Goal: Task Accomplishment & Management: Manage account settings

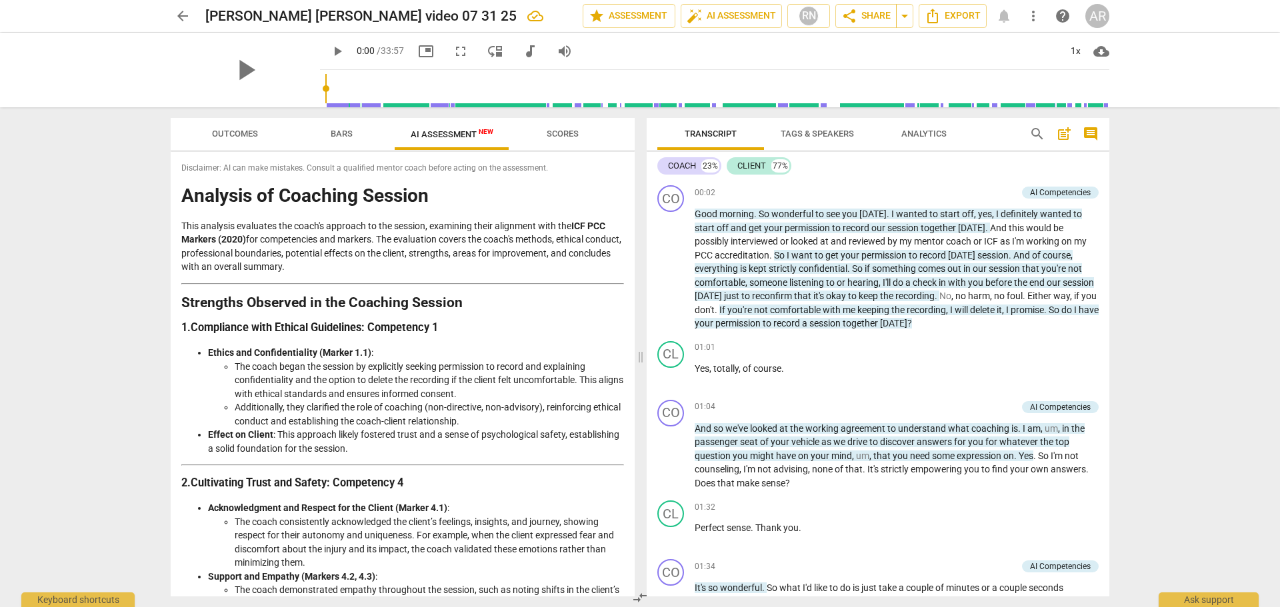
click at [186, 15] on span "arrow_back" at bounding box center [183, 16] width 16 height 16
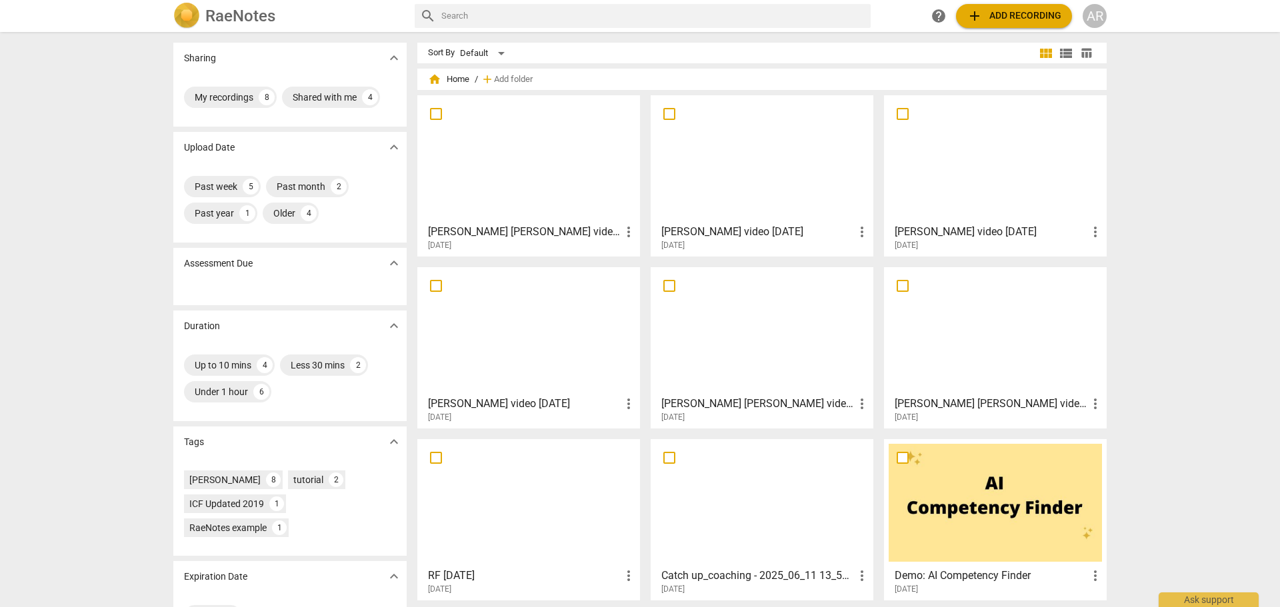
click at [999, 13] on span "add Add recording" at bounding box center [1014, 16] width 95 height 16
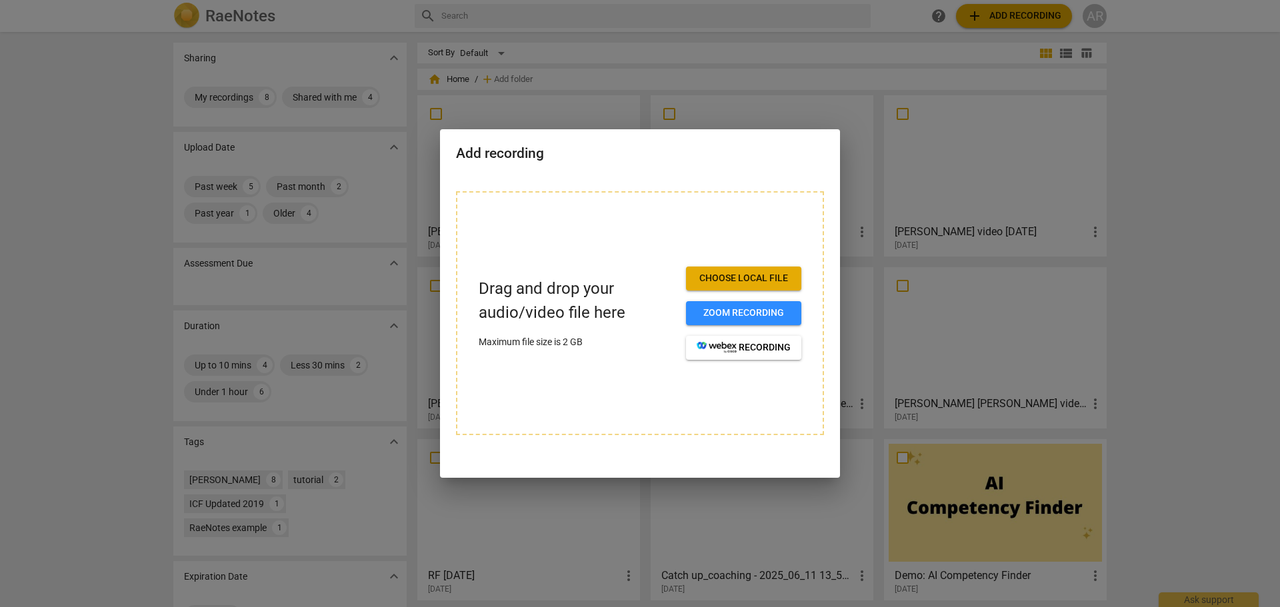
click at [726, 276] on span "Choose local file" at bounding box center [744, 278] width 94 height 13
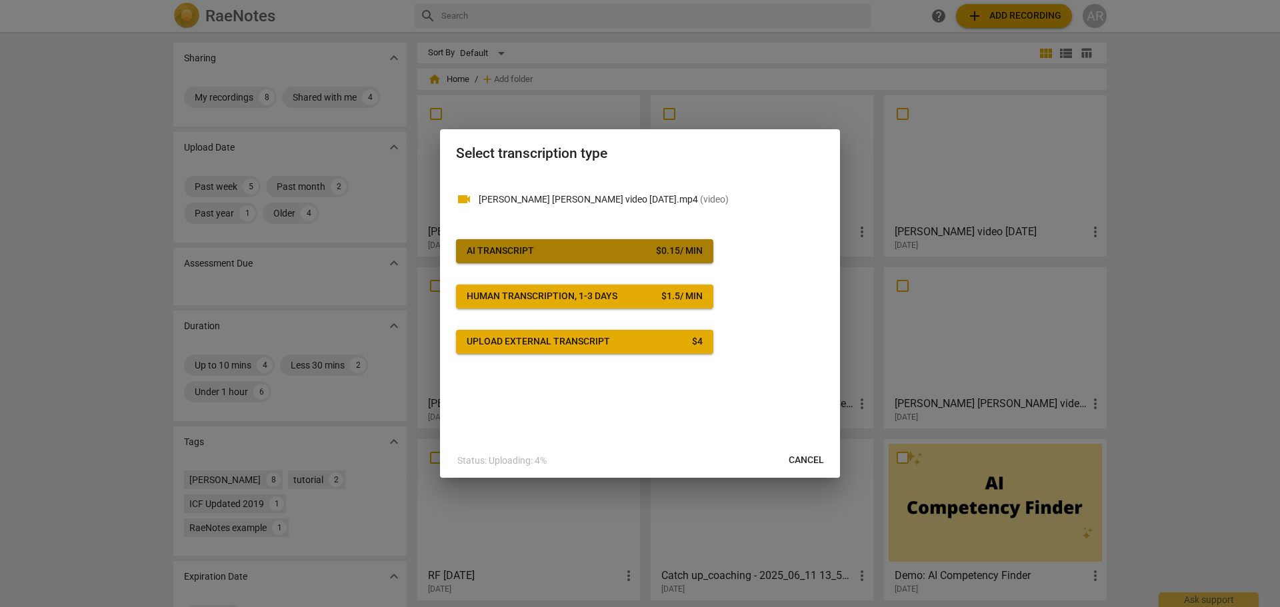
click at [569, 248] on span "AI Transcript $ 0.15 / min" at bounding box center [585, 251] width 236 height 13
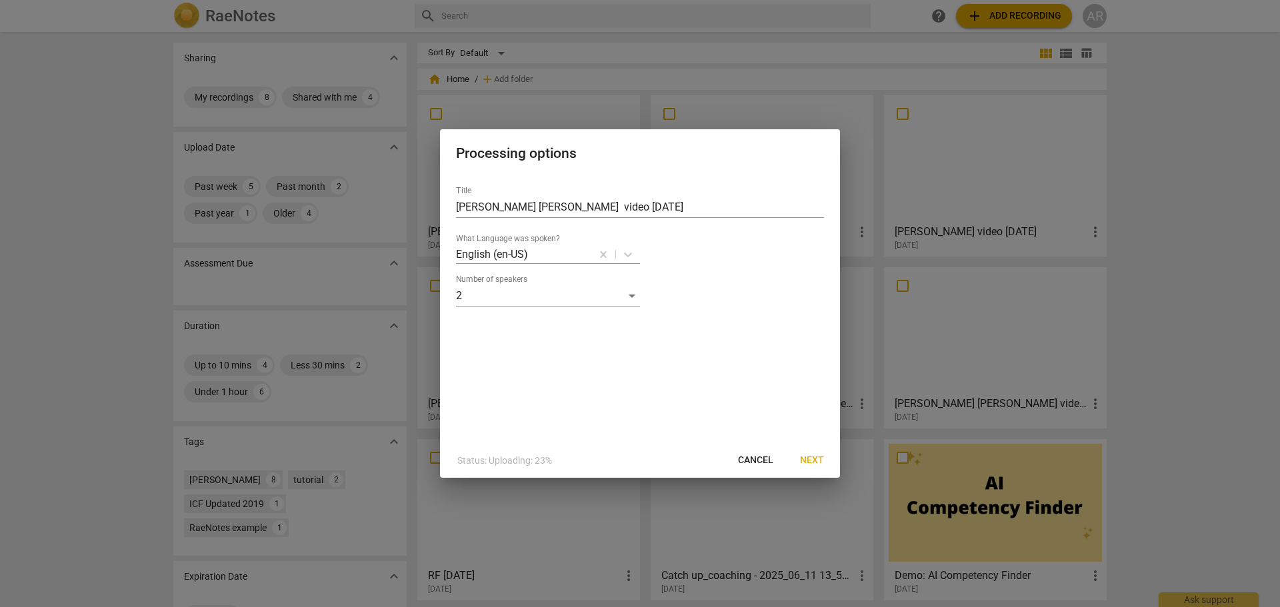
click at [807, 463] on span "Next" at bounding box center [812, 460] width 24 height 13
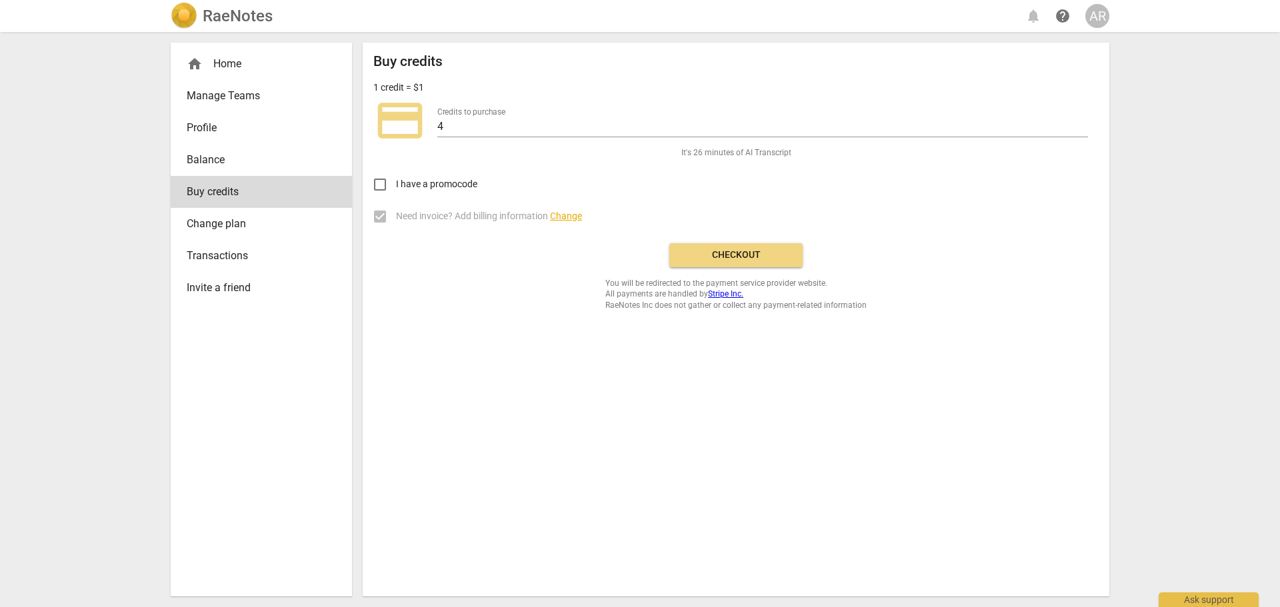
click at [734, 253] on span "Checkout" at bounding box center [736, 255] width 112 height 13
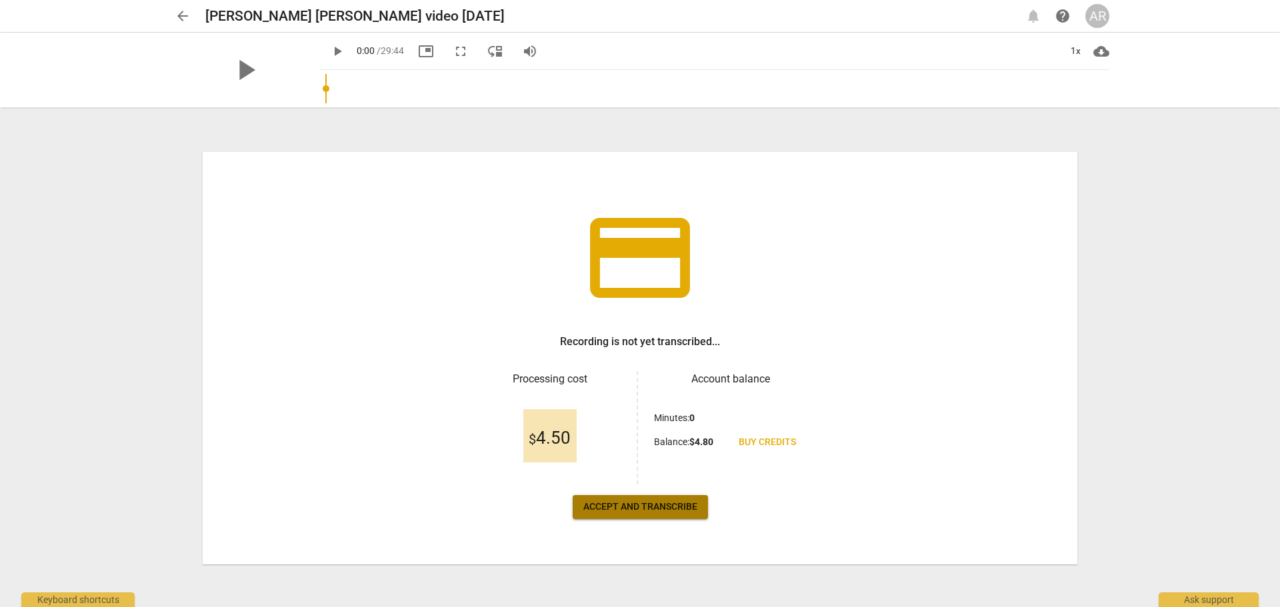
click at [616, 501] on span "Accept and transcribe" at bounding box center [640, 507] width 114 height 13
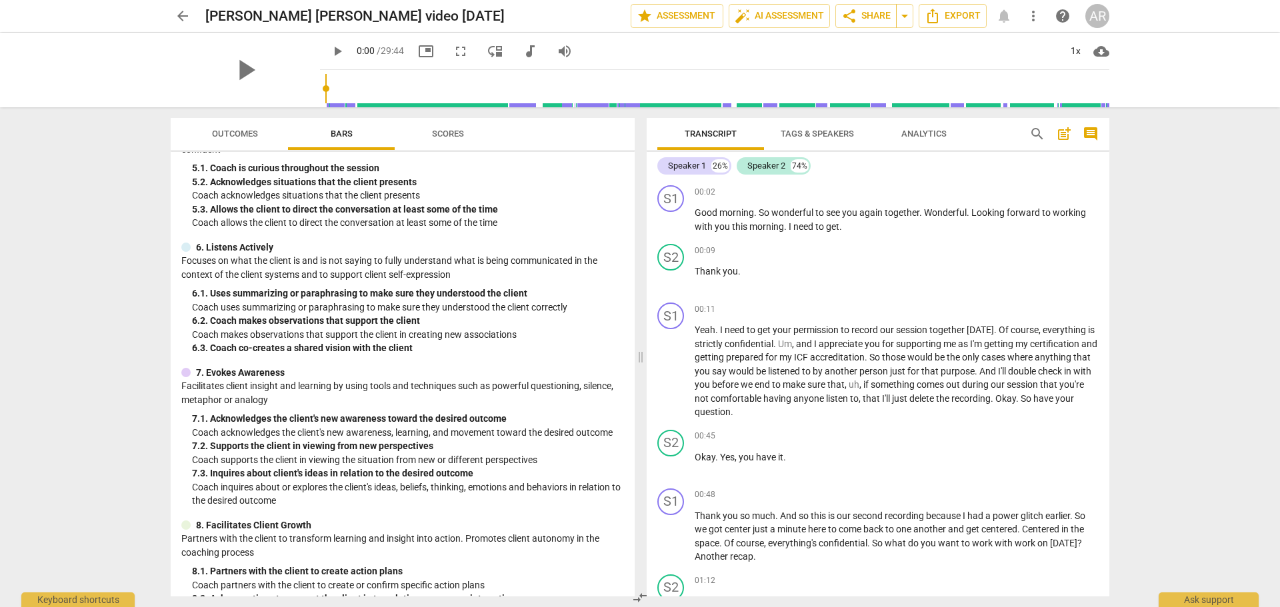
scroll to position [585, 0]
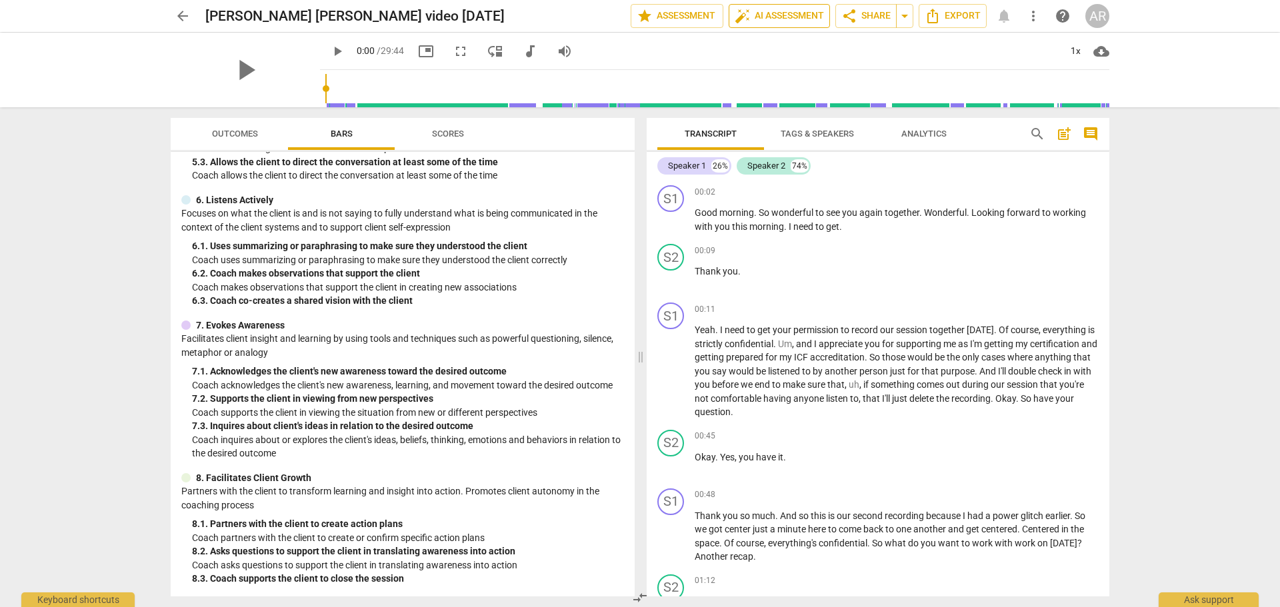
click at [788, 16] on span "auto_fix_high AI Assessment" at bounding box center [779, 16] width 89 height 16
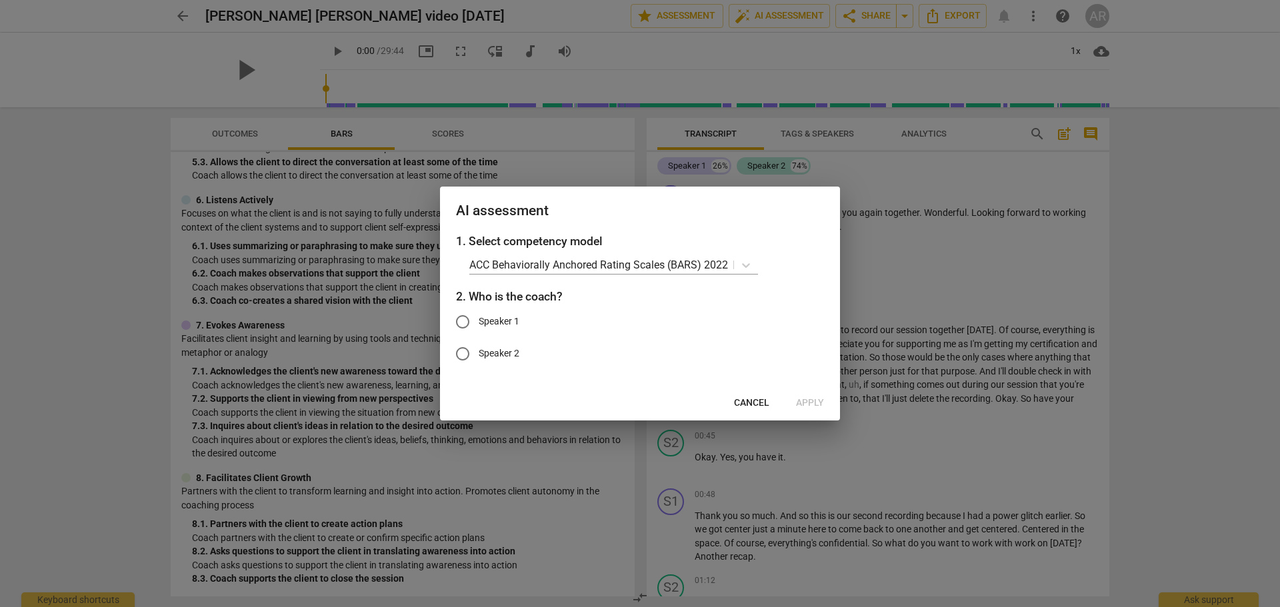
click at [751, 401] on span "Cancel" at bounding box center [751, 403] width 35 height 13
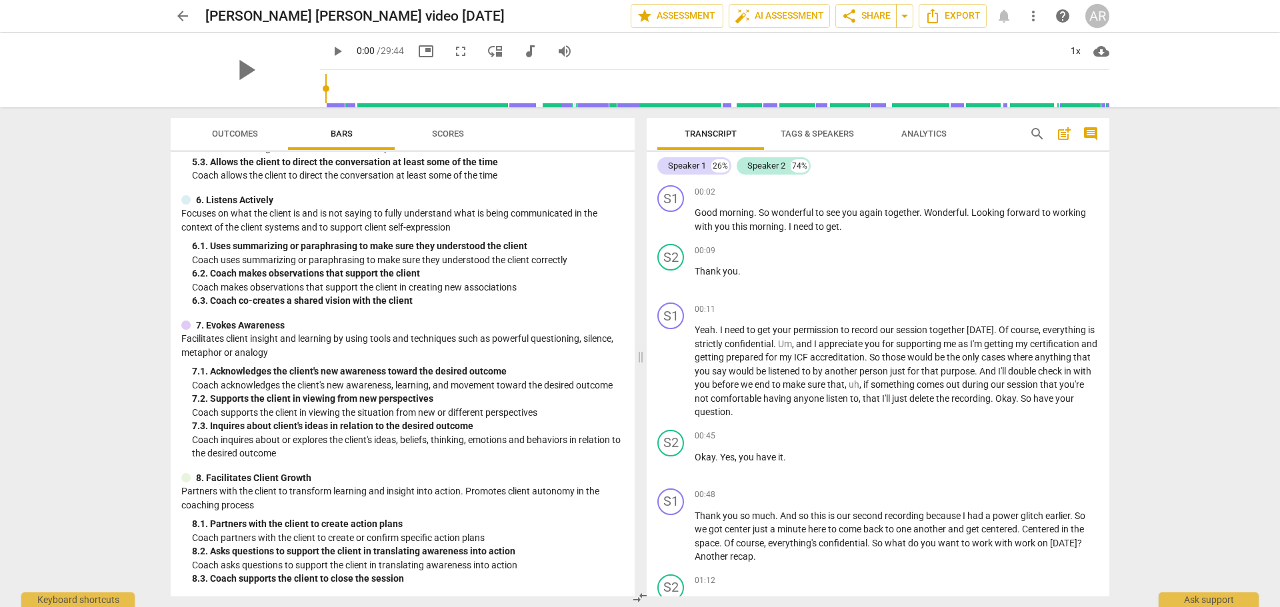
click at [811, 138] on span "Tags & Speakers" at bounding box center [817, 134] width 73 height 10
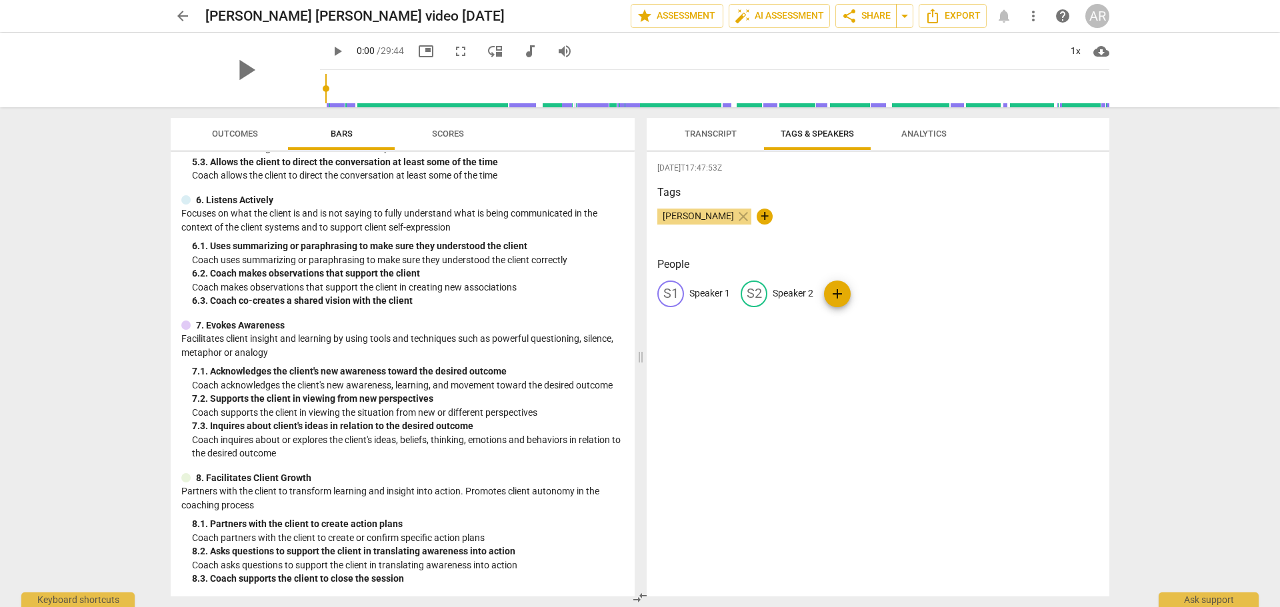
click at [708, 295] on p "Speaker 1" at bounding box center [709, 294] width 41 height 14
type input "COACH"
click at [869, 292] on p "Speaker 2" at bounding box center [879, 294] width 41 height 14
type input "CLIENT"
click at [771, 393] on div "2025-08-30T17:47:53Z Tags Angela R Curry close + People CO COACH edit CLIENT de…" at bounding box center [878, 374] width 463 height 445
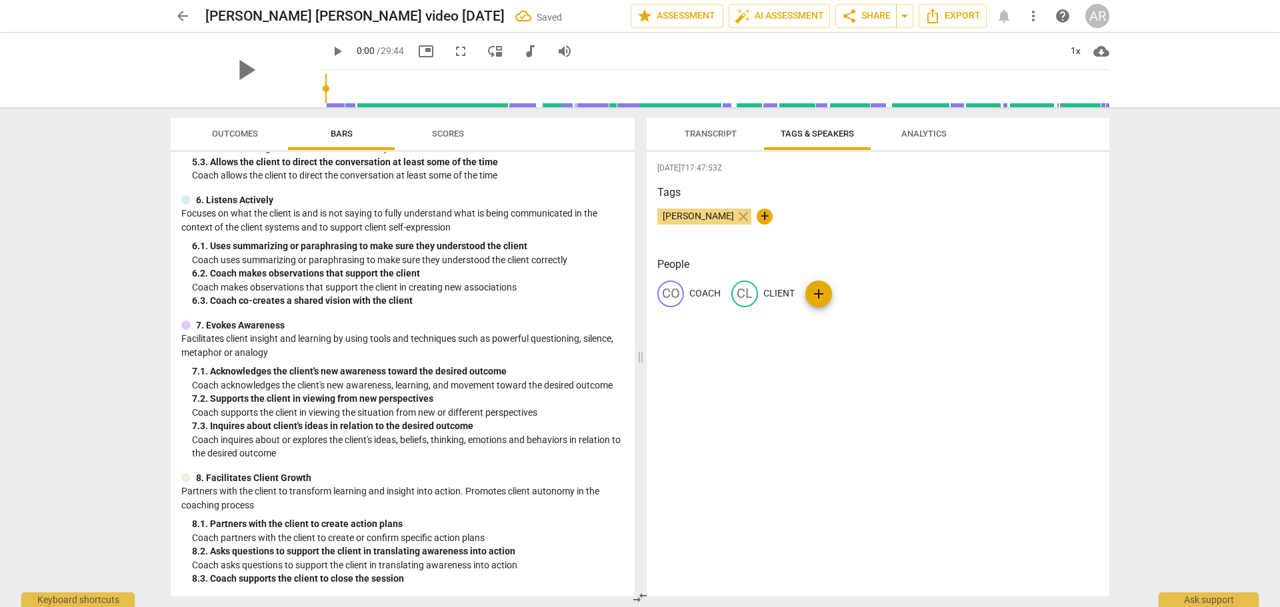
click at [717, 137] on span "Transcript" at bounding box center [711, 134] width 52 height 10
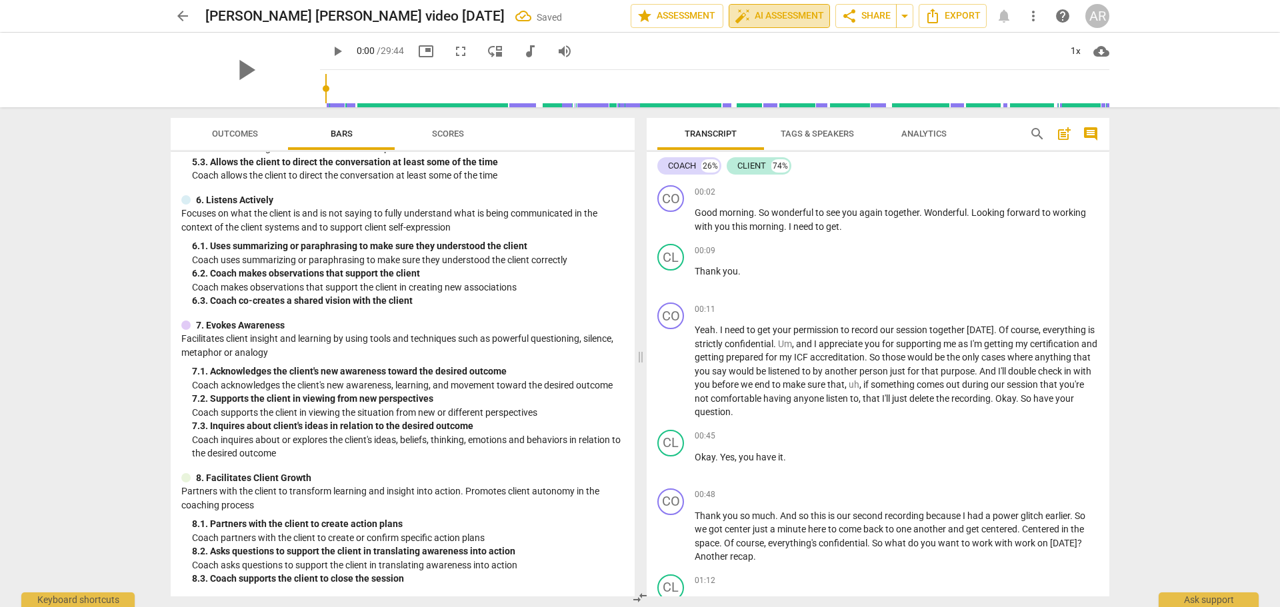
click at [759, 18] on span "auto_fix_high AI Assessment" at bounding box center [779, 16] width 89 height 16
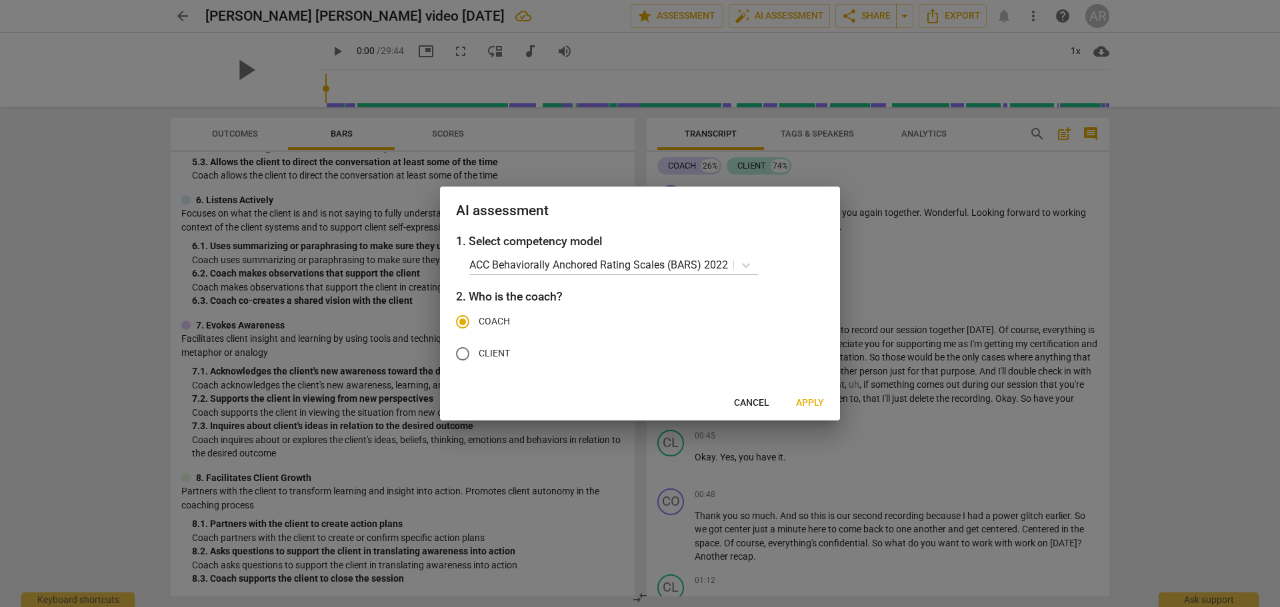
click at [810, 403] on span "Apply" at bounding box center [810, 403] width 28 height 13
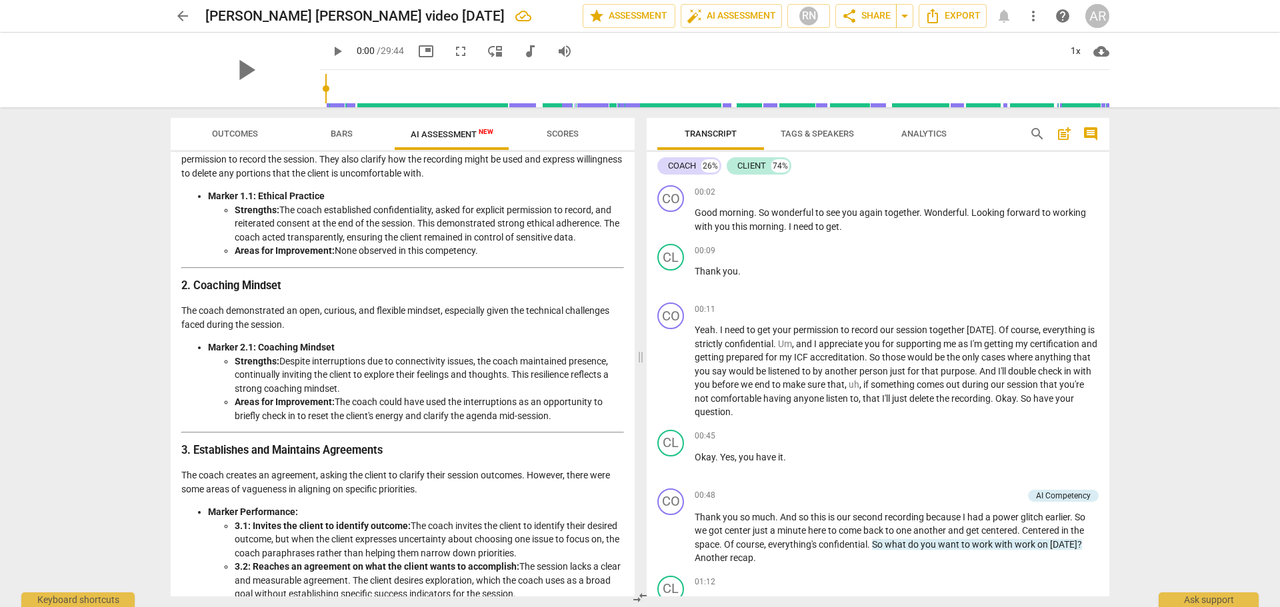
scroll to position [0, 0]
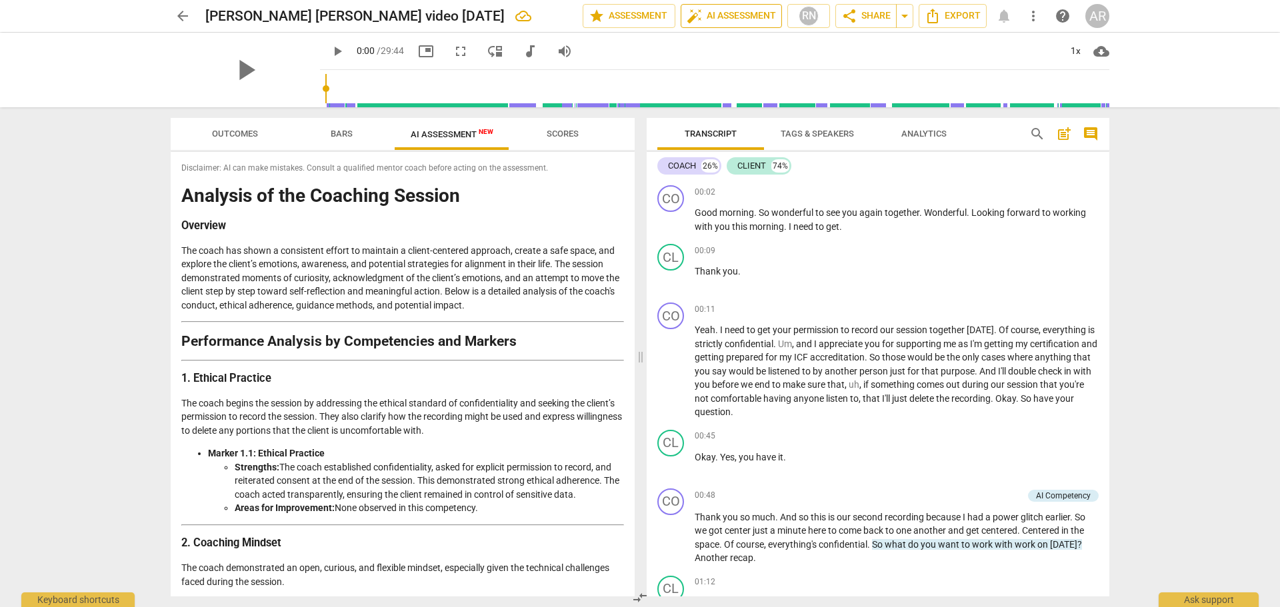
click at [723, 11] on span "auto_fix_high AI Assessment" at bounding box center [731, 16] width 89 height 16
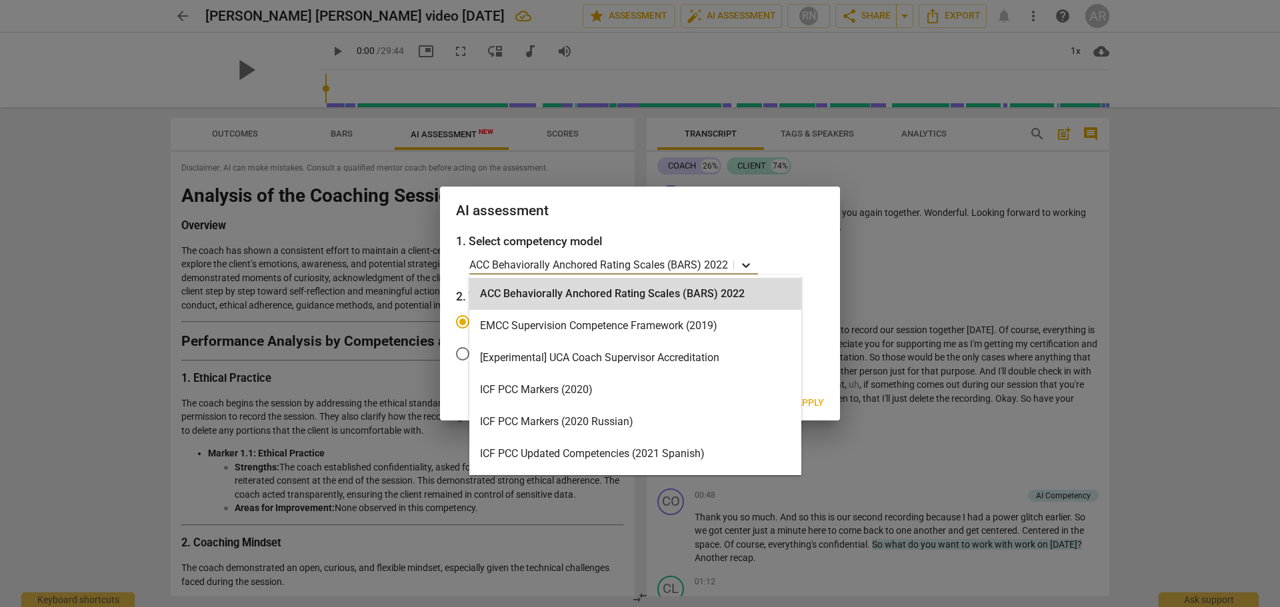
click at [743, 264] on icon at bounding box center [746, 265] width 8 height 5
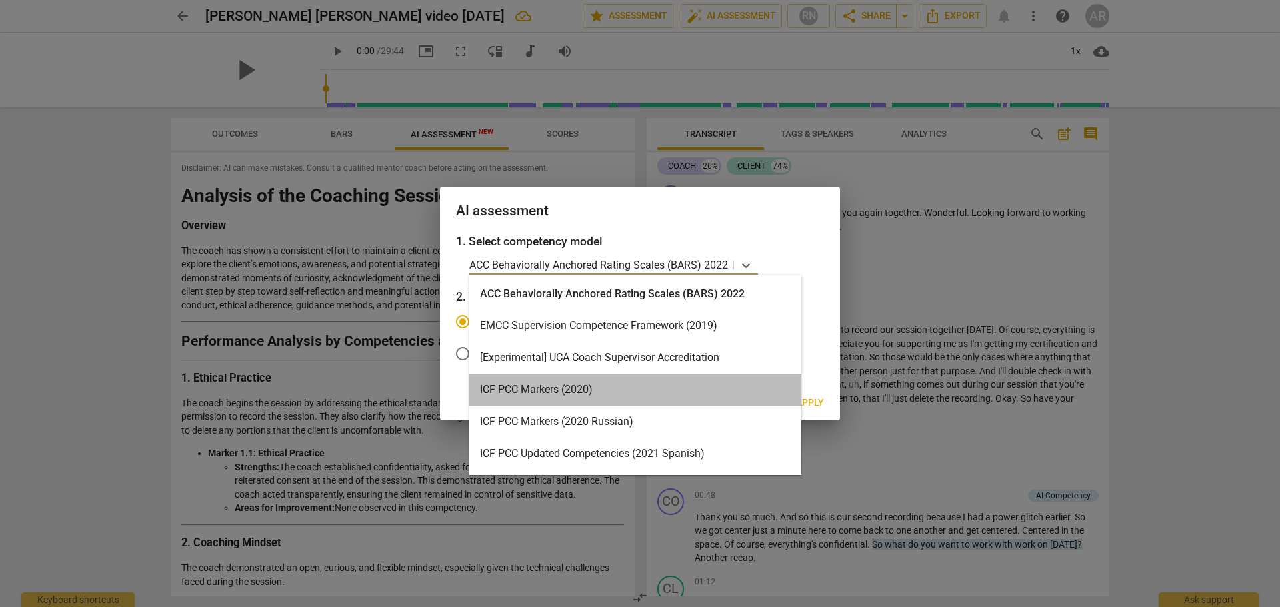
click at [640, 401] on div "ICF PCC Markers (2020)" at bounding box center [635, 390] width 332 height 32
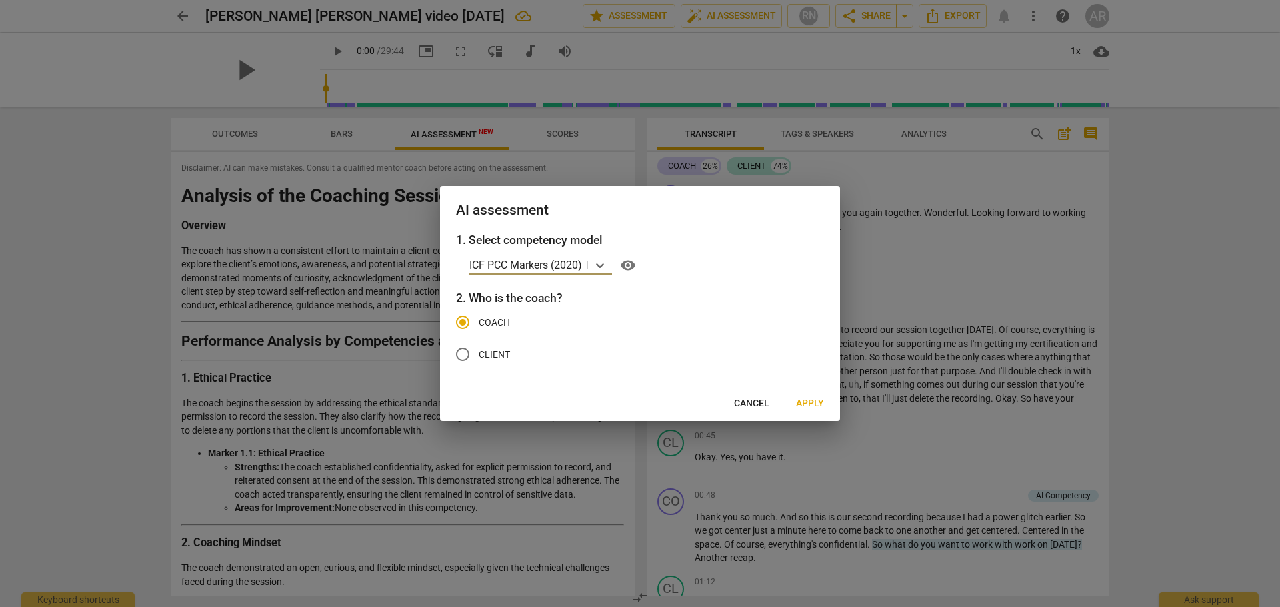
click at [814, 403] on span "Apply" at bounding box center [810, 403] width 28 height 13
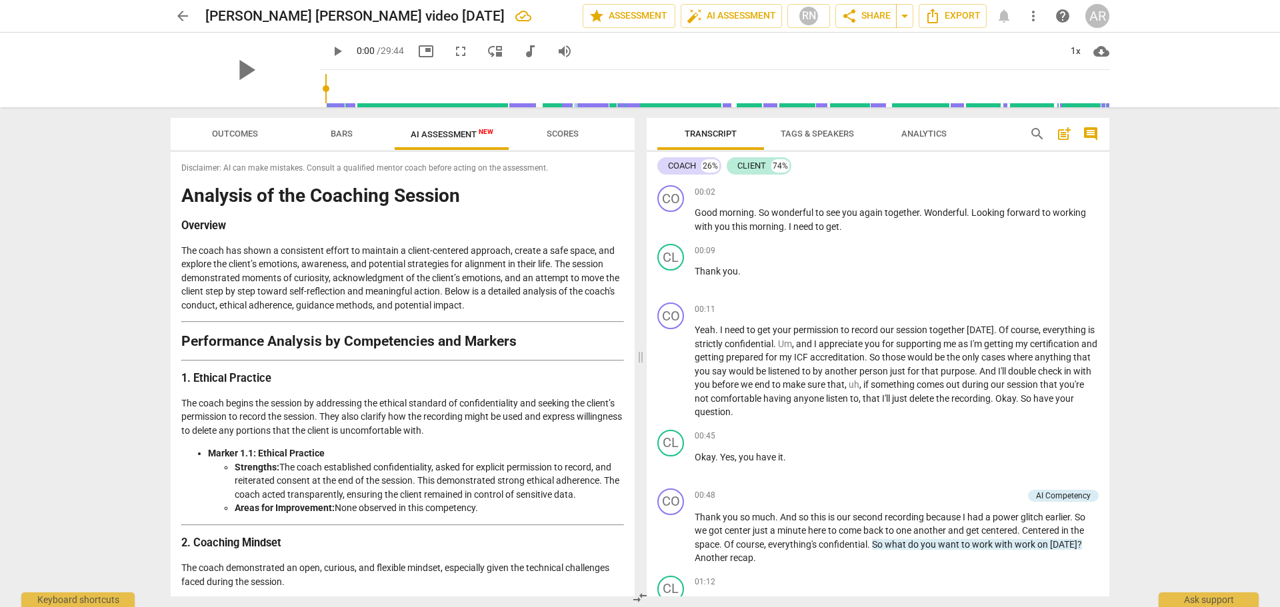
click at [447, 133] on span "AI Assessment New" at bounding box center [452, 134] width 83 height 10
click at [609, 22] on span "star Assessment" at bounding box center [629, 16] width 81 height 16
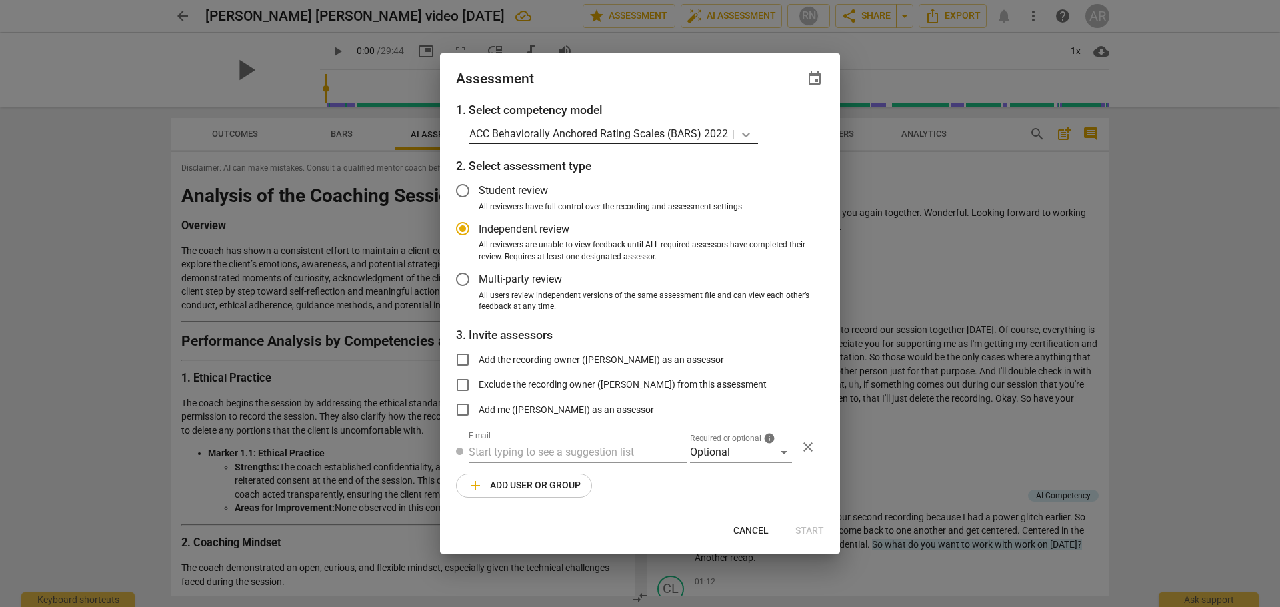
click at [747, 135] on icon at bounding box center [746, 135] width 8 height 5
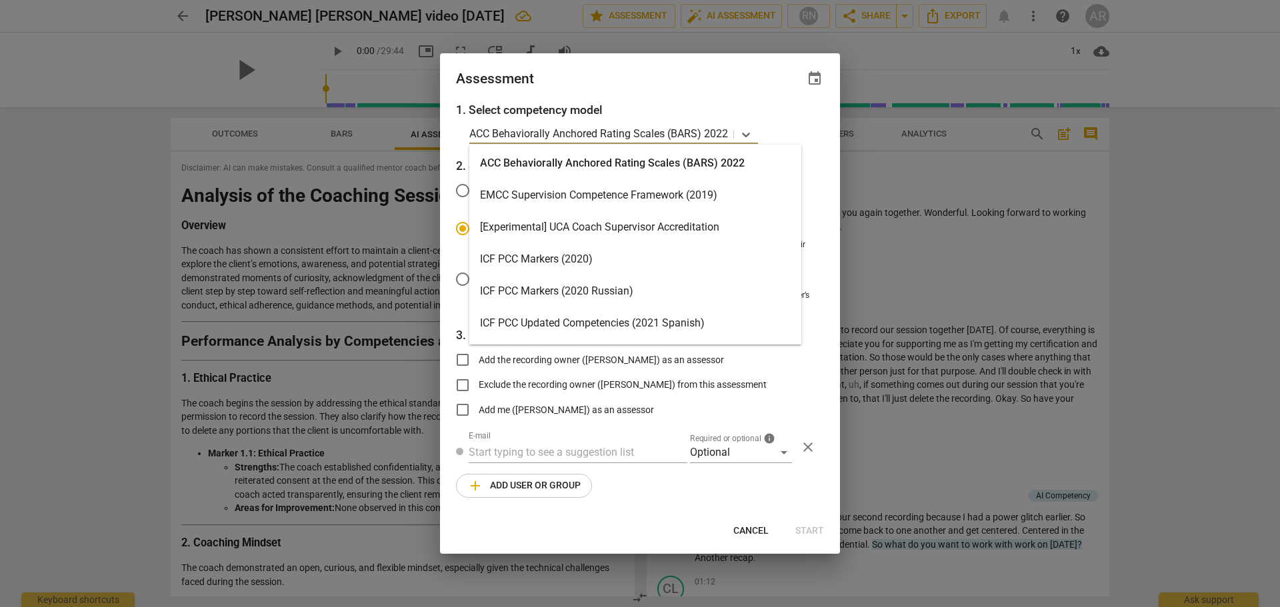
click at [604, 251] on div "ICF PCC Markers (2020)" at bounding box center [635, 259] width 332 height 32
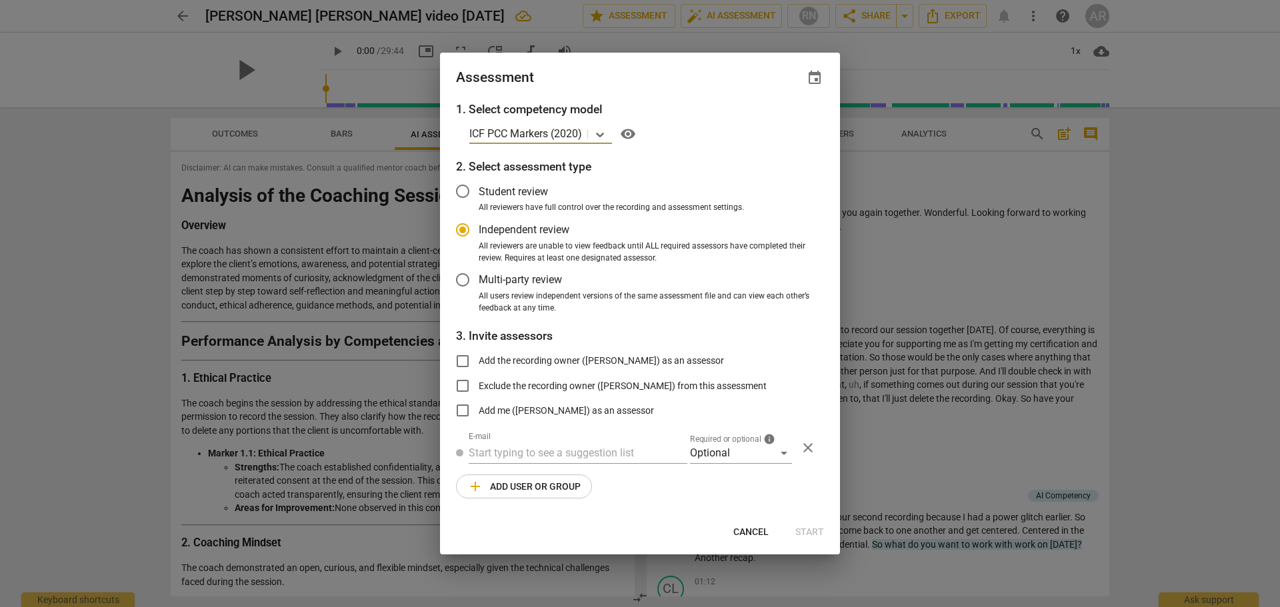
click at [39, 233] on div at bounding box center [640, 303] width 1280 height 607
radio input "false"
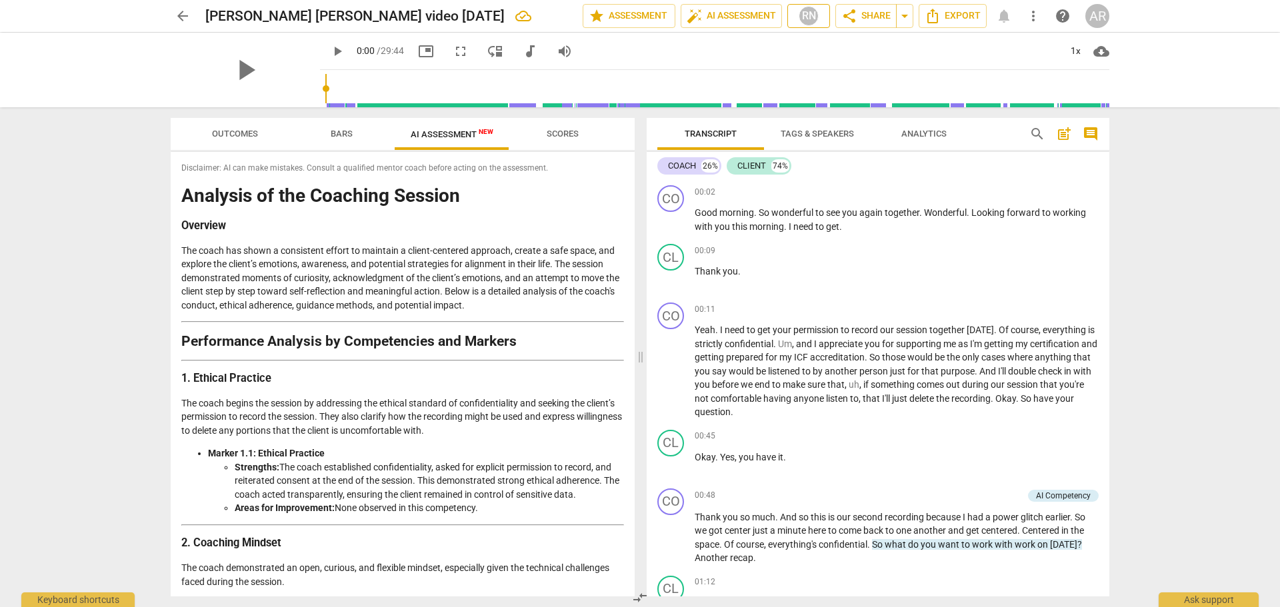
click at [809, 20] on div "RN" at bounding box center [809, 16] width 20 height 20
click at [719, 18] on div at bounding box center [640, 303] width 1280 height 607
click at [184, 6] on button "arrow_back" at bounding box center [183, 16] width 24 height 24
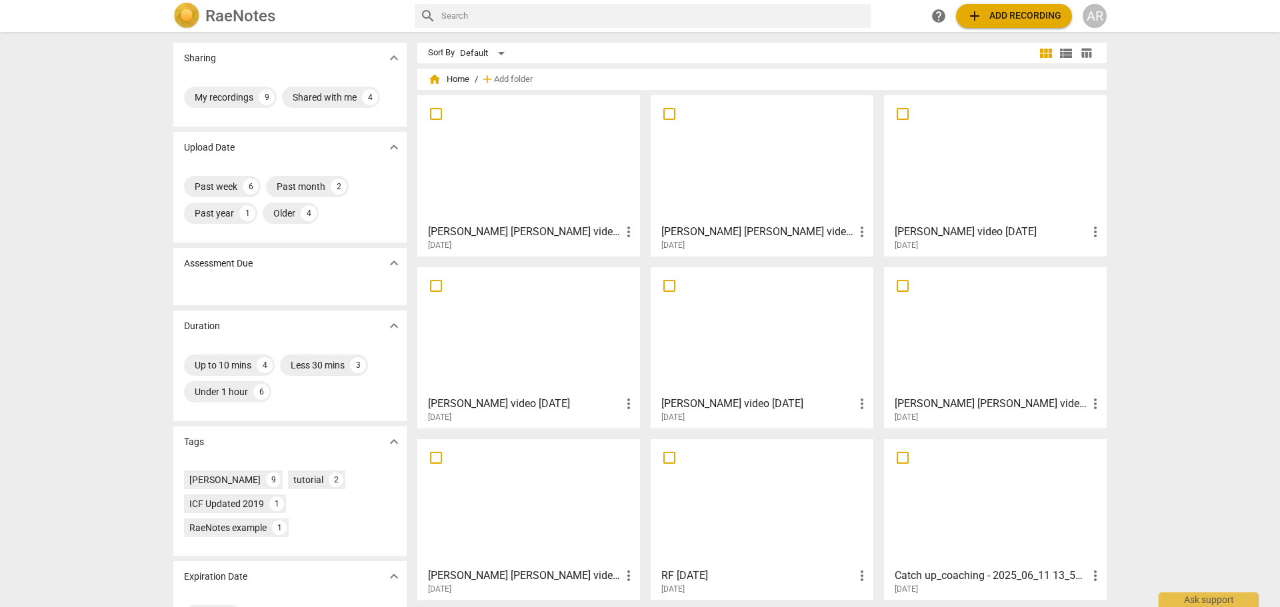
click at [435, 114] on input "checkbox" at bounding box center [436, 114] width 28 height 16
checkbox input "false"
click at [1068, 75] on span "Delete" at bounding box center [1071, 79] width 28 height 11
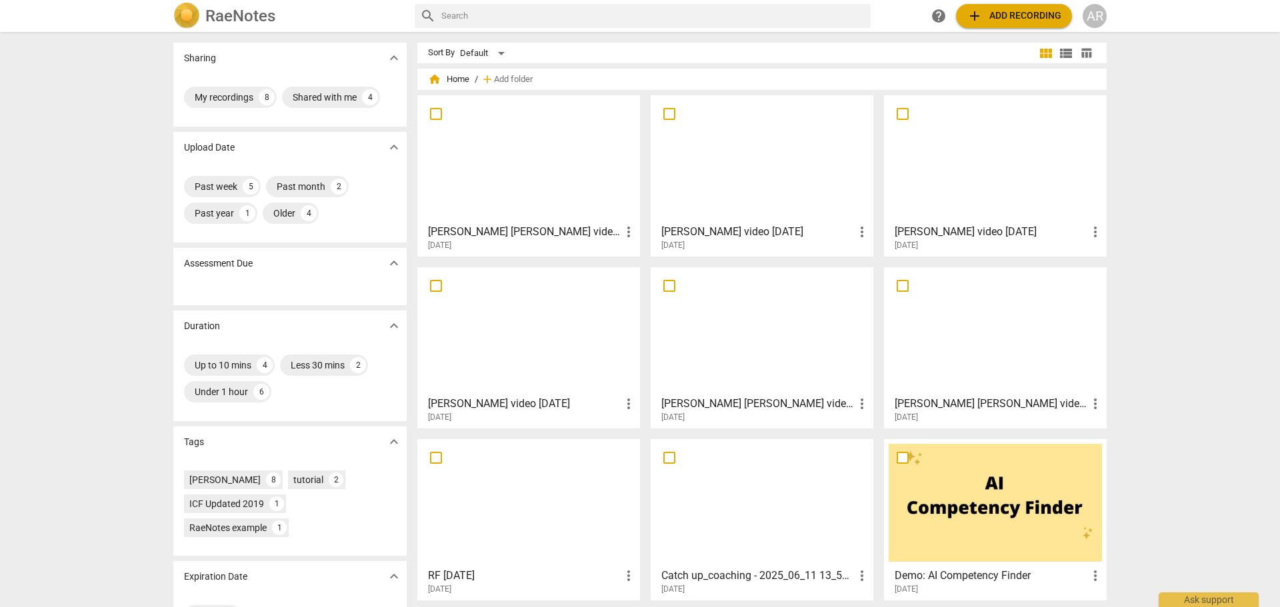
click at [996, 14] on span "add Add recording" at bounding box center [1014, 16] width 95 height 16
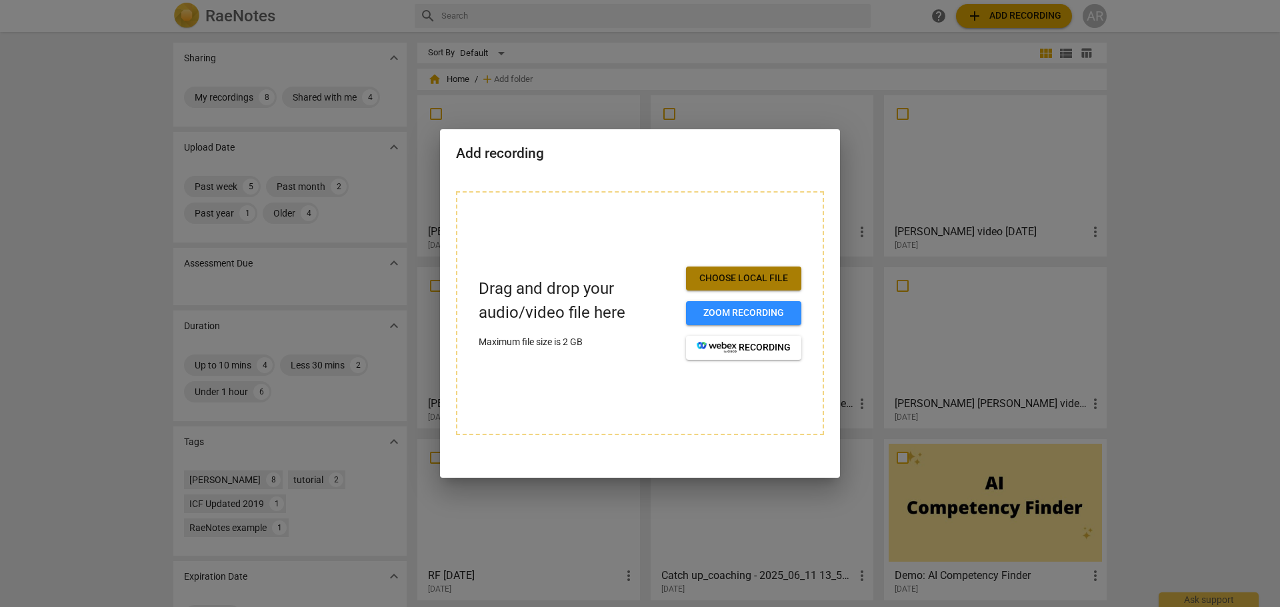
click at [722, 271] on button "Choose local file" at bounding box center [743, 279] width 115 height 24
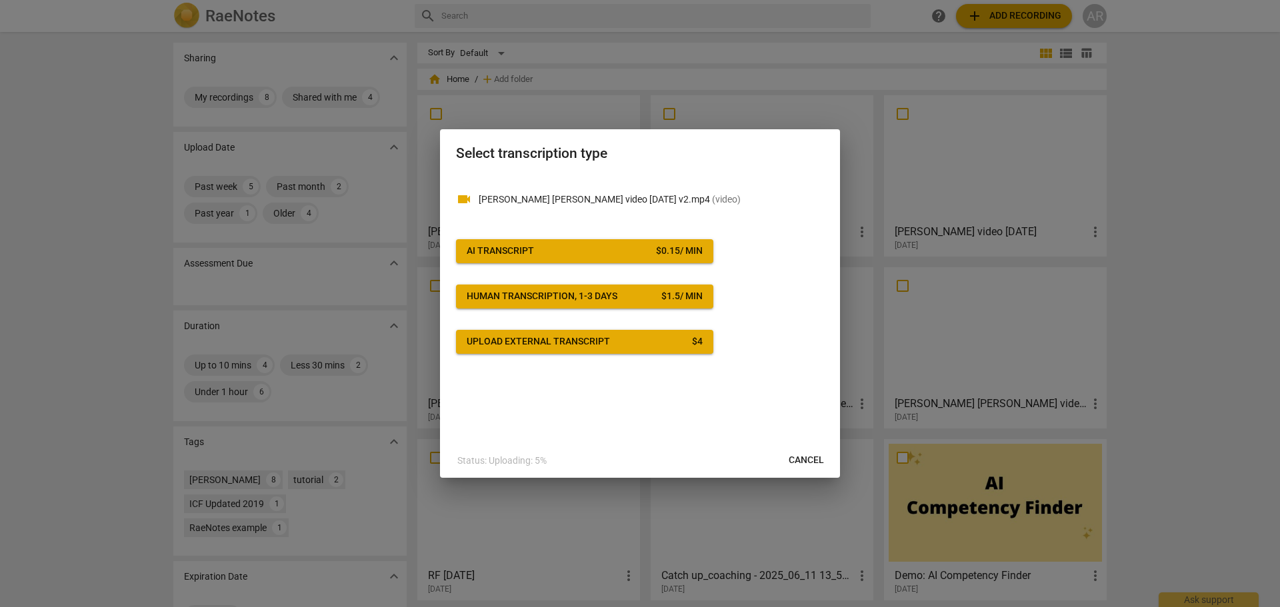
click at [632, 248] on span "AI Transcript $ 0.15 / min" at bounding box center [585, 251] width 236 height 13
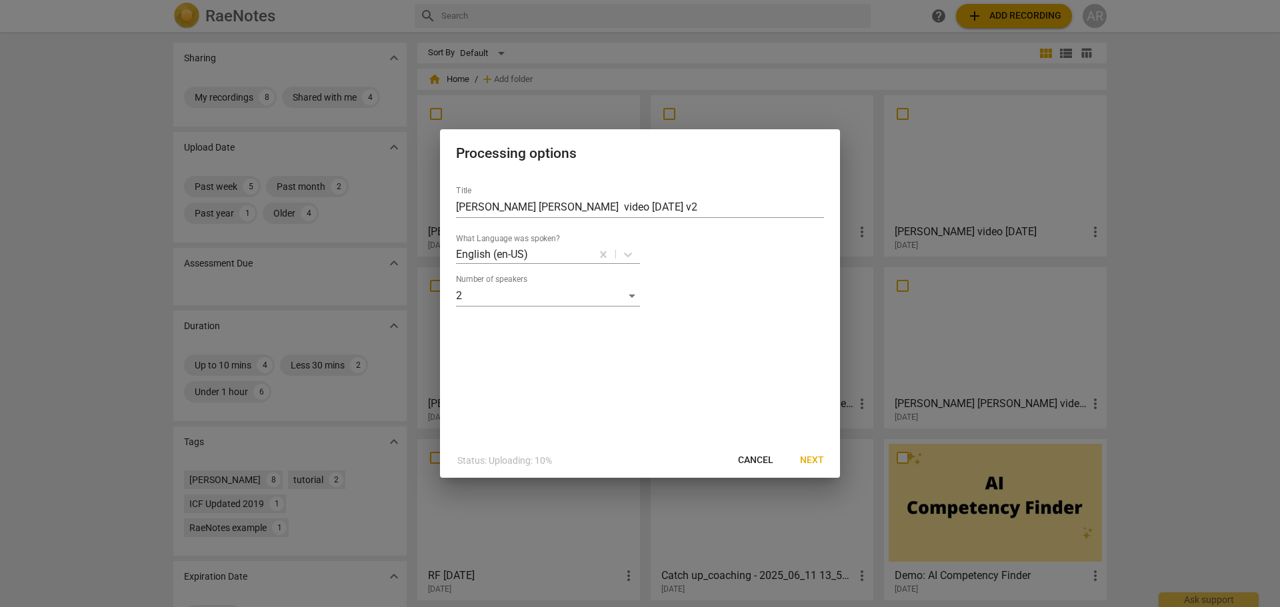
click at [815, 455] on span "Next" at bounding box center [812, 460] width 24 height 13
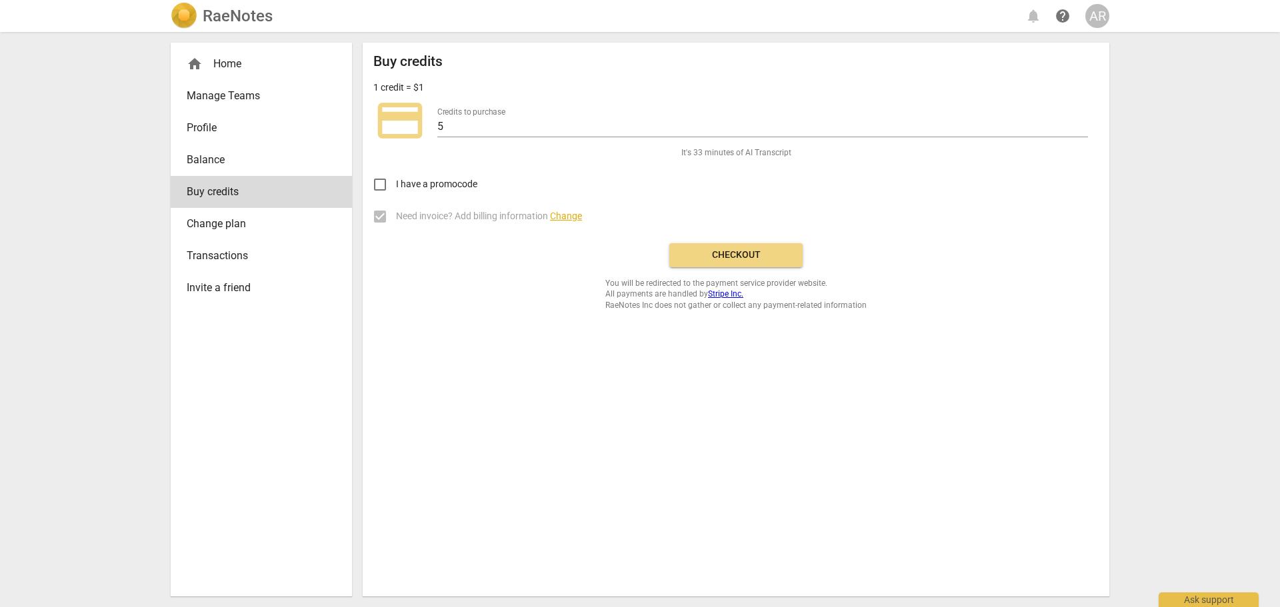
click at [729, 249] on span "Checkout" at bounding box center [736, 255] width 112 height 13
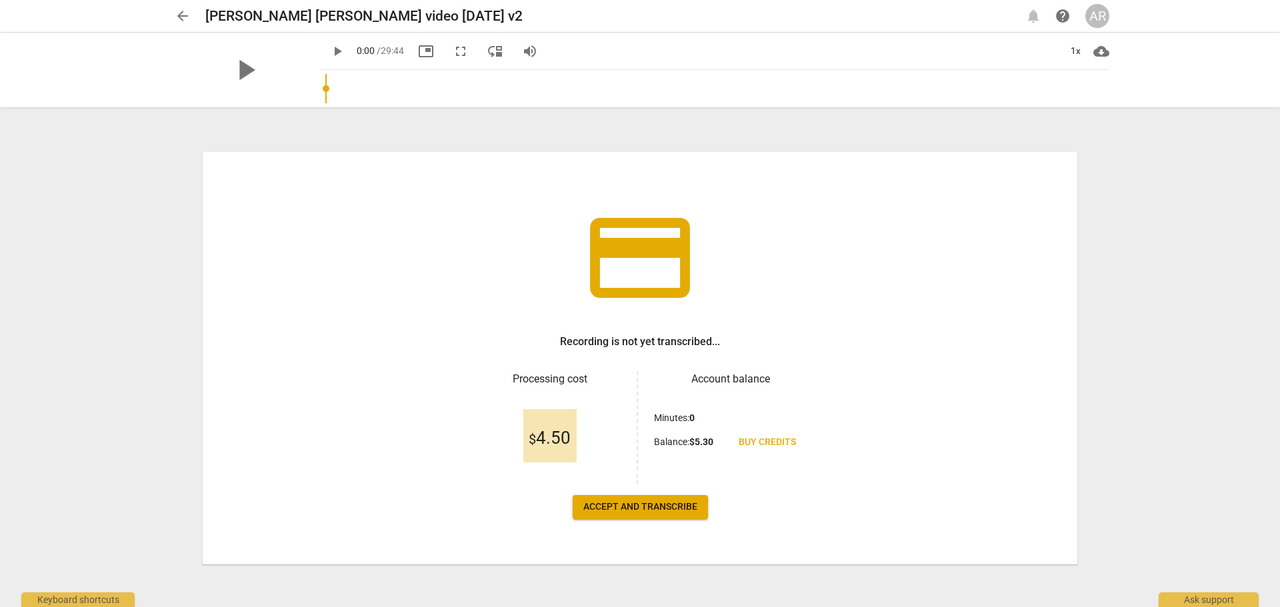
click at [631, 505] on span "Accept and transcribe" at bounding box center [640, 507] width 114 height 13
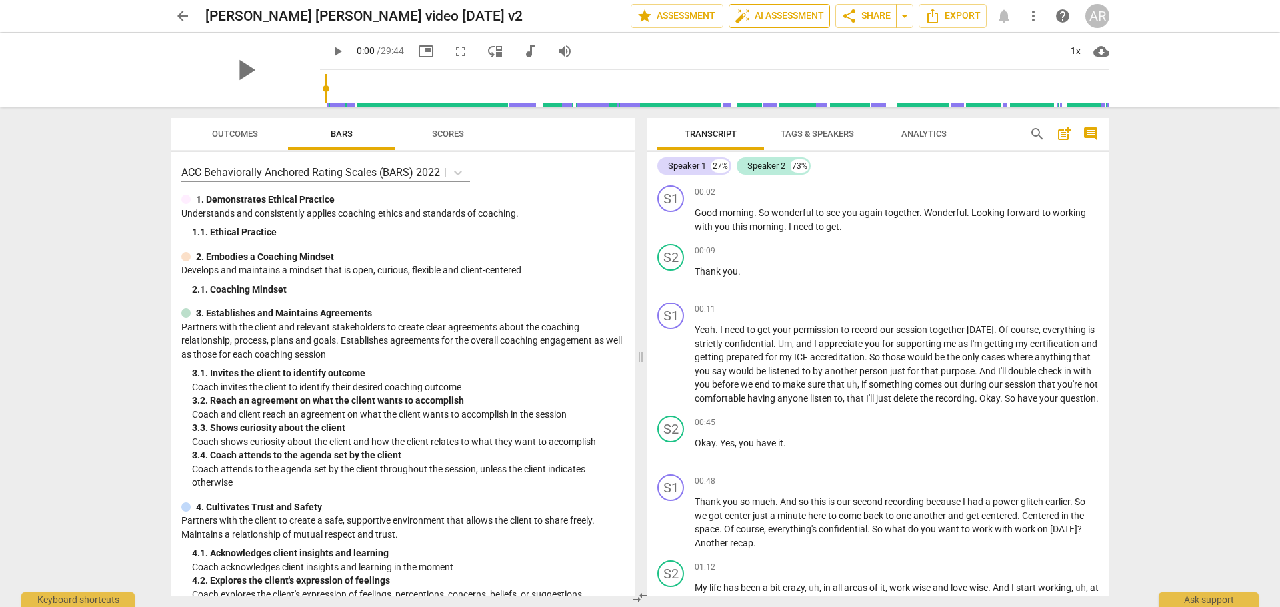
click at [773, 17] on span "auto_fix_high AI Assessment" at bounding box center [779, 16] width 89 height 16
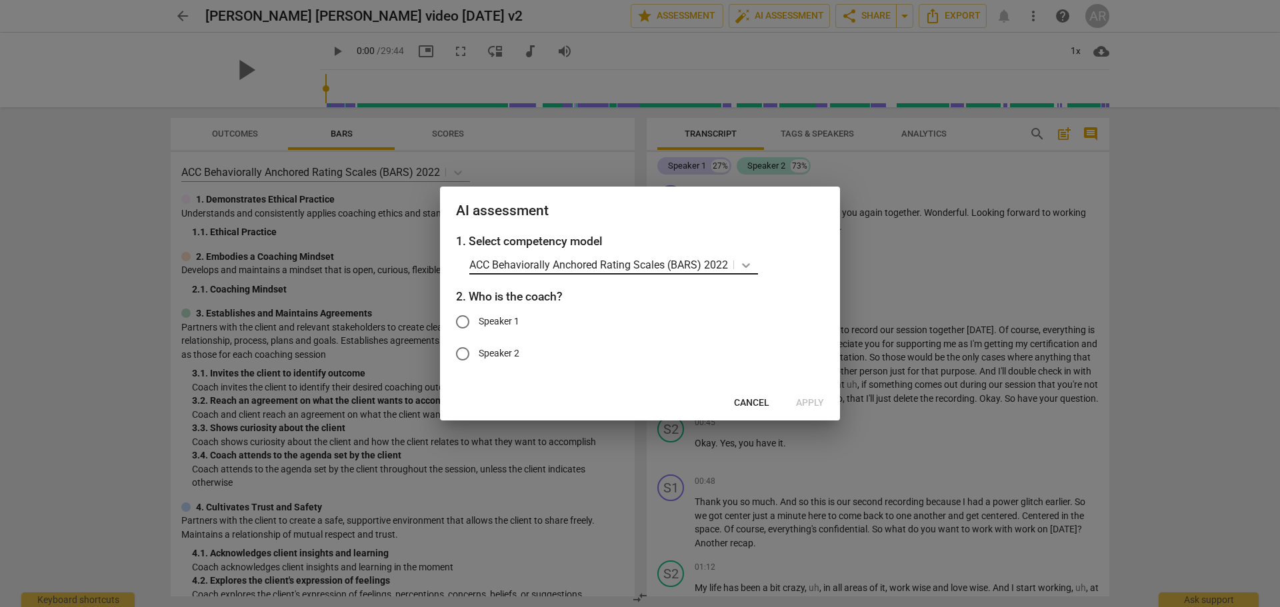
click at [741, 260] on icon at bounding box center [745, 265] width 13 height 13
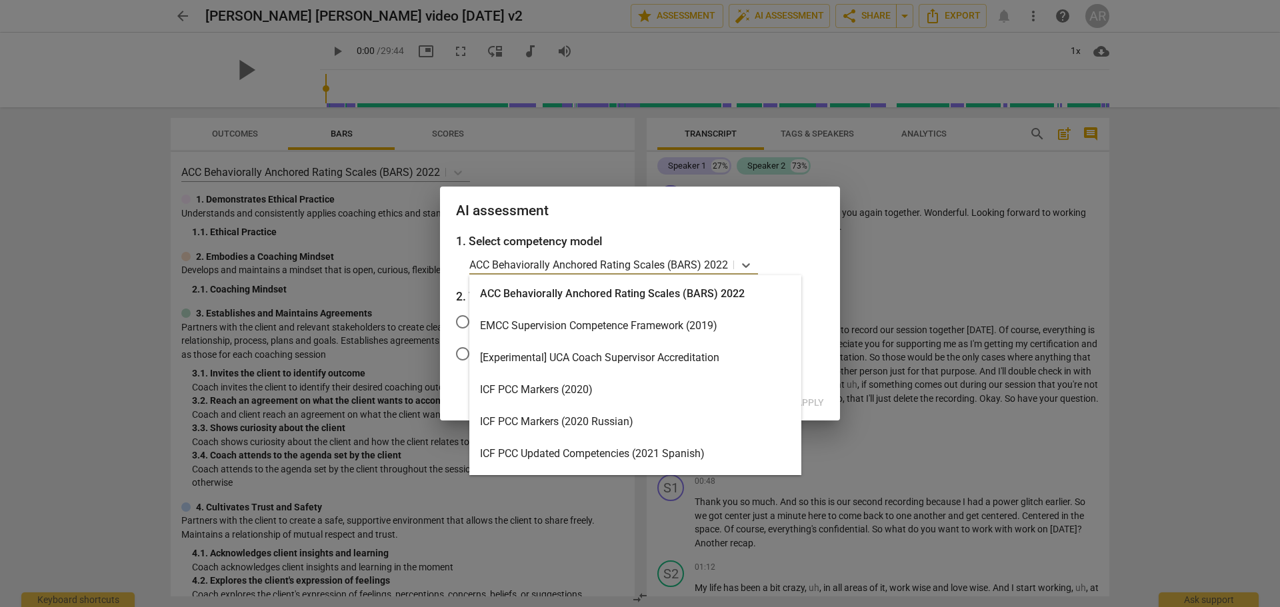
click at [565, 392] on div "ICF PCC Markers (2020)" at bounding box center [635, 390] width 332 height 32
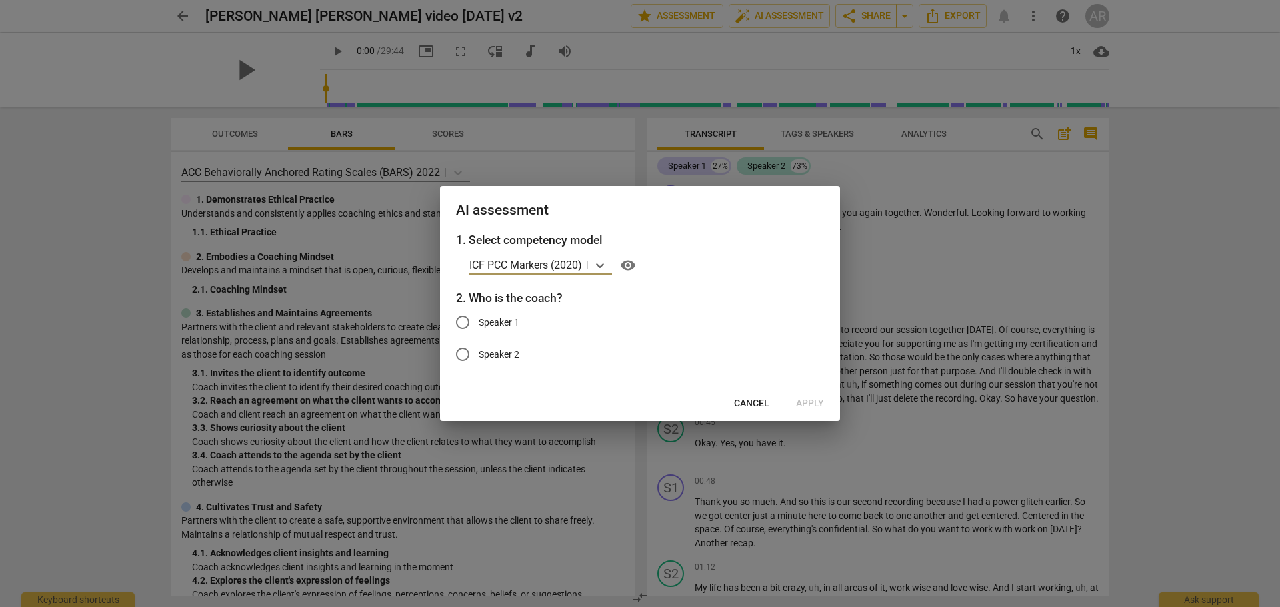
click at [749, 404] on span "Cancel" at bounding box center [751, 403] width 35 height 13
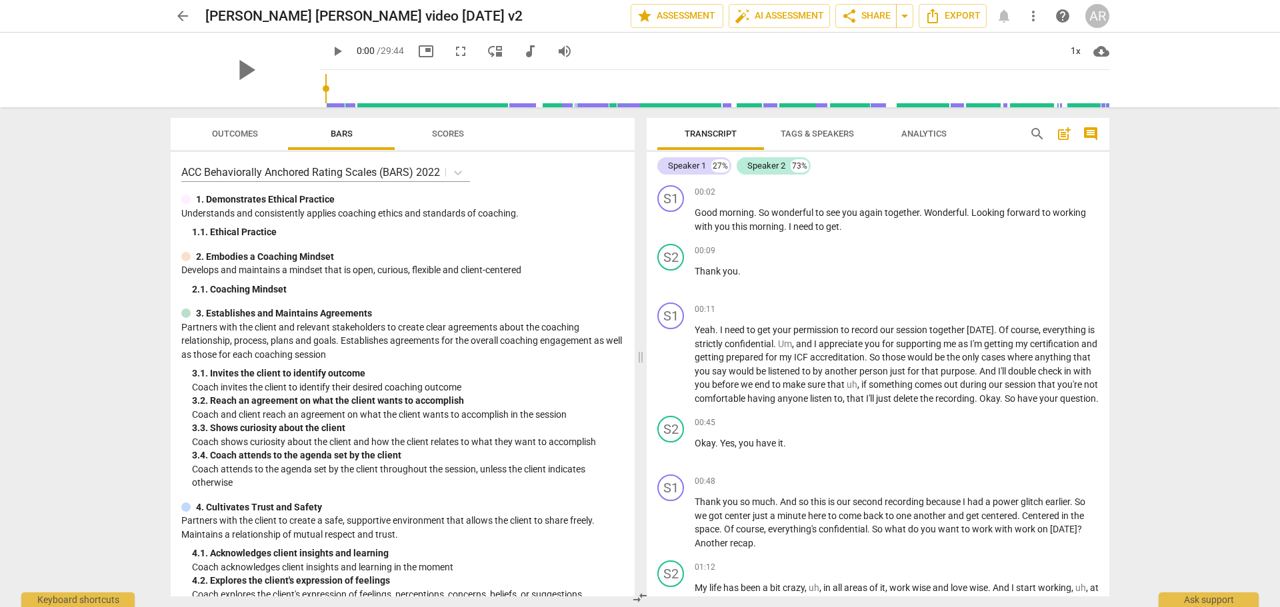
click at [800, 132] on span "Tags & Speakers" at bounding box center [817, 134] width 73 height 10
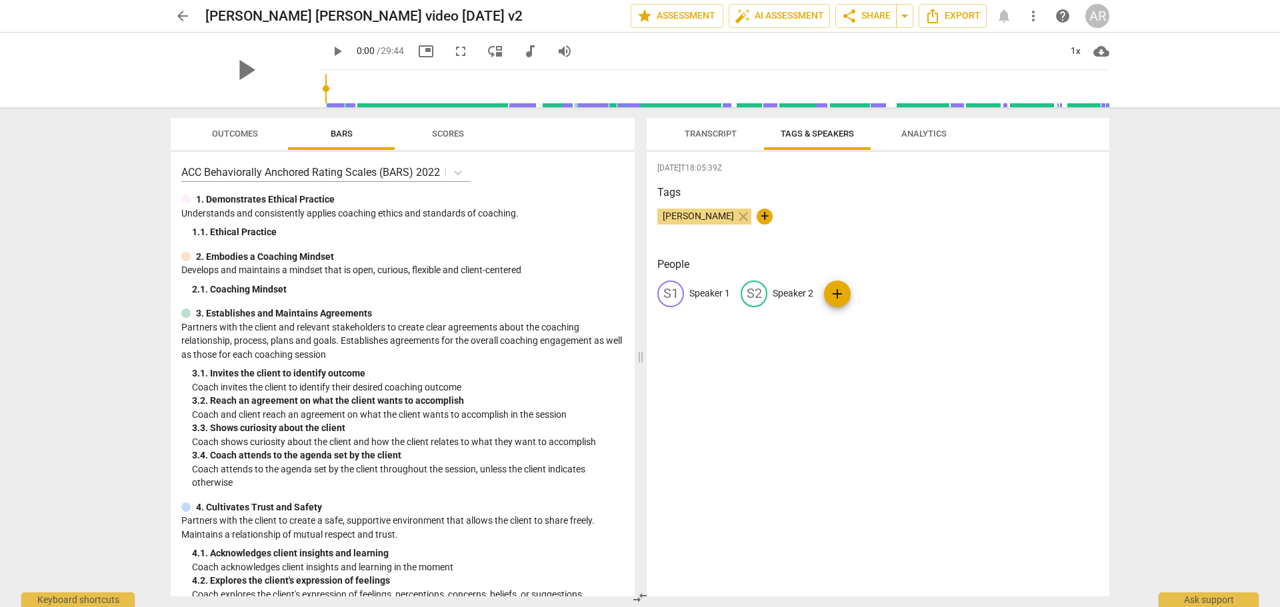
click at [700, 292] on p "Speaker 1" at bounding box center [709, 294] width 41 height 14
type input "COACH"
click at [864, 293] on p "Speaker 2" at bounding box center [879, 294] width 41 height 14
type input "CLIENT"
click at [813, 361] on div "2025-08-30T18:05:39Z Tags Angela R Curry close + People edit COACH delete edit …" at bounding box center [878, 374] width 463 height 445
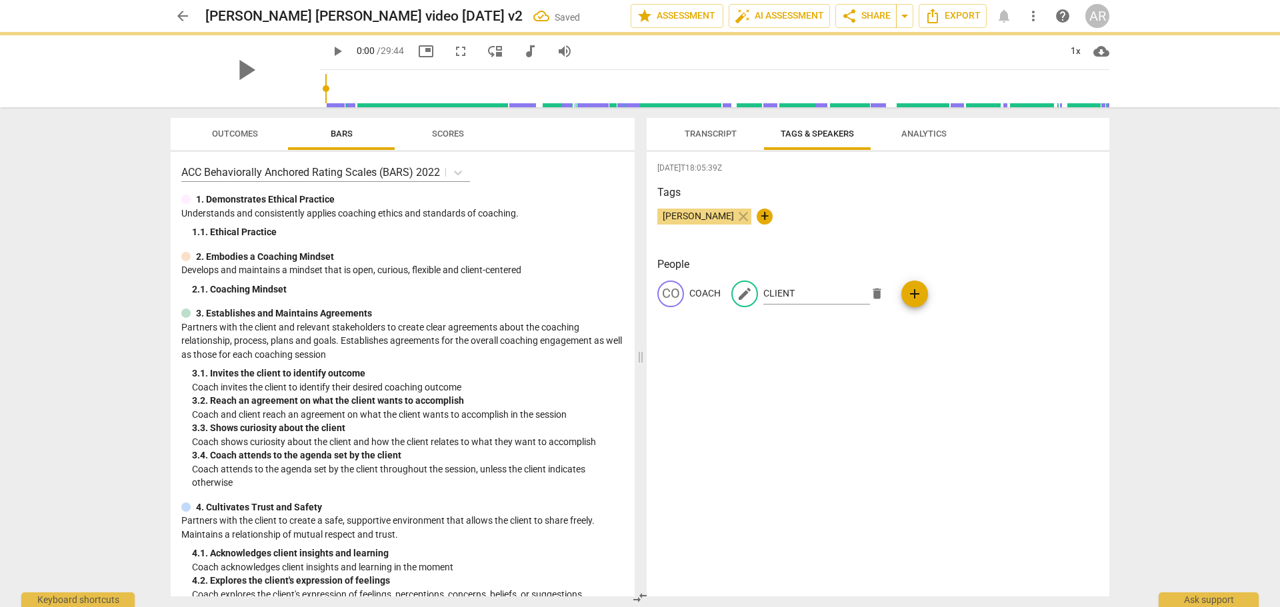
click at [691, 135] on span "Transcript" at bounding box center [711, 134] width 52 height 10
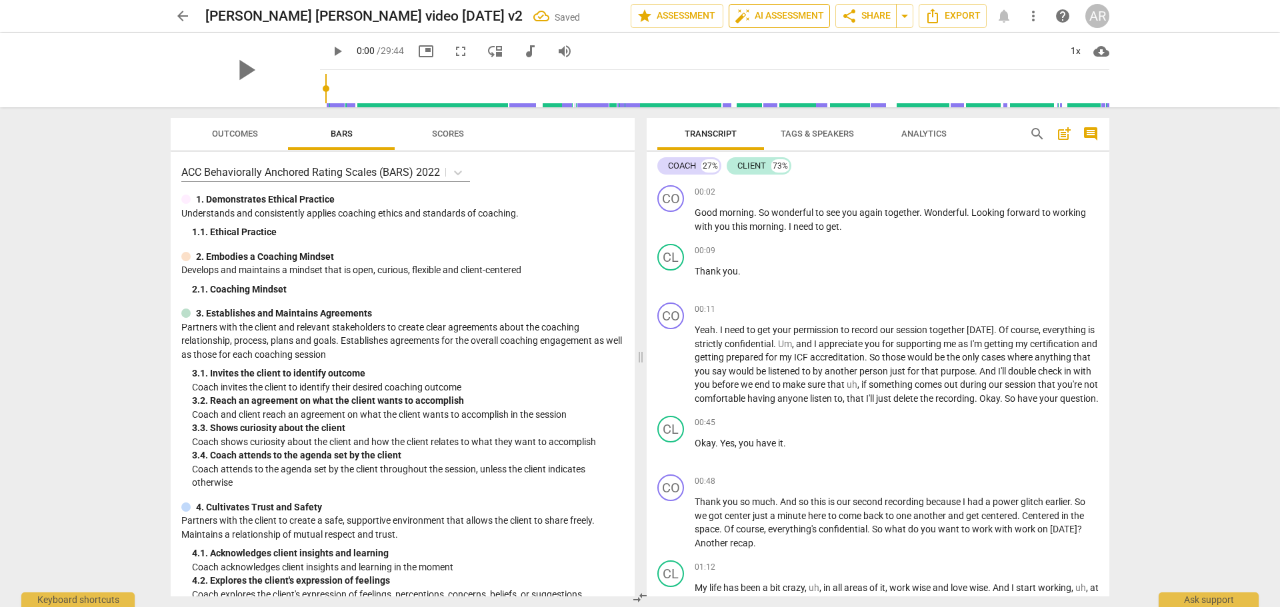
click at [767, 17] on span "auto_fix_high AI Assessment" at bounding box center [779, 16] width 89 height 16
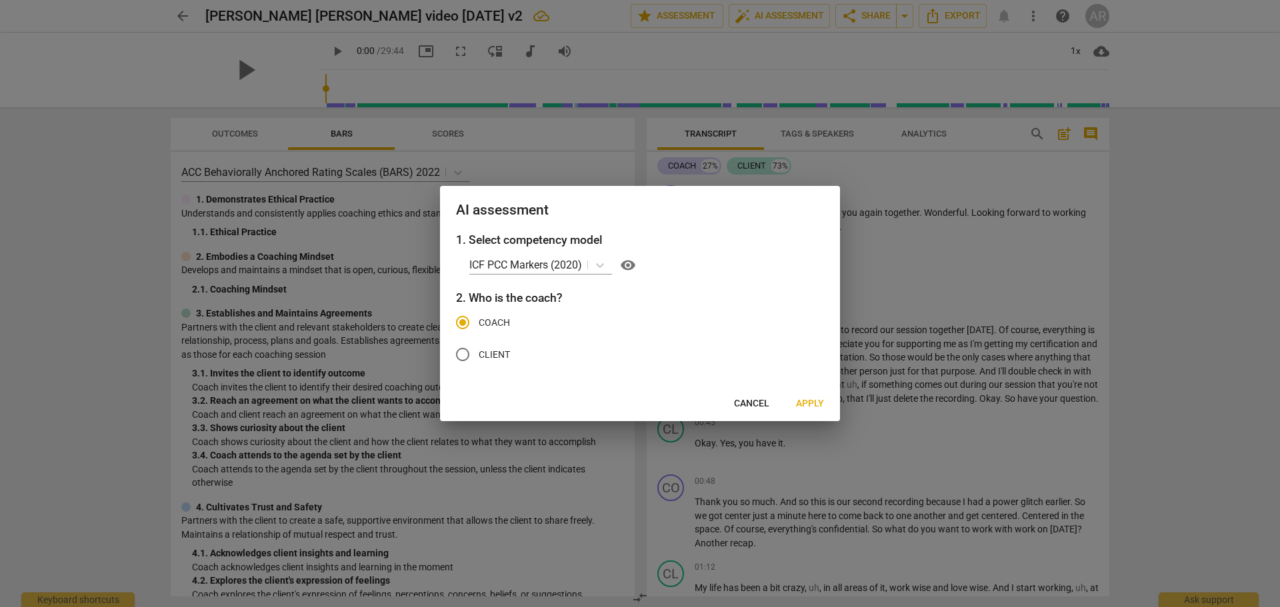
click at [816, 397] on button "Apply" at bounding box center [809, 404] width 49 height 24
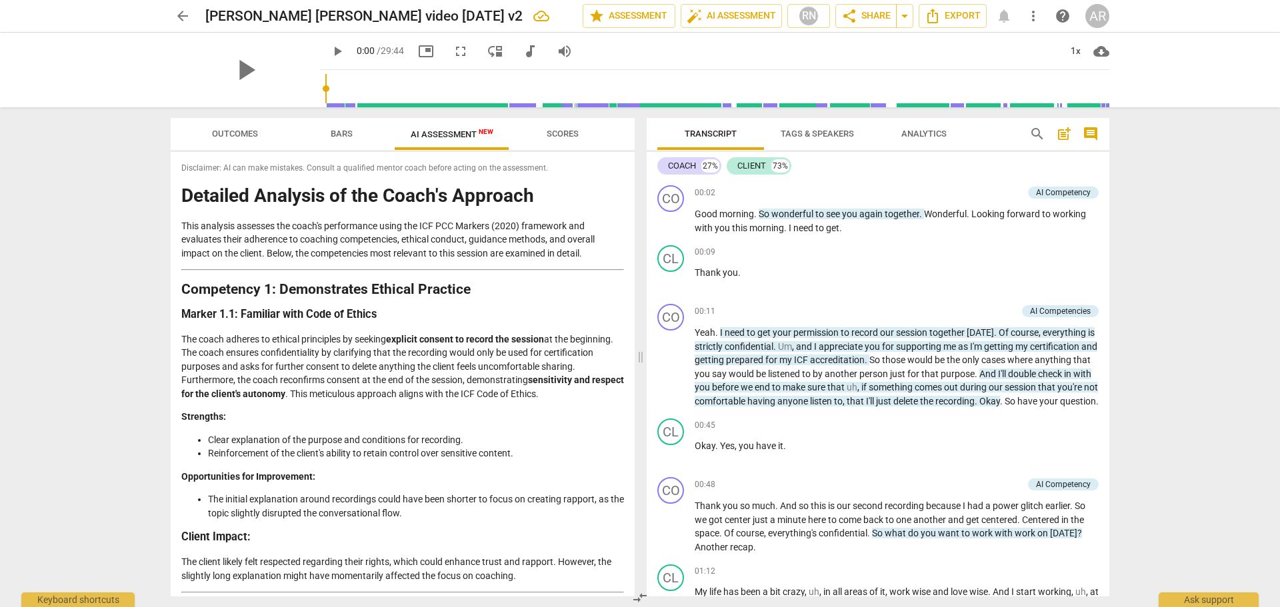
click at [181, 12] on span "arrow_back" at bounding box center [183, 16] width 16 height 16
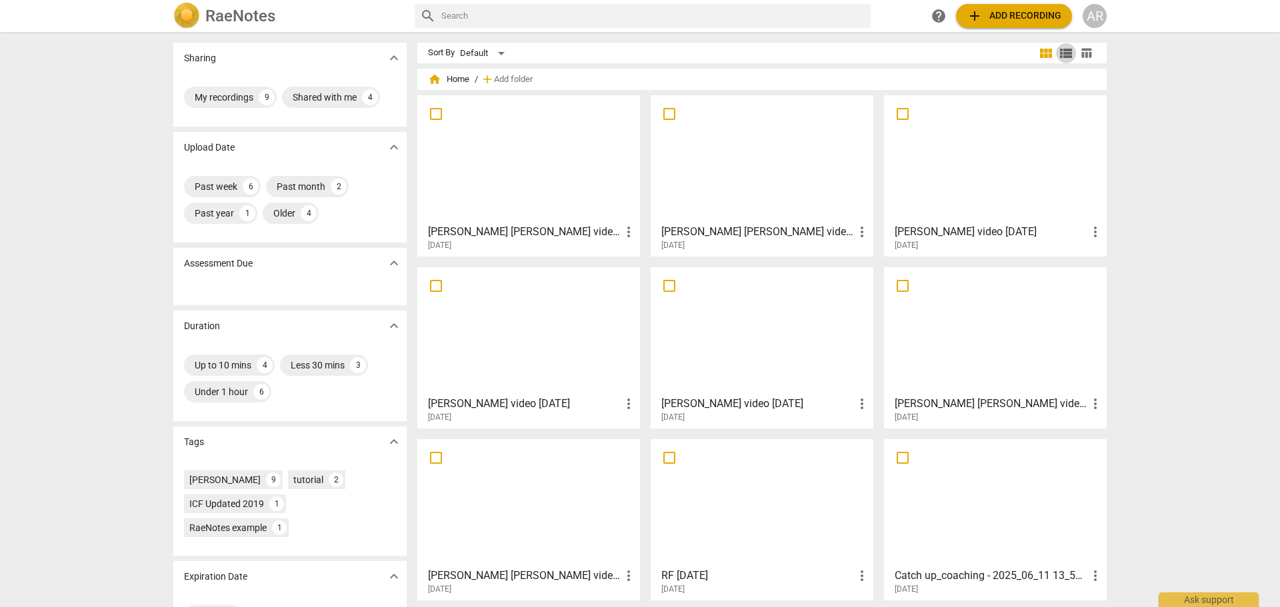
click at [1059, 52] on span "view_list" at bounding box center [1066, 53] width 16 height 16
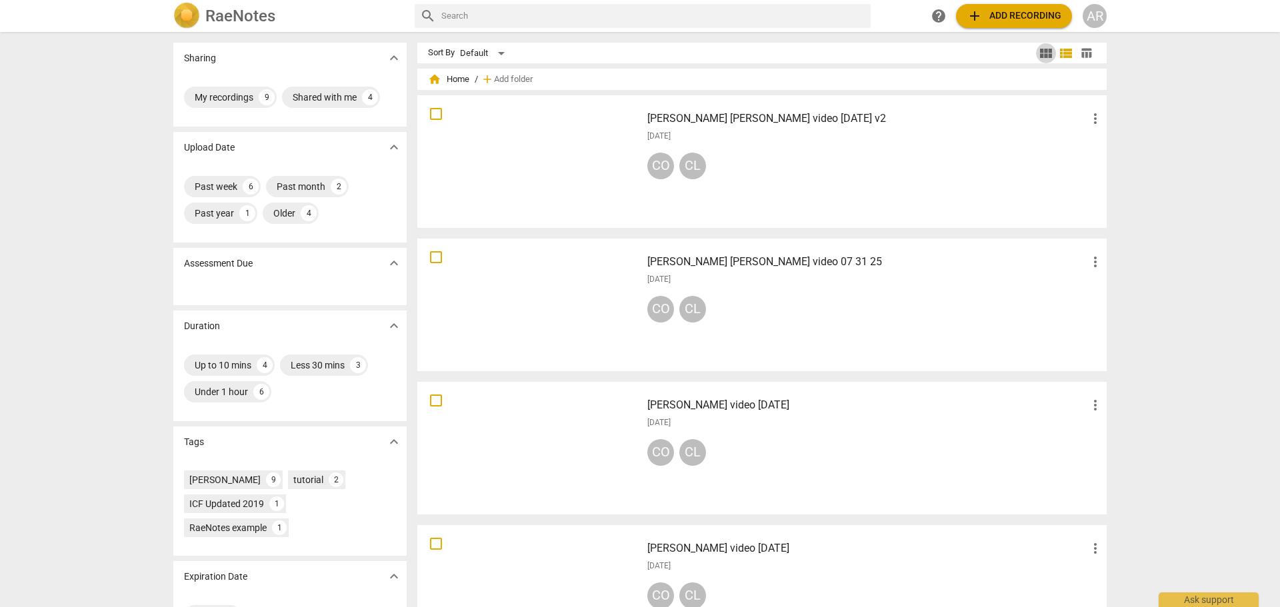
drag, startPoint x: 1043, startPoint y: 54, endPoint x: 993, endPoint y: 78, distance: 55.5
click at [1044, 53] on span "view_module" at bounding box center [1046, 53] width 16 height 16
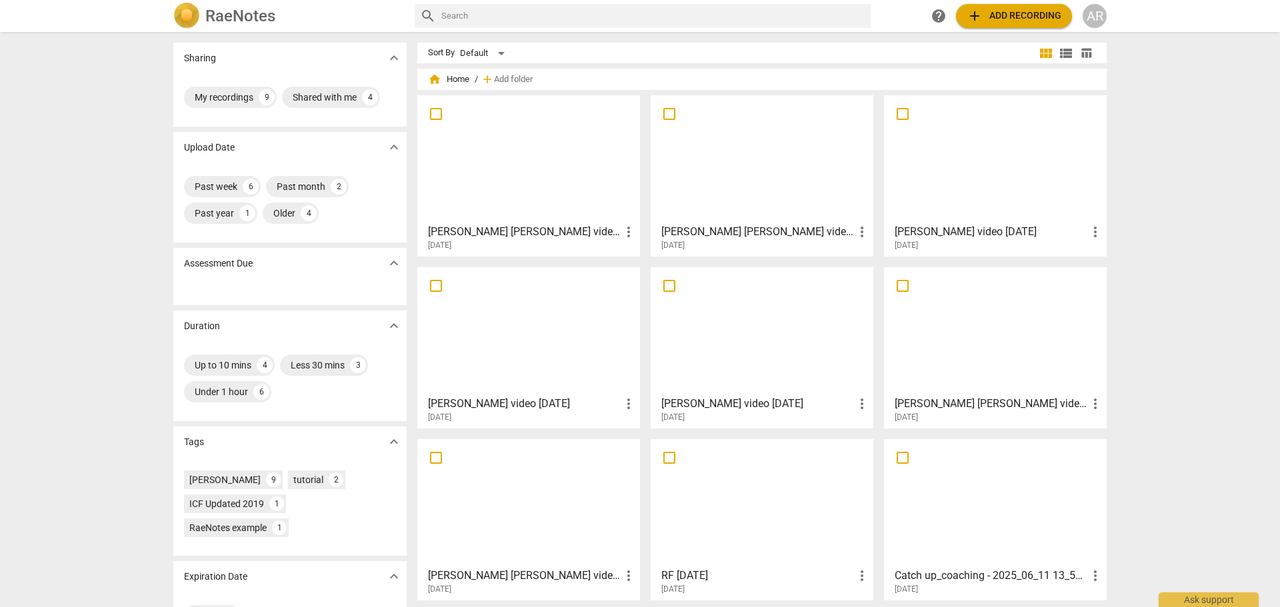
click at [743, 336] on div at bounding box center [761, 331] width 213 height 118
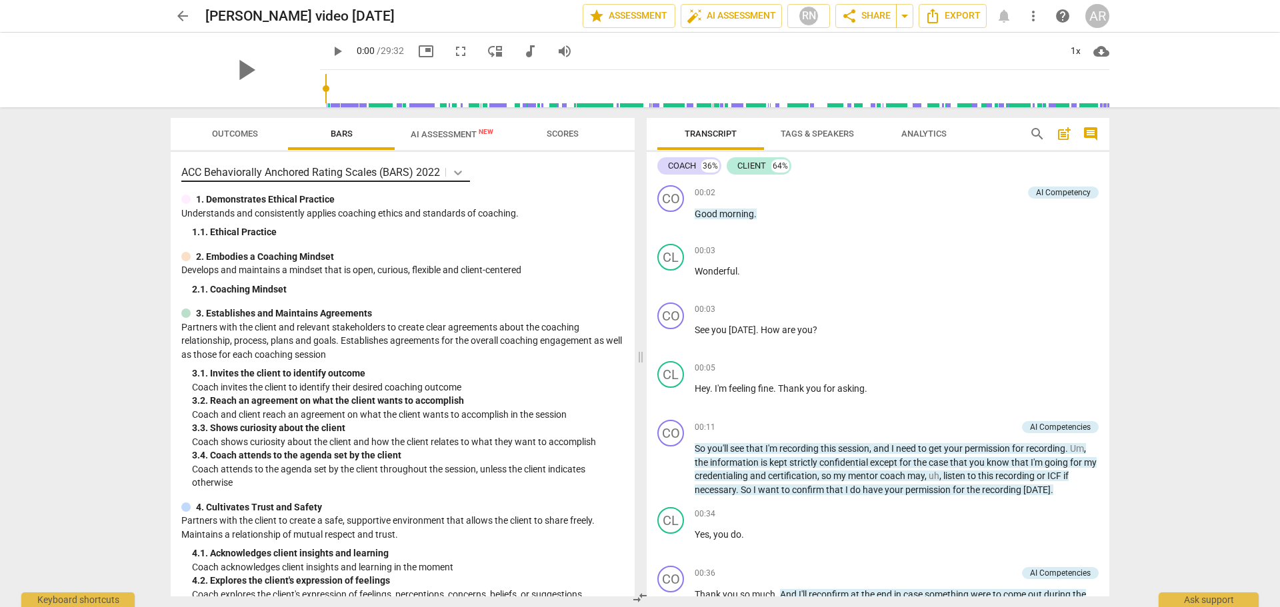
click at [455, 173] on icon at bounding box center [457, 172] width 13 height 13
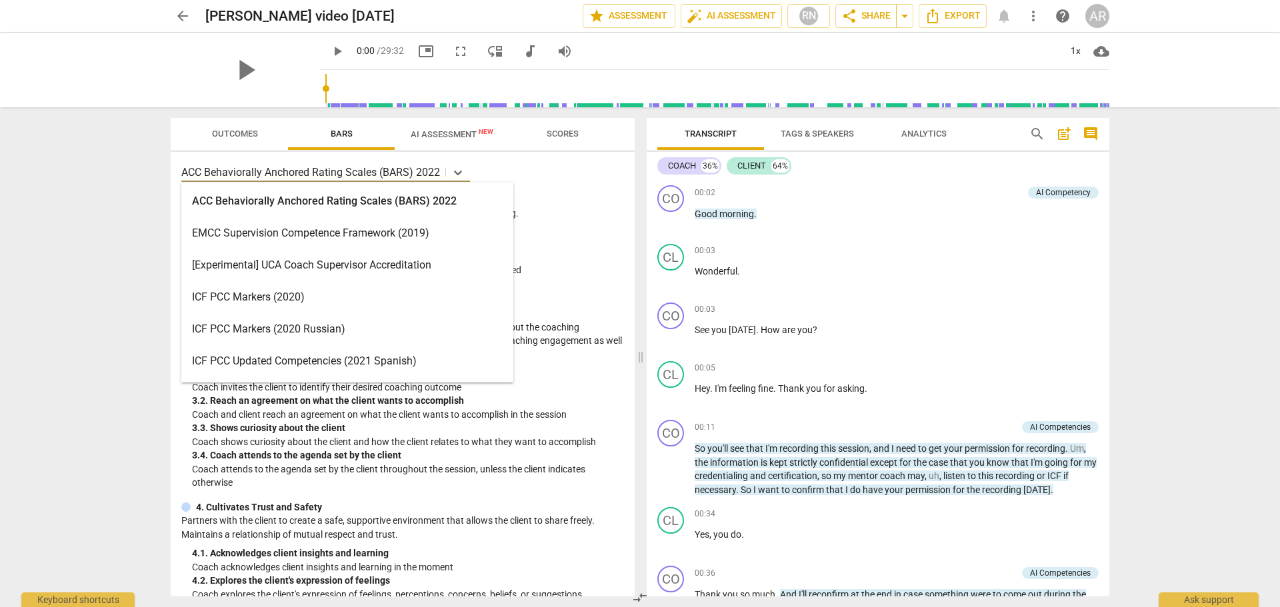
click at [379, 301] on div "ICF PCC Markers (2020)" at bounding box center [347, 297] width 332 height 32
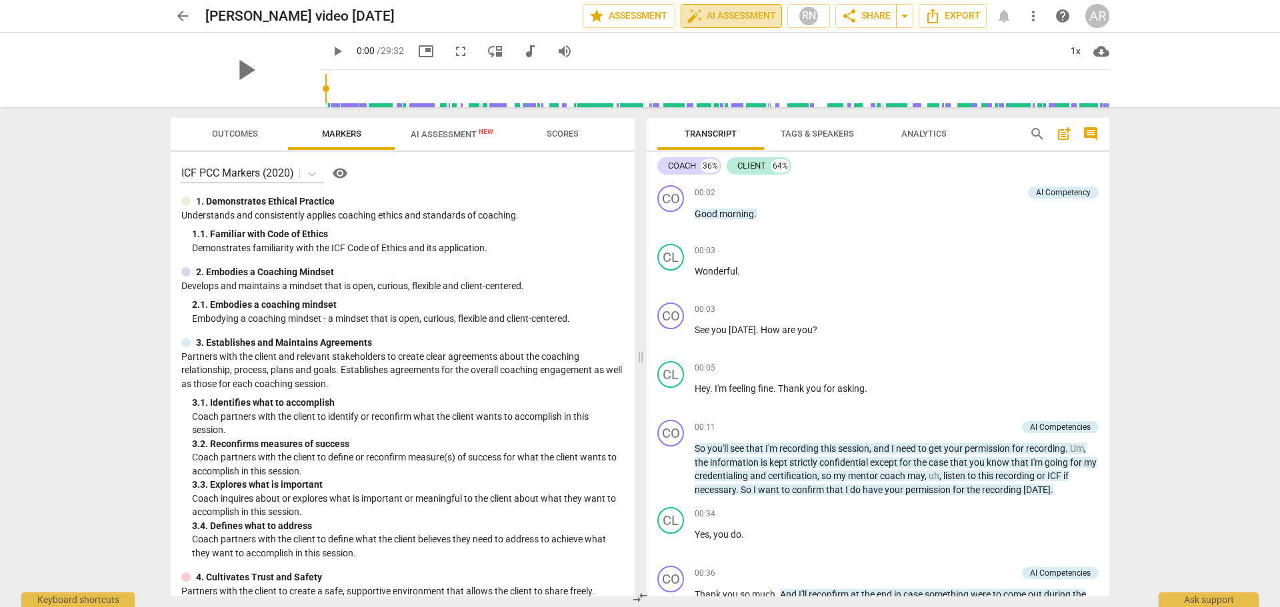
click at [725, 11] on span "auto_fix_high AI Assessment" at bounding box center [731, 16] width 89 height 16
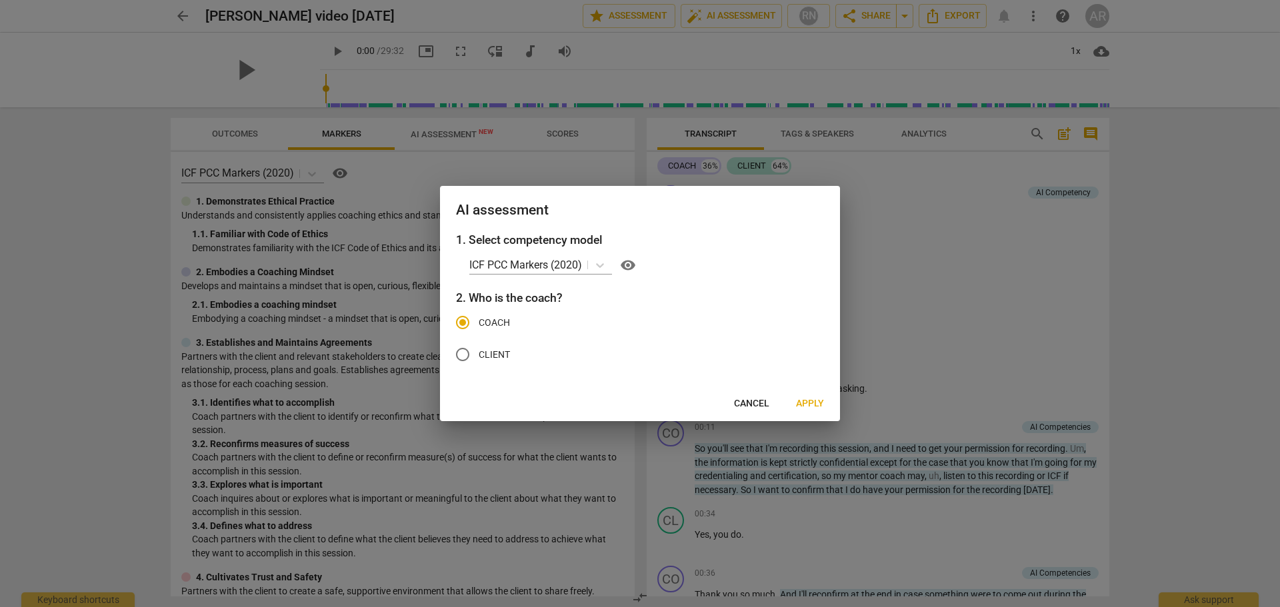
click at [807, 403] on span "Apply" at bounding box center [810, 403] width 28 height 13
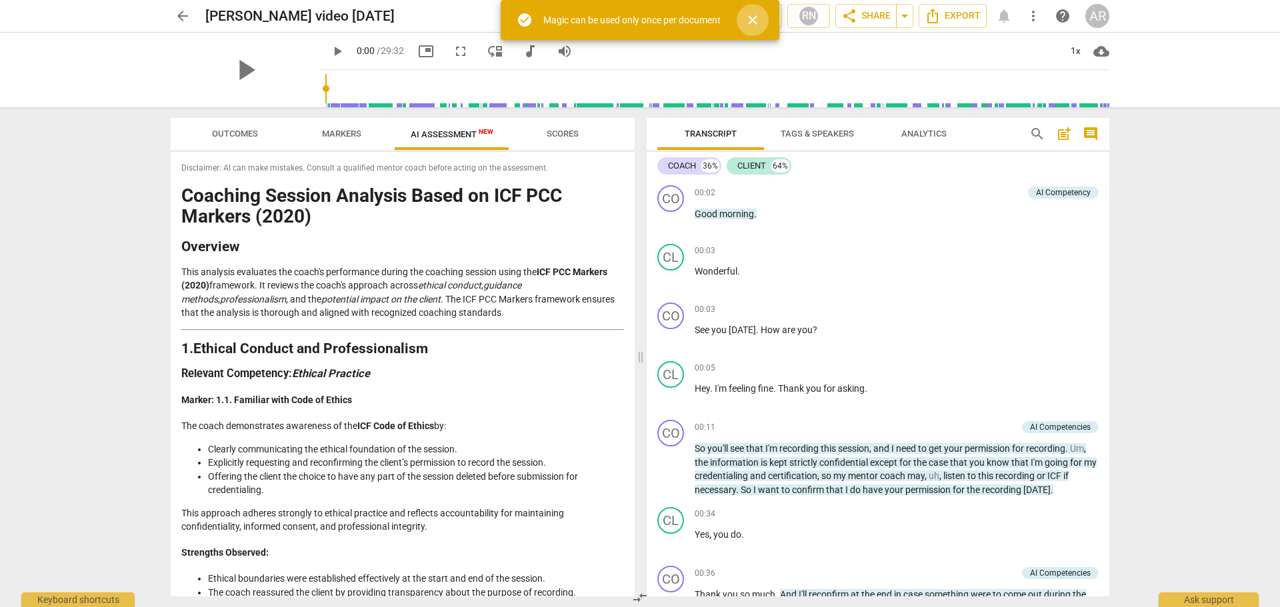
click at [749, 16] on span "close" at bounding box center [753, 20] width 16 height 16
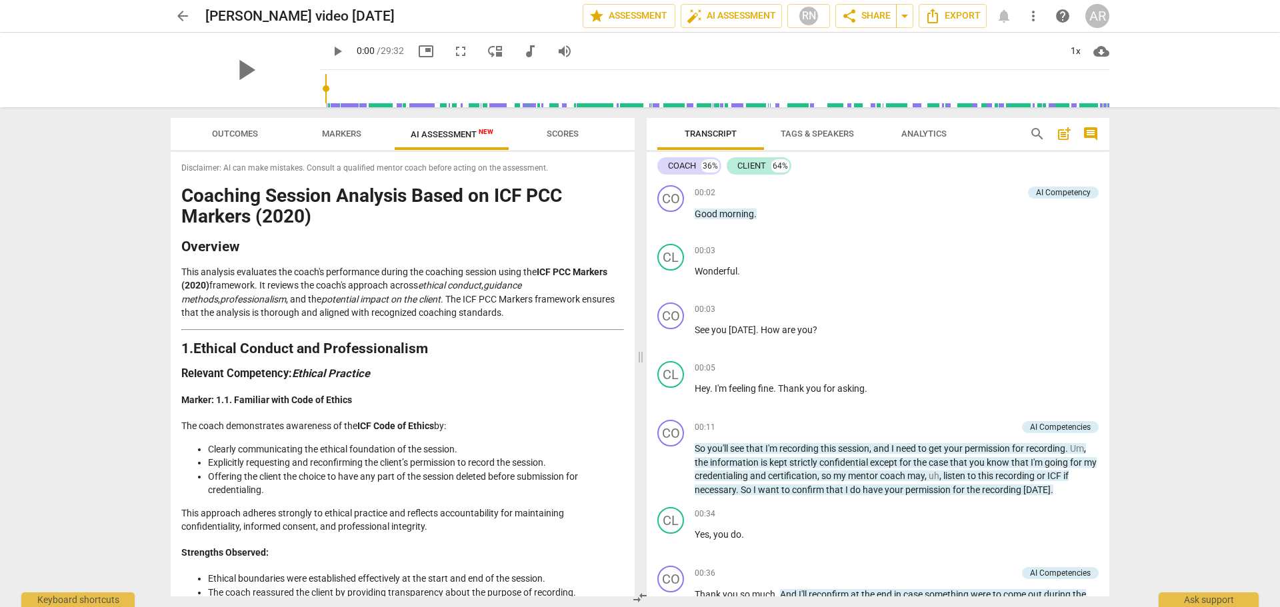
click at [185, 17] on span "arrow_back" at bounding box center [183, 16] width 16 height 16
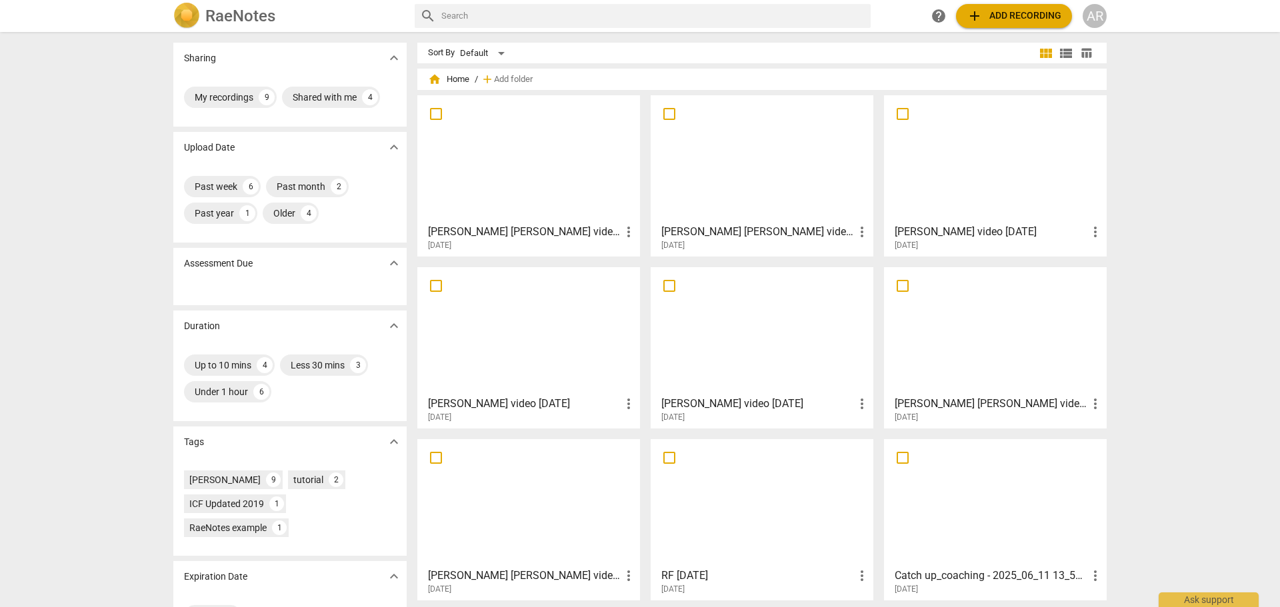
click at [666, 286] on input "checkbox" at bounding box center [669, 286] width 28 height 16
checkbox input "false"
click at [1067, 75] on span "Delete" at bounding box center [1071, 79] width 28 height 11
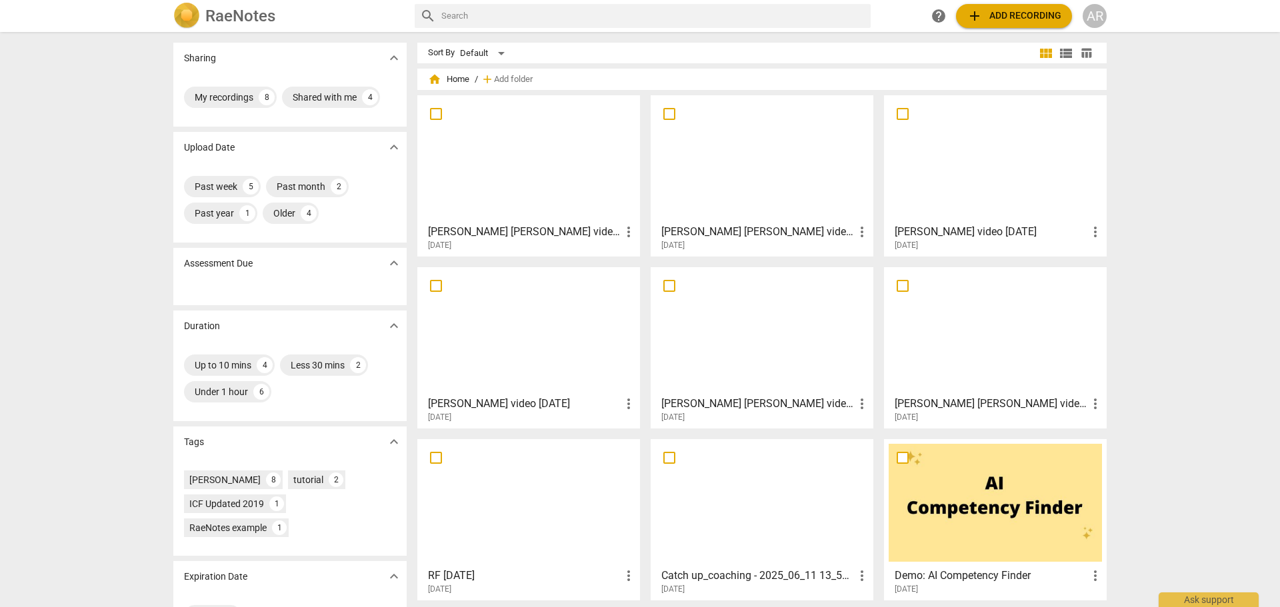
click at [1000, 18] on span "add Add recording" at bounding box center [1014, 16] width 95 height 16
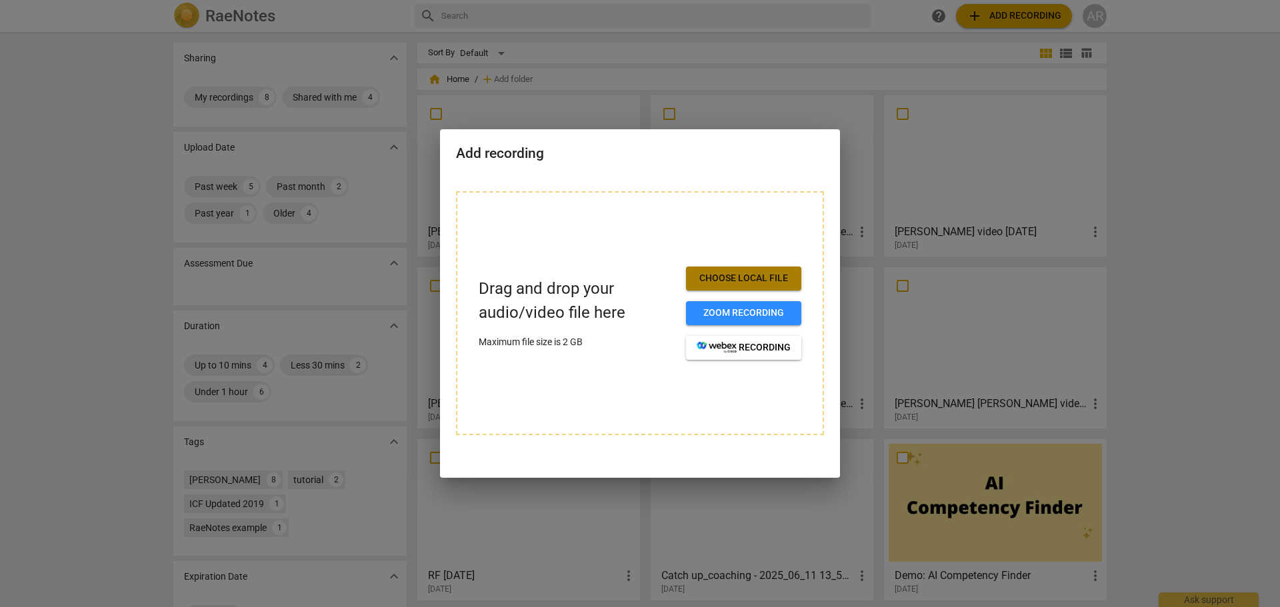
click at [743, 272] on span "Choose local file" at bounding box center [744, 278] width 94 height 13
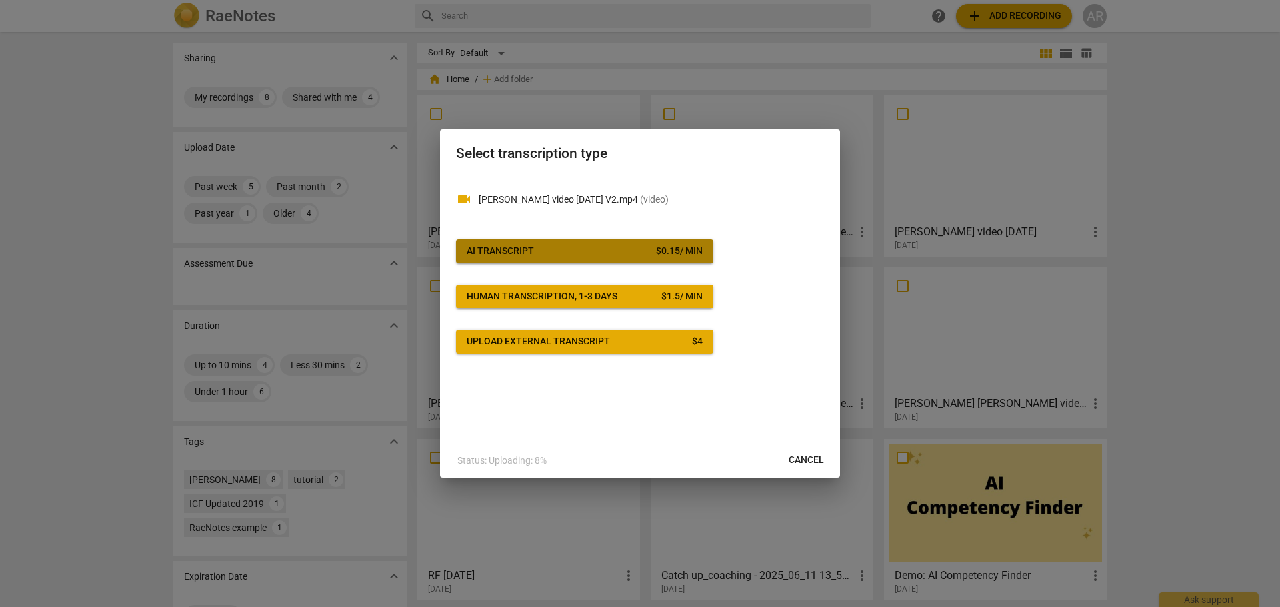
click at [613, 245] on span "AI Transcript $ 0.15 / min" at bounding box center [585, 251] width 236 height 13
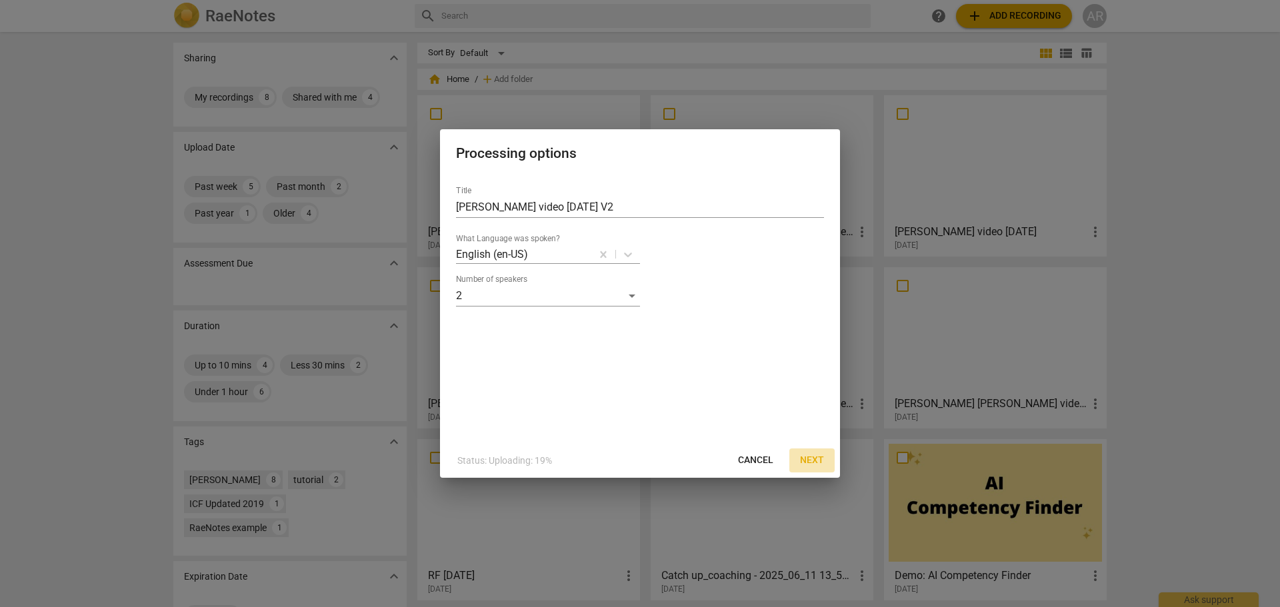
click at [808, 455] on span "Next" at bounding box center [812, 460] width 24 height 13
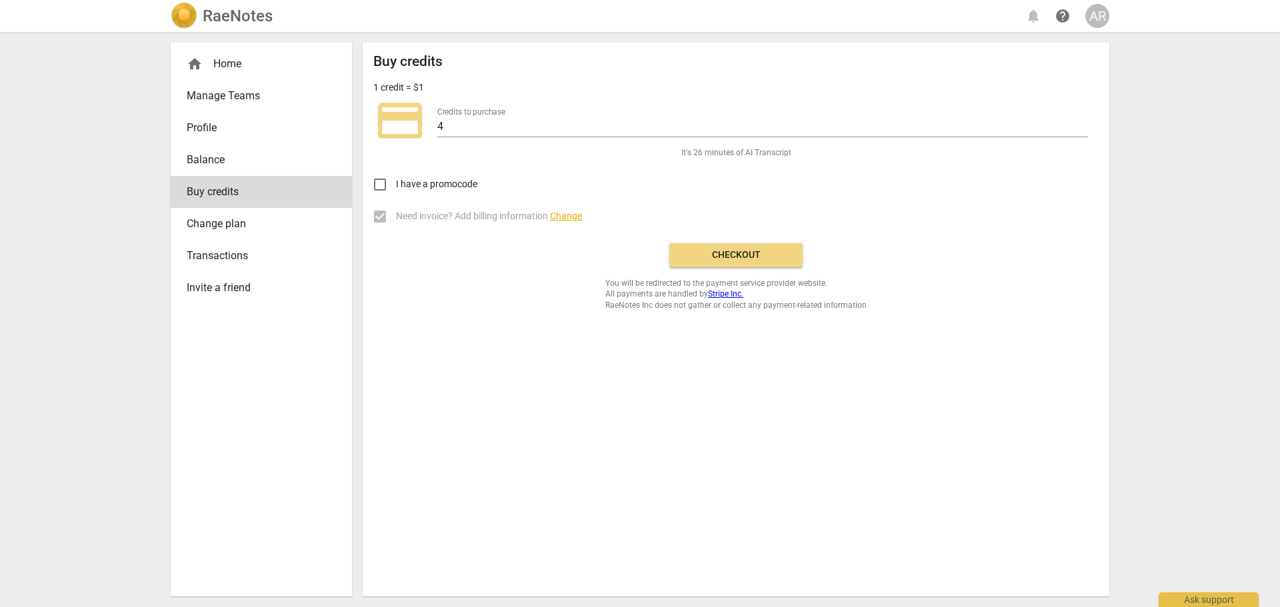
click at [741, 246] on button "Checkout" at bounding box center [735, 255] width 133 height 24
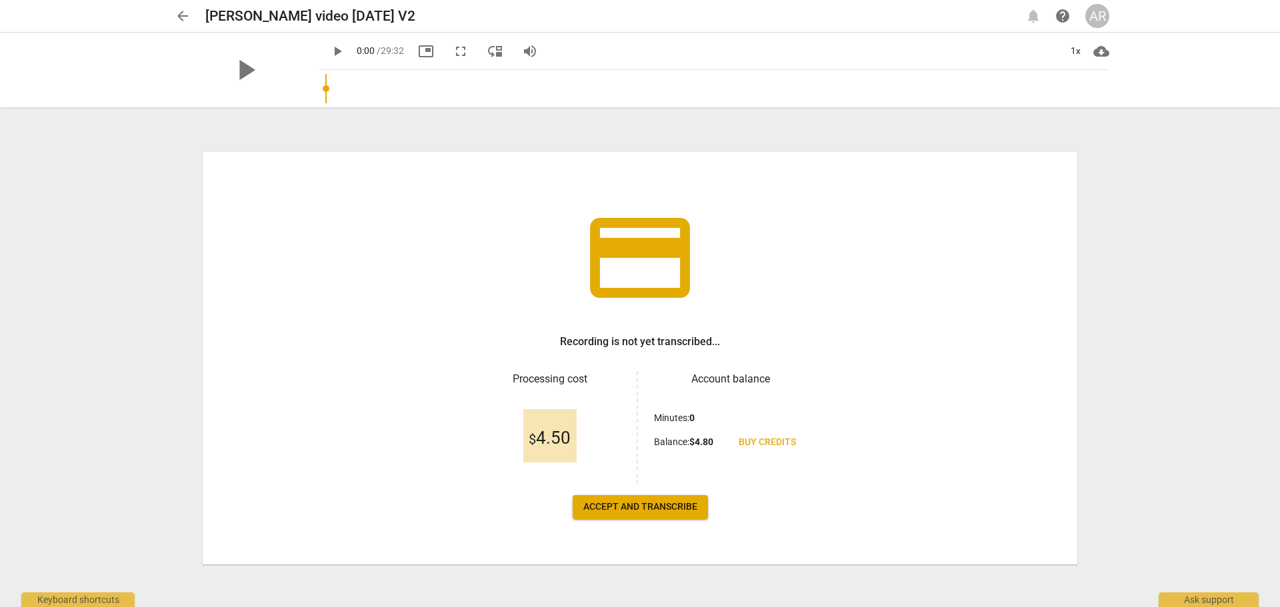
click at [627, 499] on button "Accept and transcribe" at bounding box center [640, 507] width 135 height 24
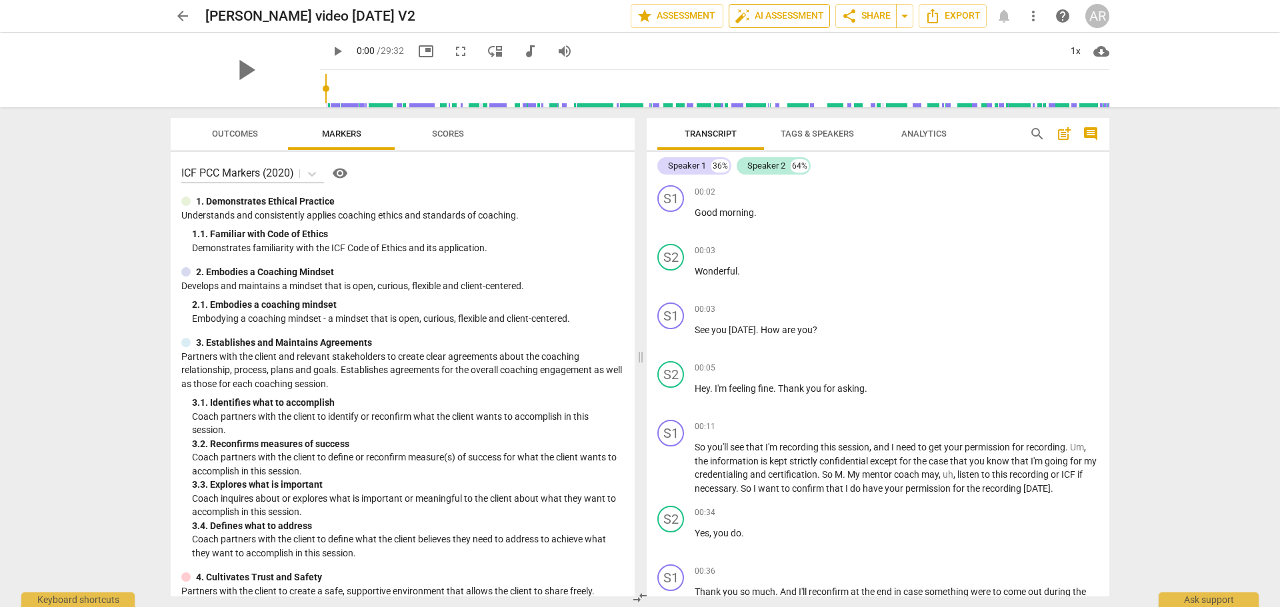
click at [775, 13] on span "auto_fix_high AI Assessment" at bounding box center [779, 16] width 89 height 16
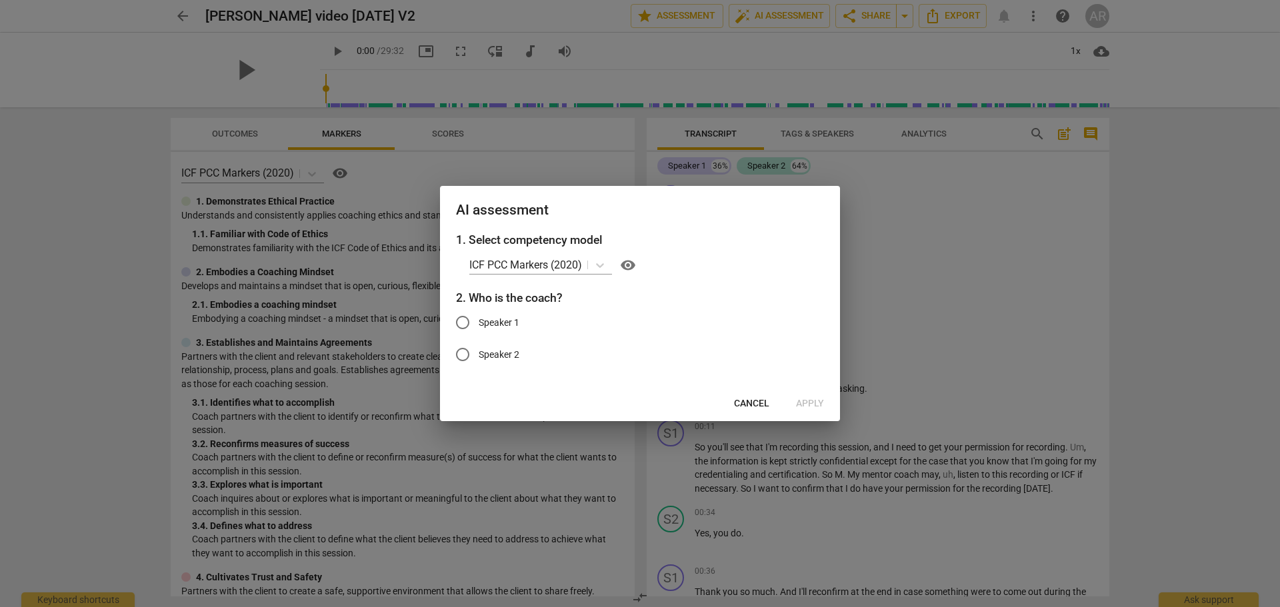
click at [753, 407] on span "Cancel" at bounding box center [751, 403] width 35 height 13
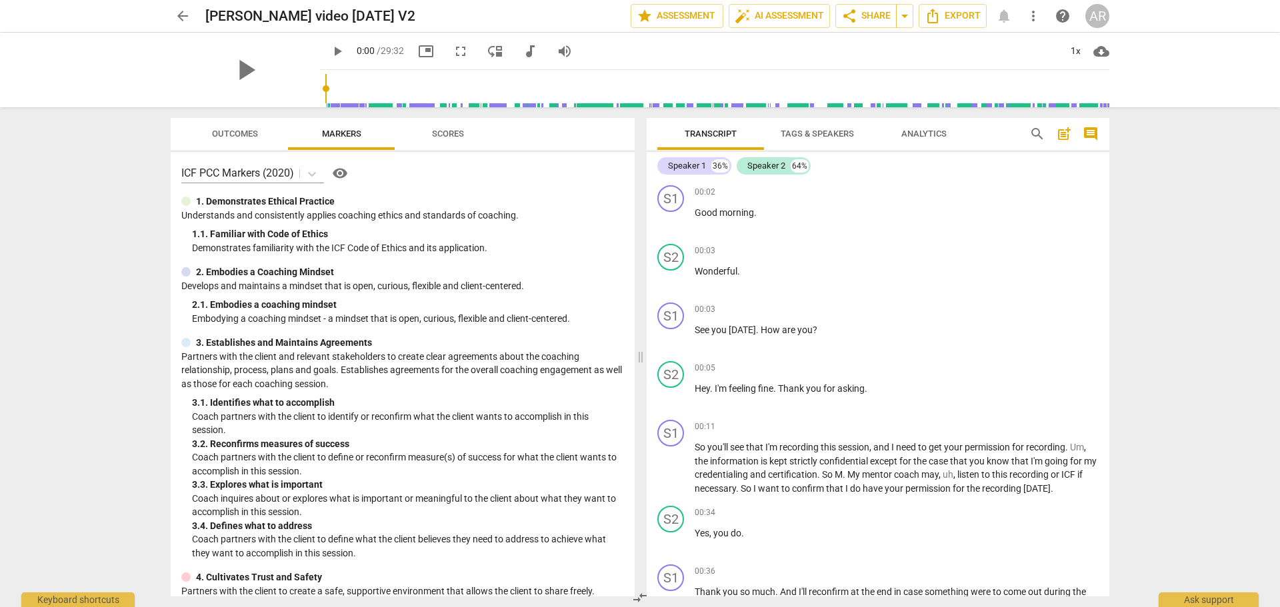
click at [815, 133] on span "Tags & Speakers" at bounding box center [817, 134] width 73 height 10
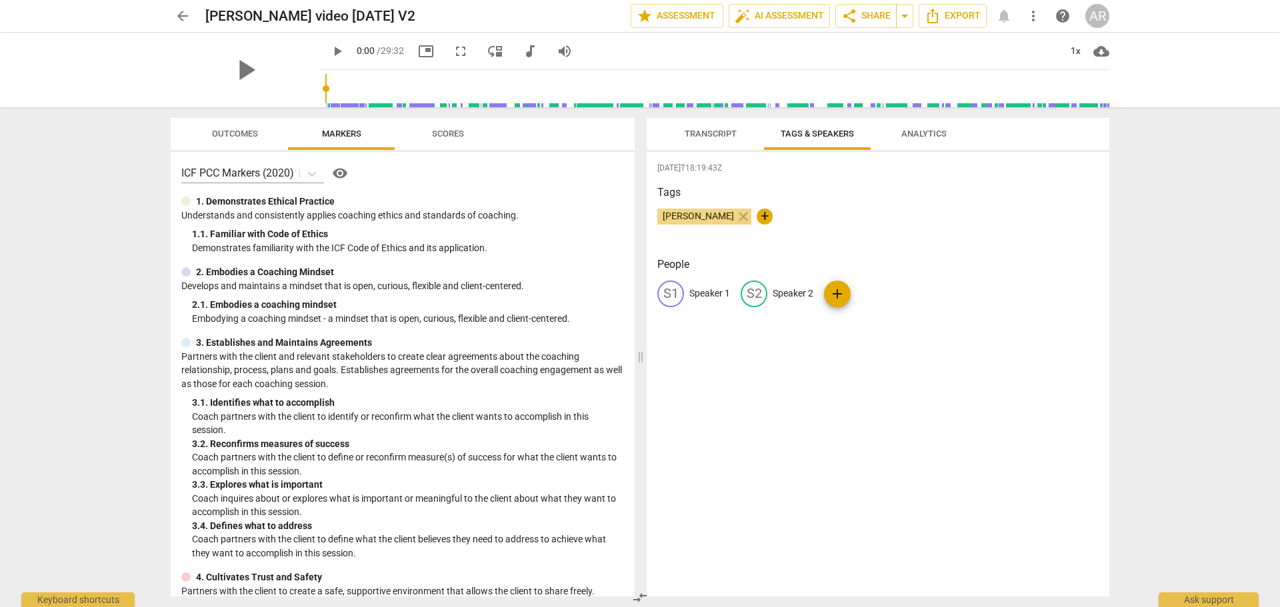
click at [700, 295] on p "Speaker 1" at bounding box center [709, 294] width 41 height 14
type input "COACH"
click at [875, 295] on p "Speaker 2" at bounding box center [879, 294] width 41 height 14
type input "CLIENT"
click at [709, 131] on span "Transcript" at bounding box center [711, 134] width 52 height 10
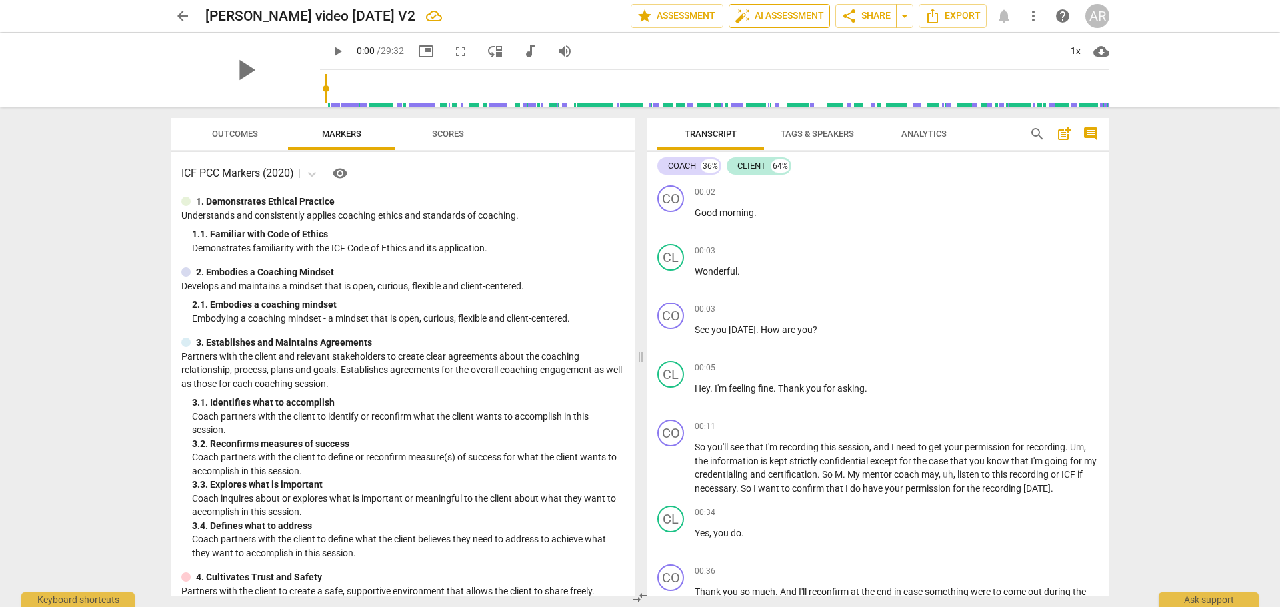
click at [765, 13] on span "auto_fix_high AI Assessment" at bounding box center [779, 16] width 89 height 16
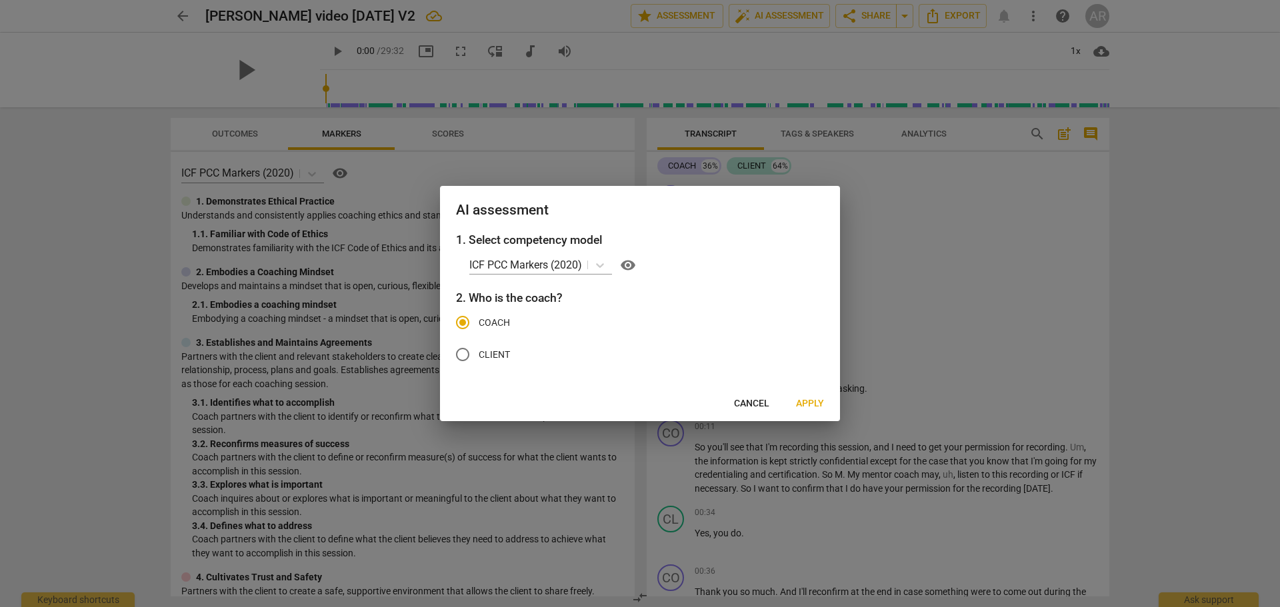
click at [803, 401] on span "Apply" at bounding box center [810, 403] width 28 height 13
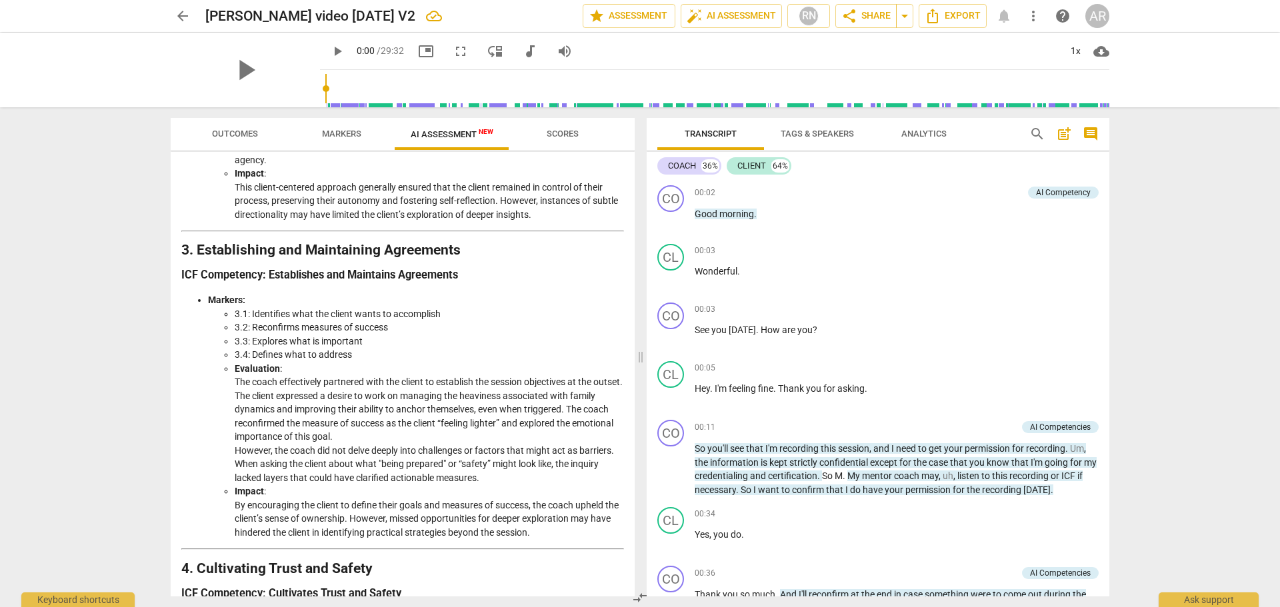
scroll to position [333, 0]
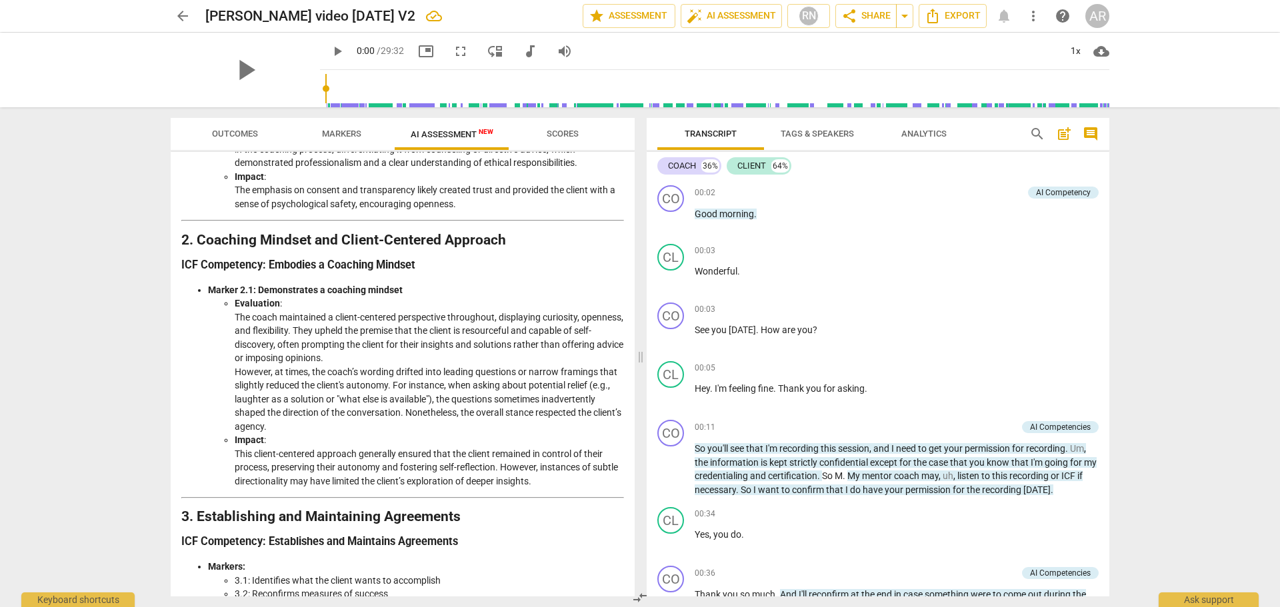
drag, startPoint x: 181, startPoint y: 15, endPoint x: 163, endPoint y: 32, distance: 25.0
click at [181, 14] on span "arrow_back" at bounding box center [183, 16] width 16 height 16
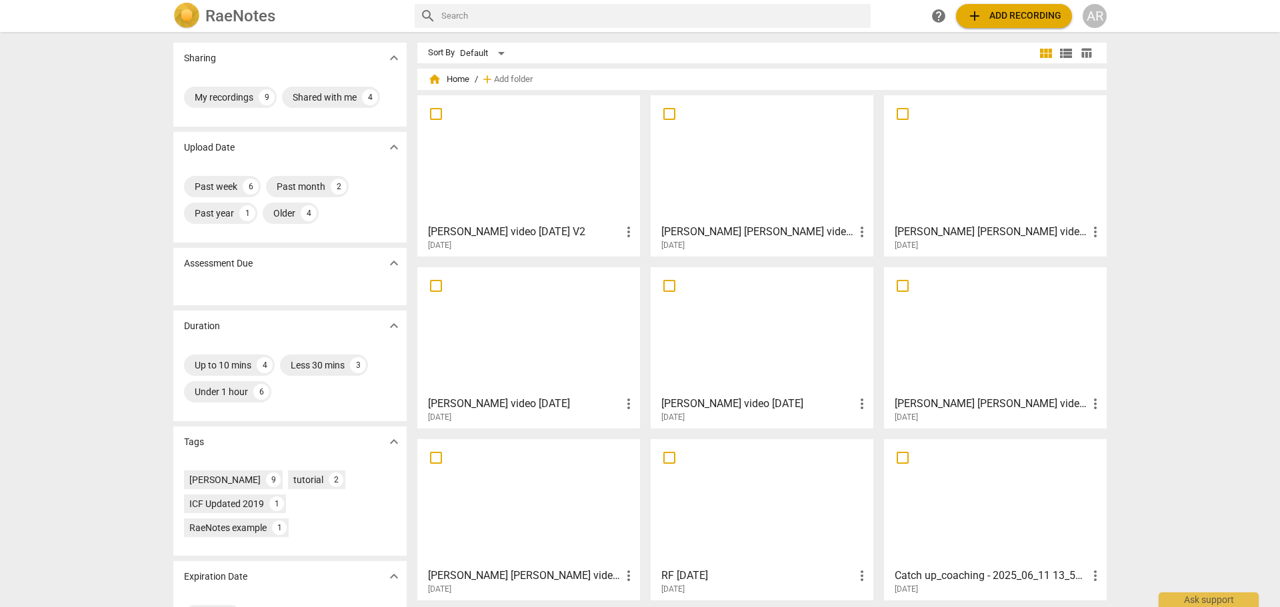
scroll to position [56, 0]
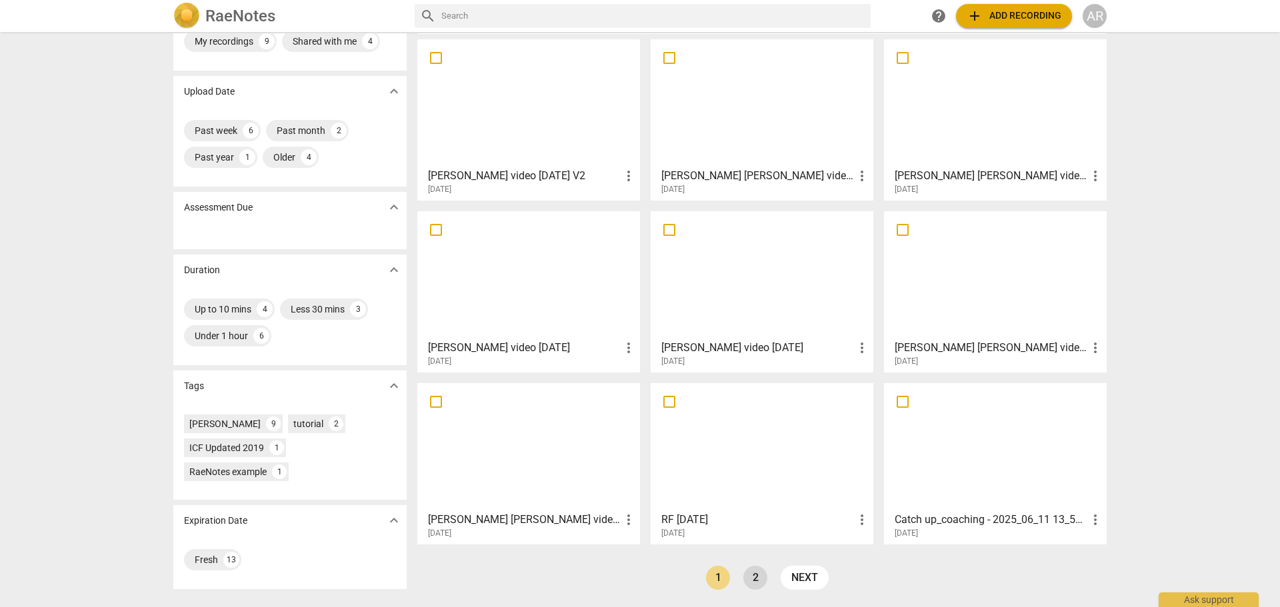
click at [757, 579] on link "2" at bounding box center [755, 578] width 24 height 24
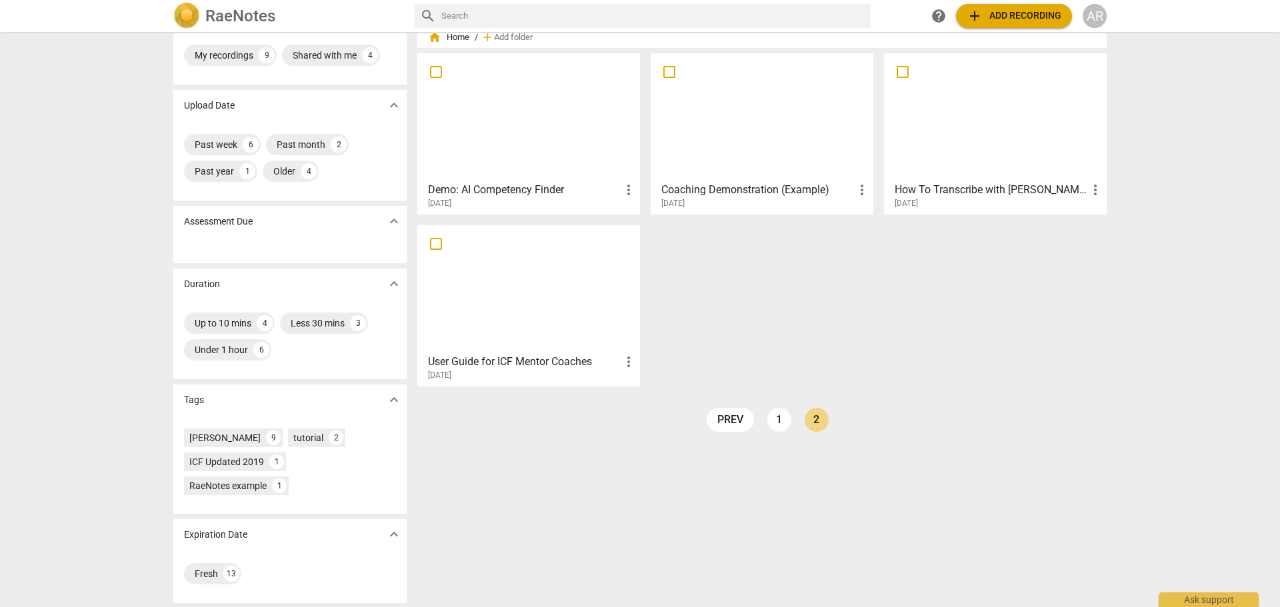
scroll to position [43, 0]
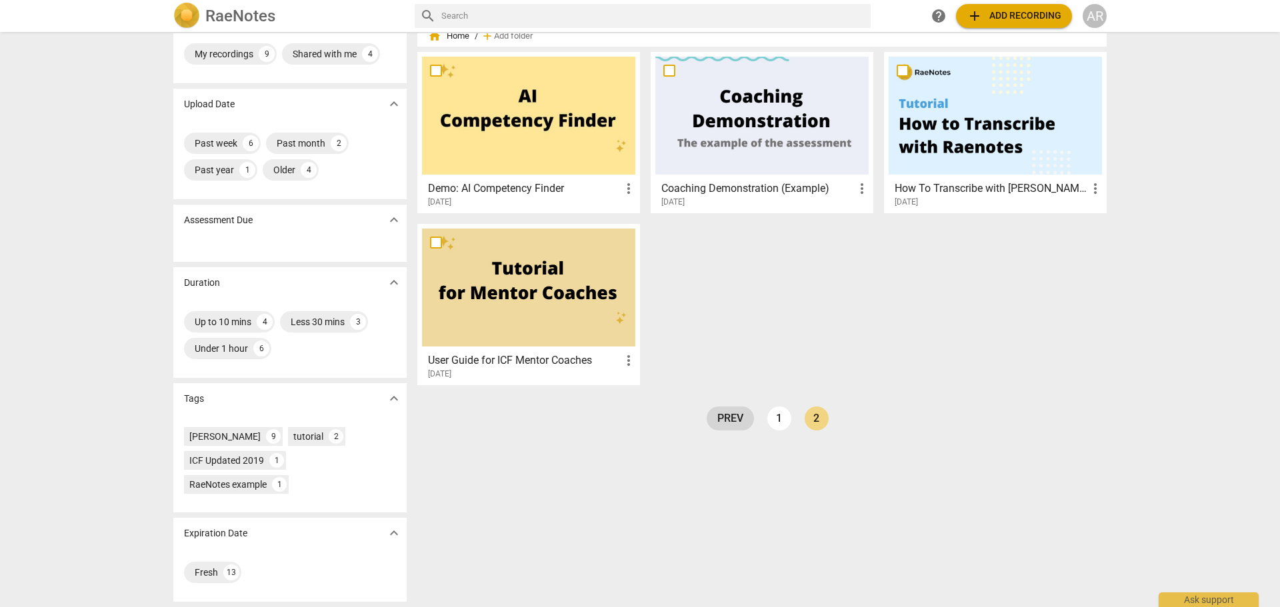
click at [727, 419] on link "prev" at bounding box center [730, 419] width 47 height 24
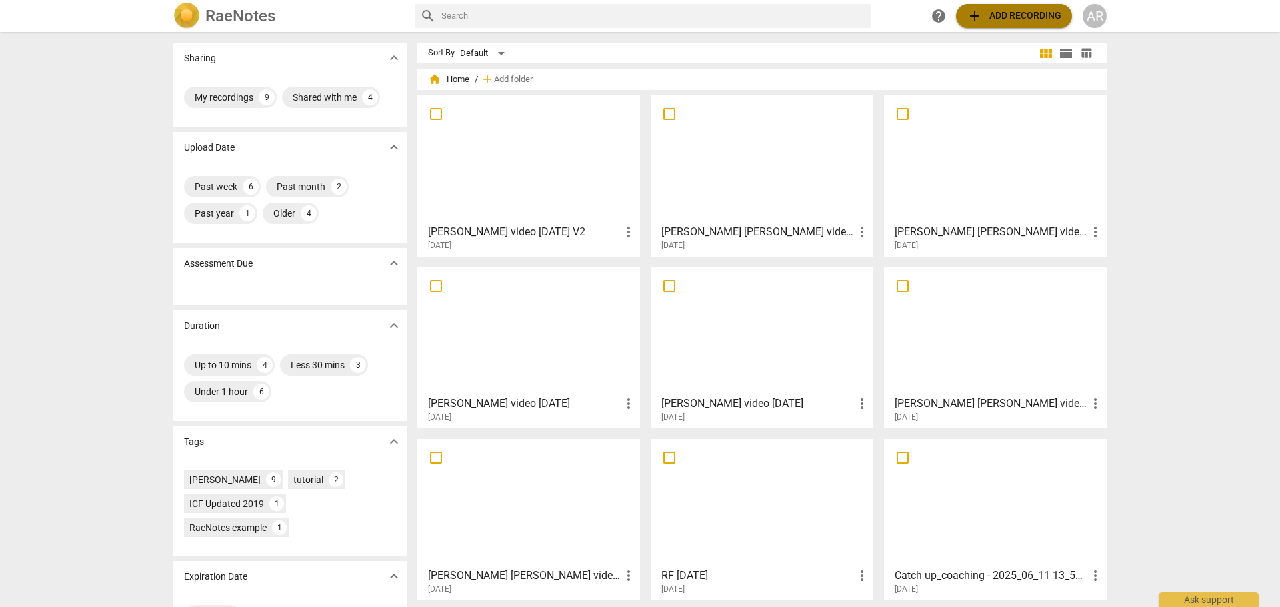
click at [1000, 18] on span "add Add recording" at bounding box center [1014, 16] width 95 height 16
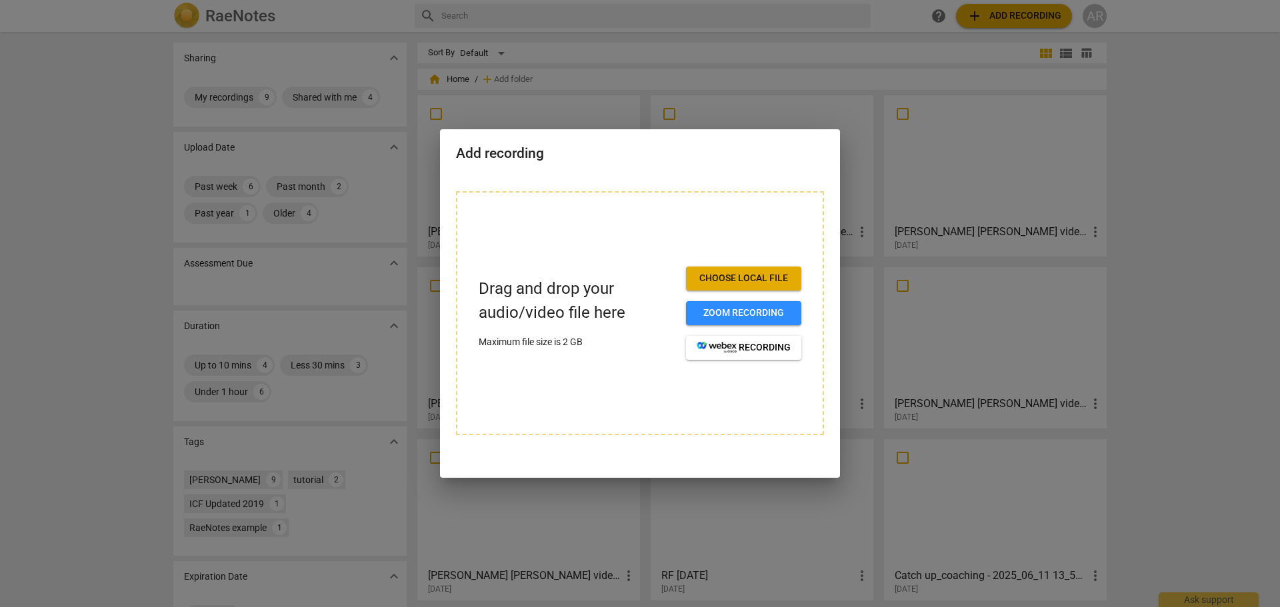
click at [737, 281] on span "Choose local file" at bounding box center [744, 278] width 94 height 13
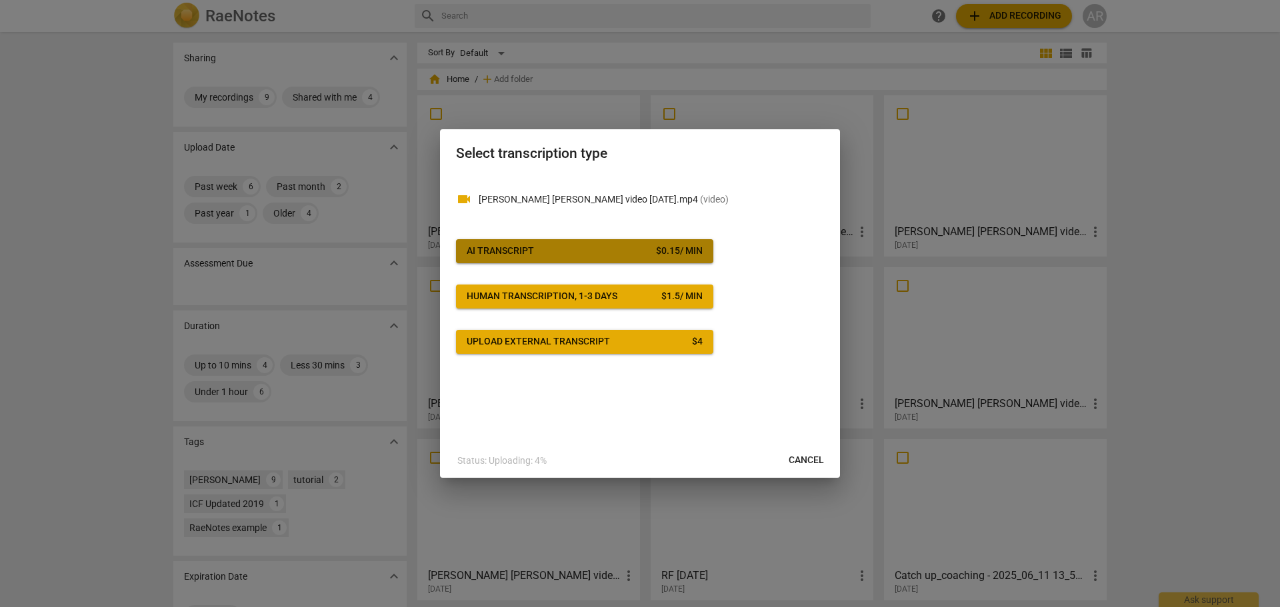
click at [589, 245] on span "AI Transcript $ 0.15 / min" at bounding box center [585, 251] width 236 height 13
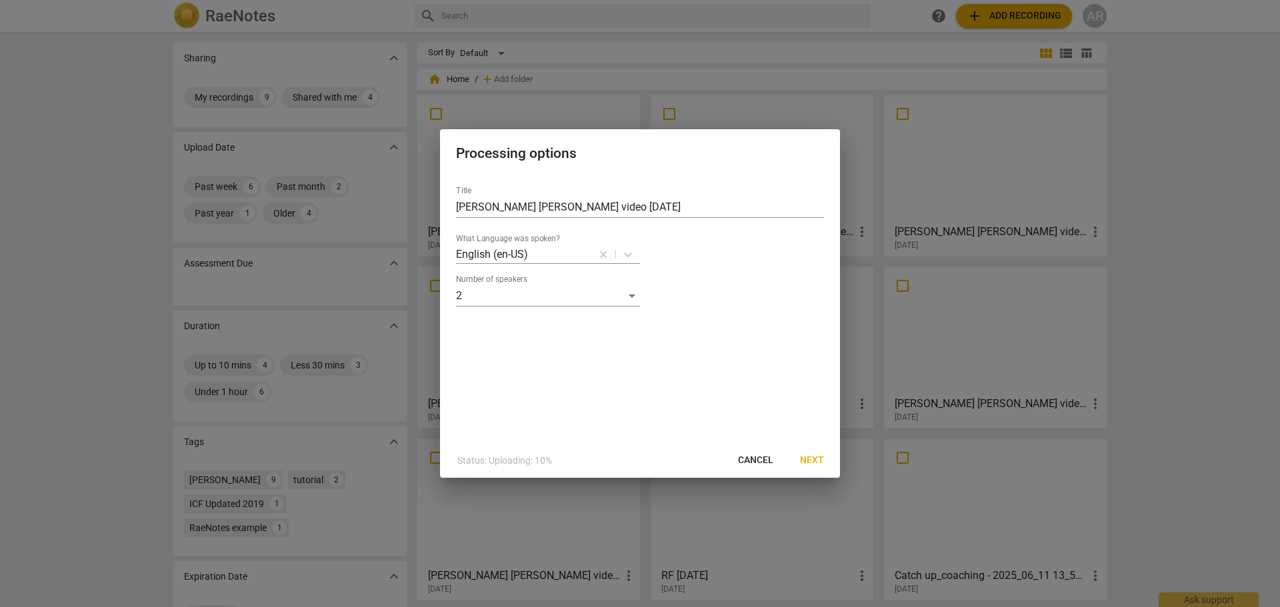
click at [810, 457] on span "Next" at bounding box center [812, 460] width 24 height 13
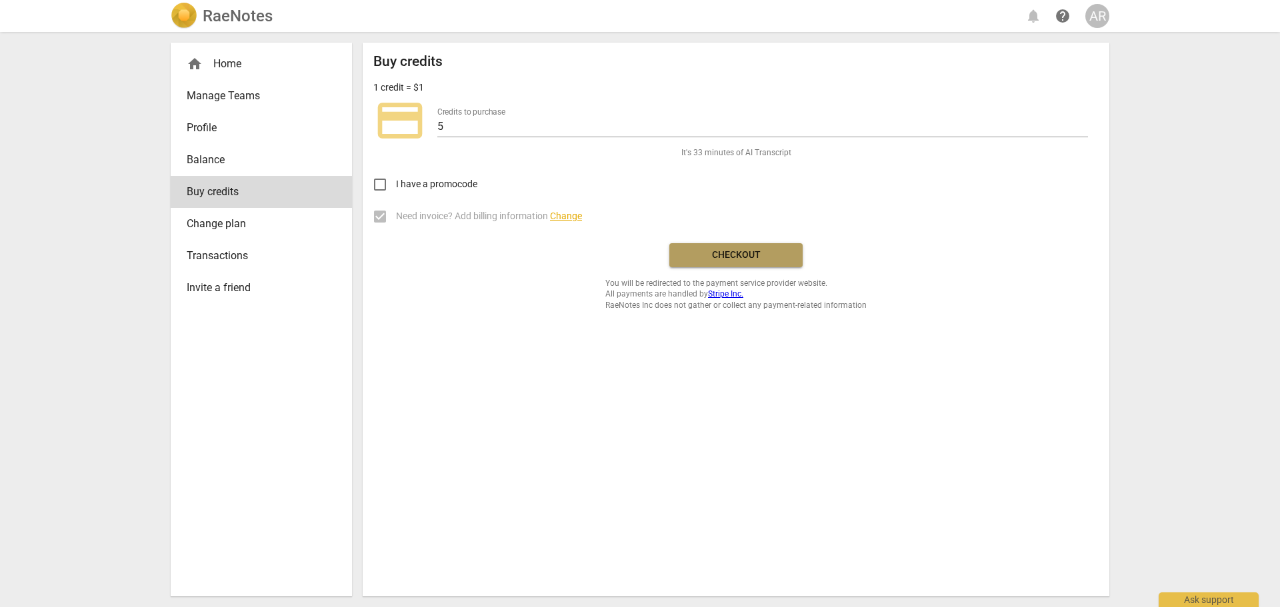
click at [745, 253] on span "Checkout" at bounding box center [736, 255] width 112 height 13
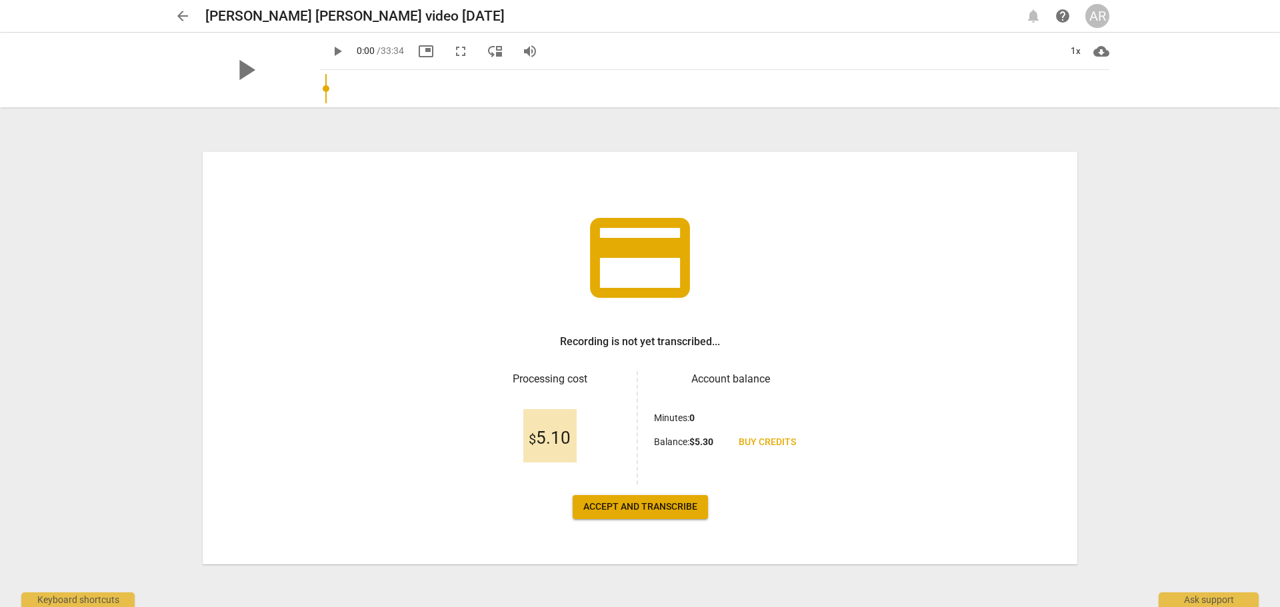
click at [623, 506] on span "Accept and transcribe" at bounding box center [640, 507] width 114 height 13
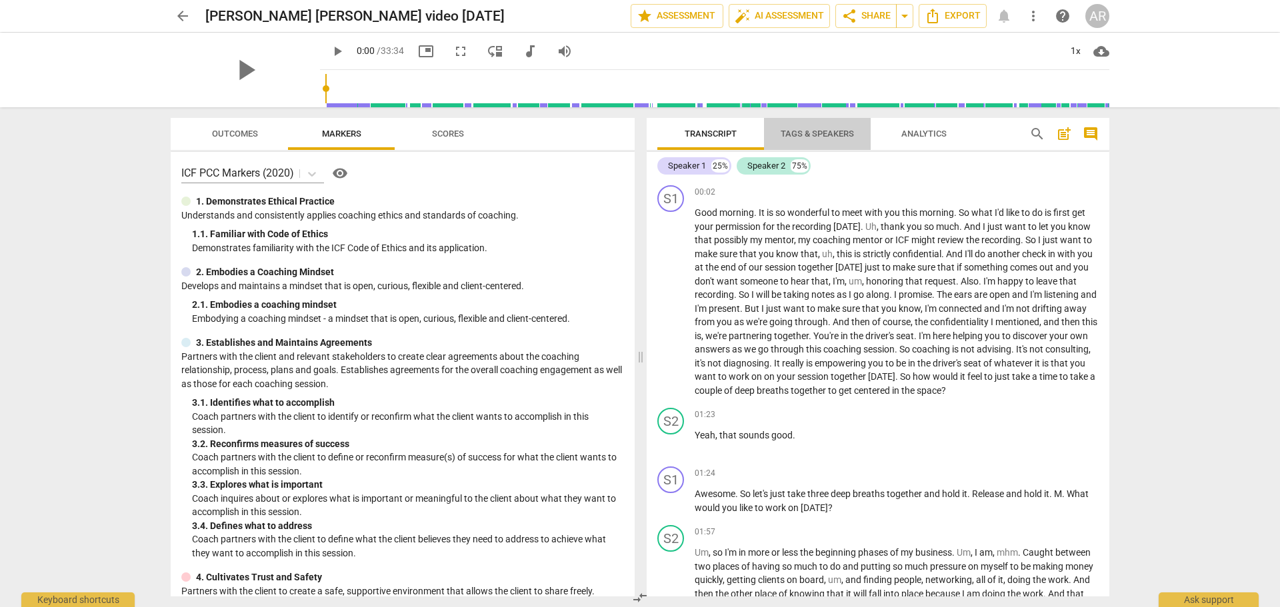
click at [799, 133] on span "Tags & Speakers" at bounding box center [817, 134] width 73 height 10
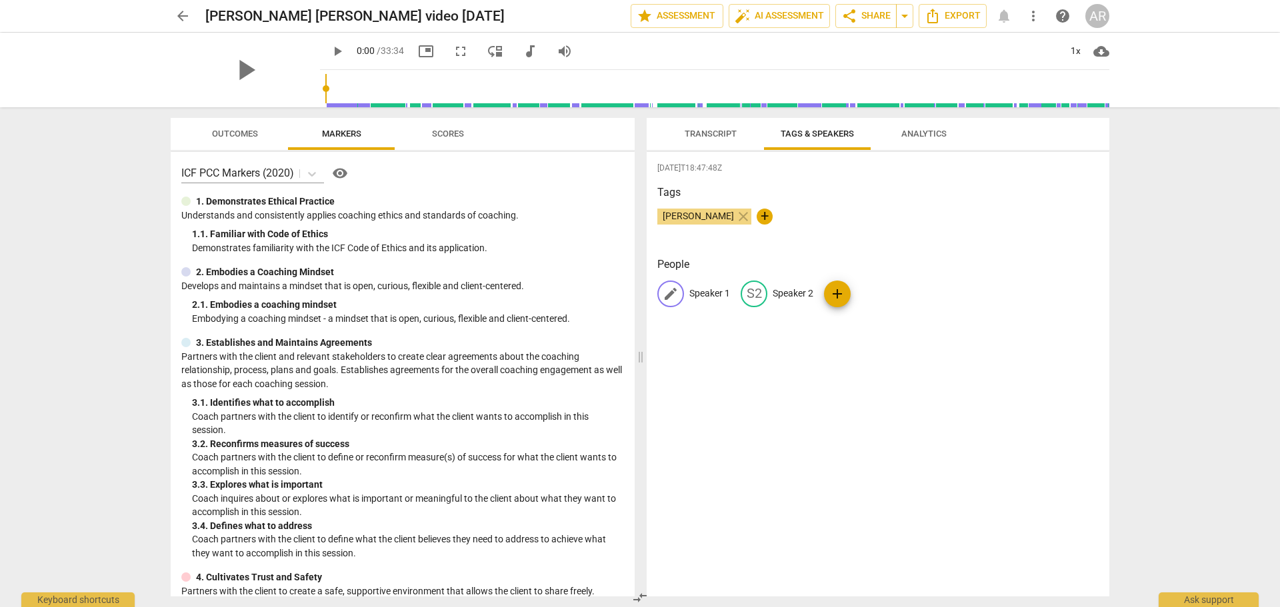
click at [697, 297] on p "Speaker 1" at bounding box center [709, 294] width 41 height 14
type input "COACH"
click at [881, 289] on p "Speaker 2" at bounding box center [879, 294] width 41 height 14
type input "CLIENT"
click at [779, 365] on div "[DATE]T18:47:48Z Tags [PERSON_NAME] close + People CO COACH edit CLIENT delete …" at bounding box center [878, 374] width 463 height 445
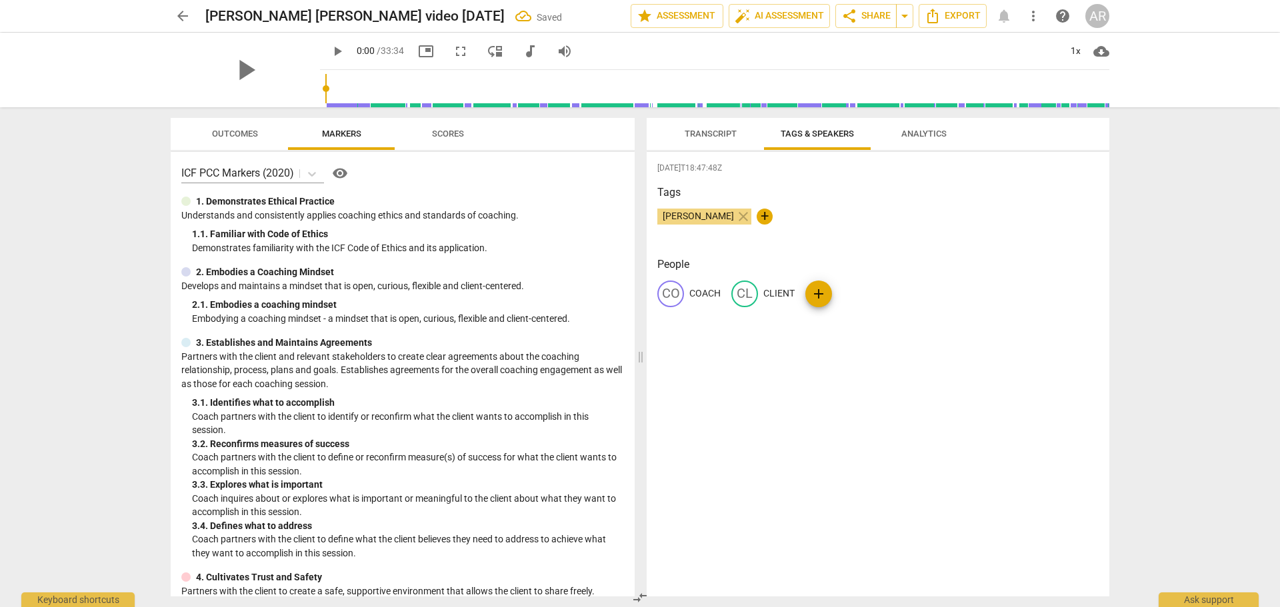
click at [687, 137] on span "Transcript" at bounding box center [711, 134] width 52 height 10
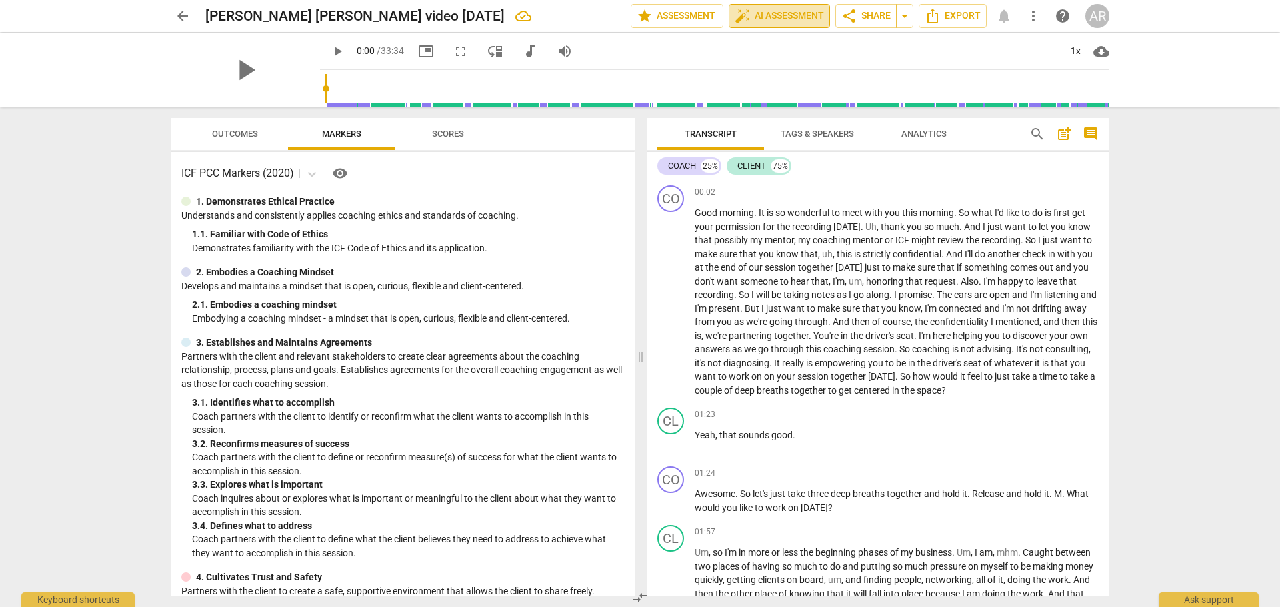
click at [774, 15] on span "auto_fix_high AI Assessment" at bounding box center [779, 16] width 89 height 16
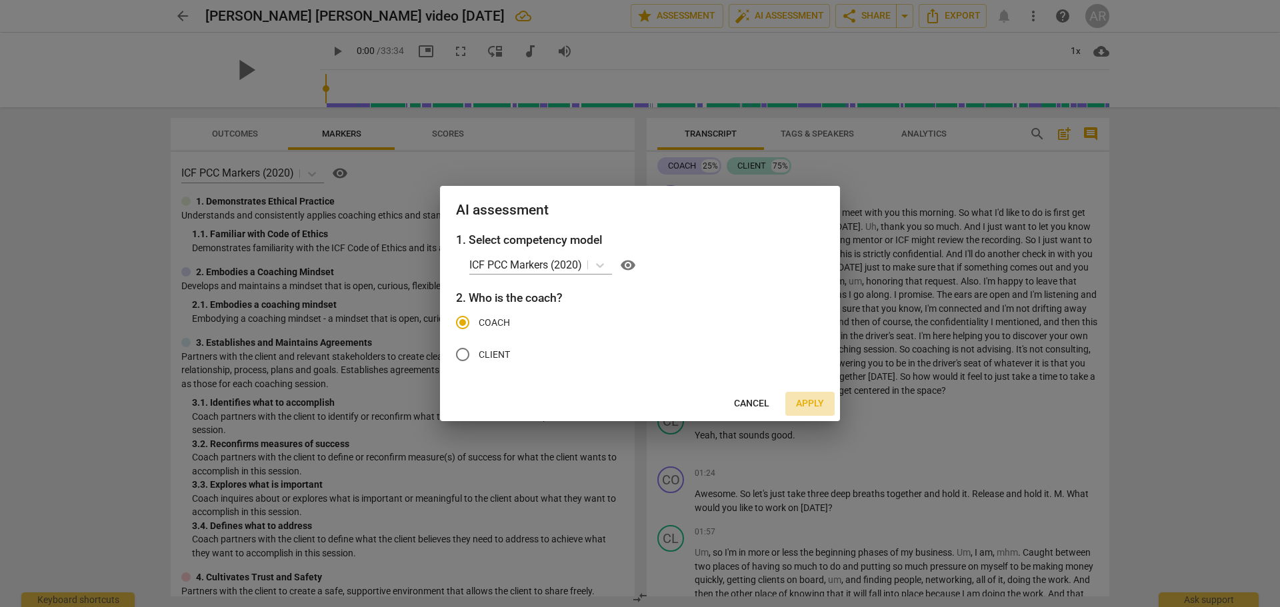
click at [807, 403] on span "Apply" at bounding box center [810, 403] width 28 height 13
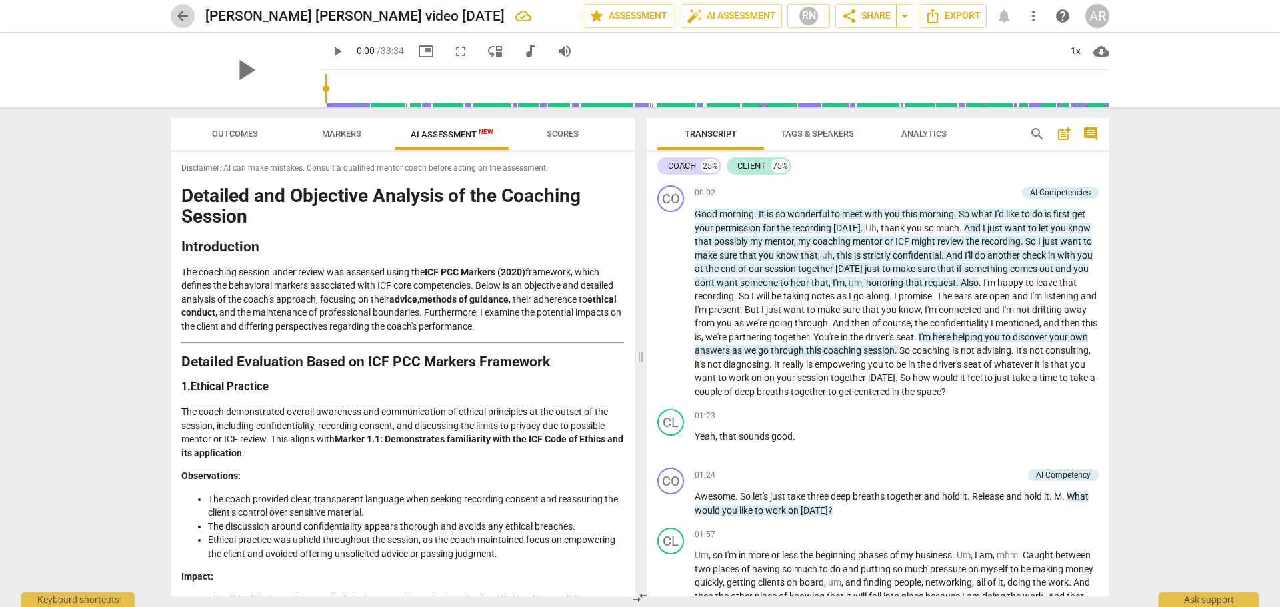
click at [183, 17] on span "arrow_back" at bounding box center [183, 16] width 16 height 16
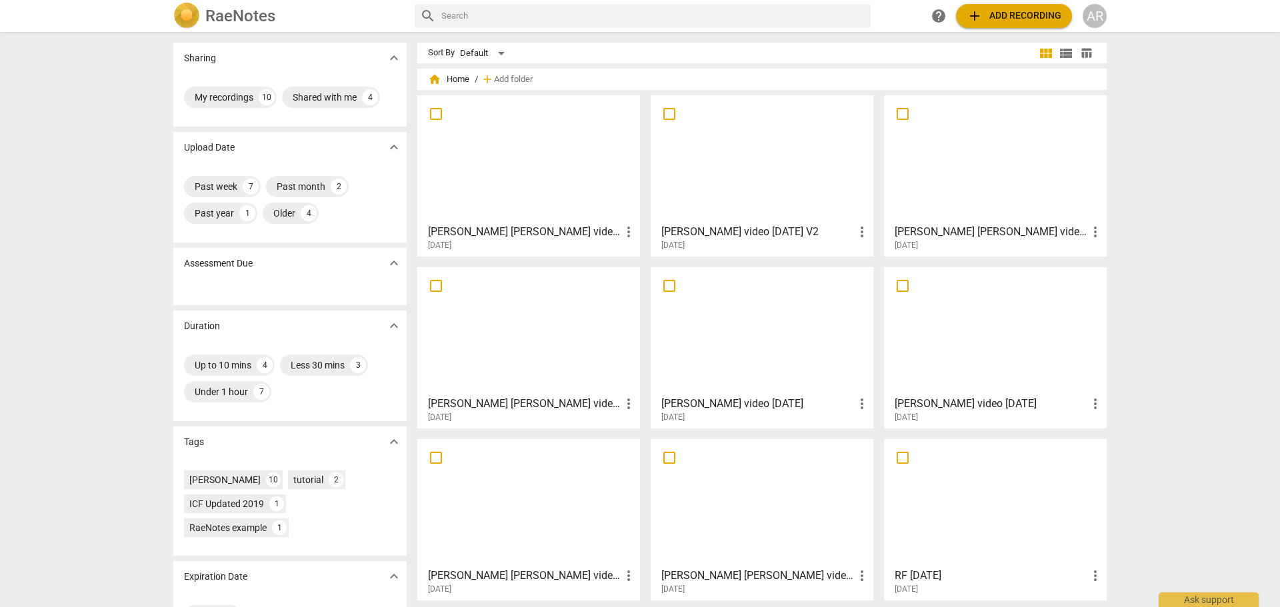
click at [1008, 14] on span "add Add recording" at bounding box center [1014, 16] width 95 height 16
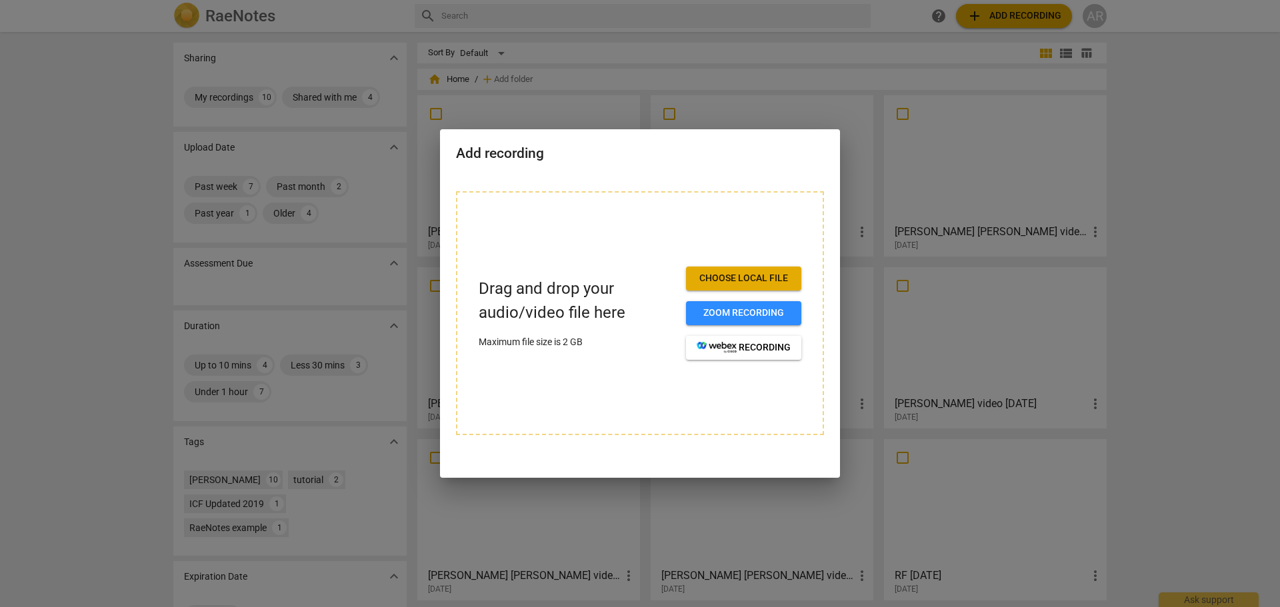
click at [732, 275] on span "Choose local file" at bounding box center [744, 278] width 94 height 13
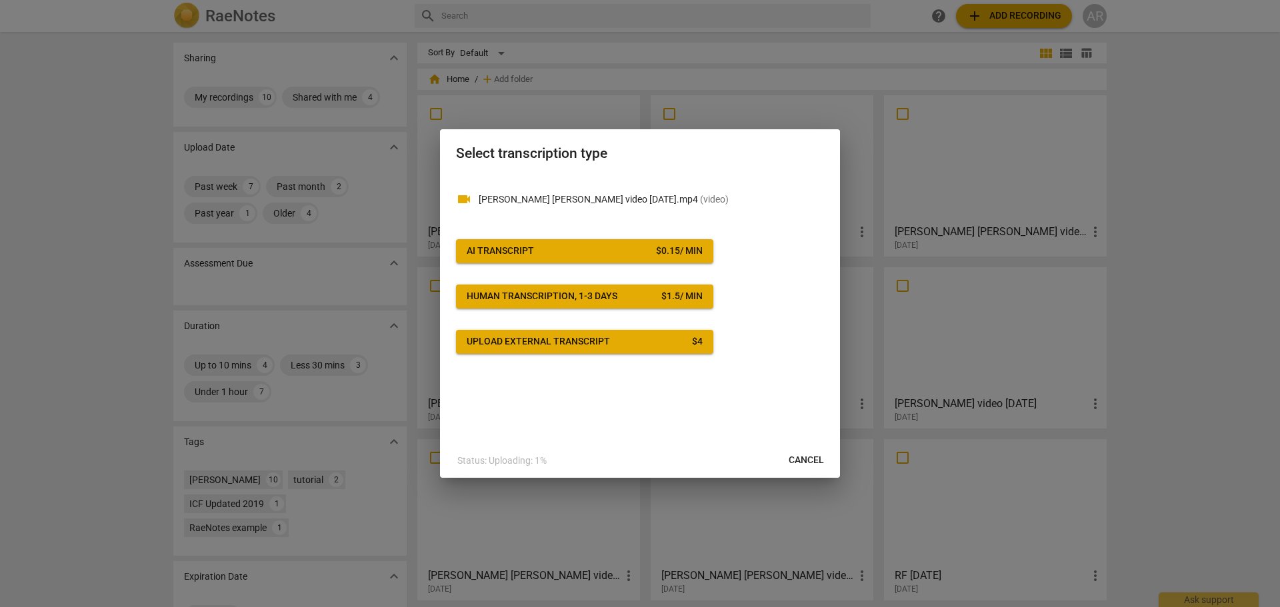
click at [567, 247] on span "AI Transcript $ 0.15 / min" at bounding box center [585, 251] width 236 height 13
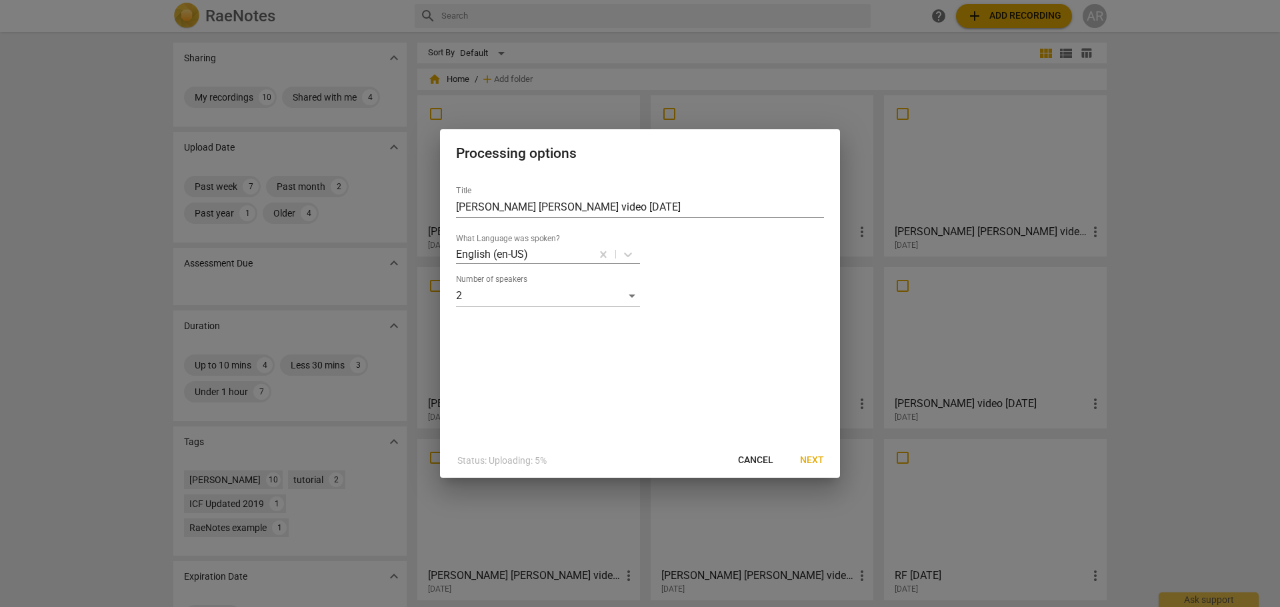
click at [819, 461] on span "Next" at bounding box center [812, 460] width 24 height 13
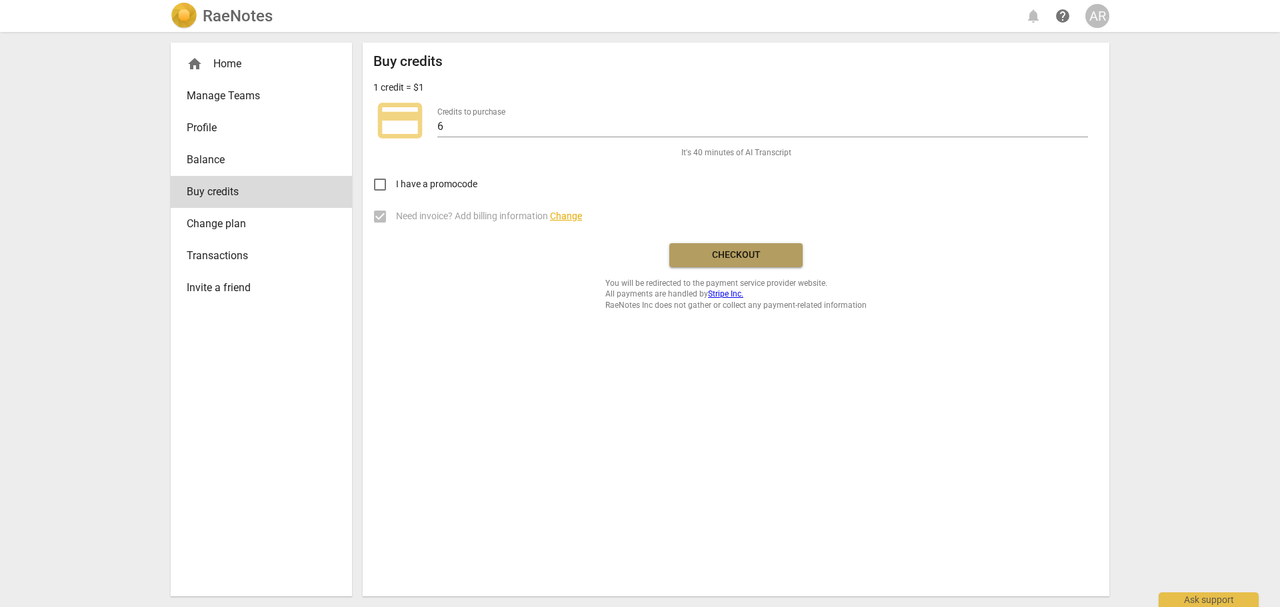
click at [731, 253] on span "Checkout" at bounding box center [736, 255] width 112 height 13
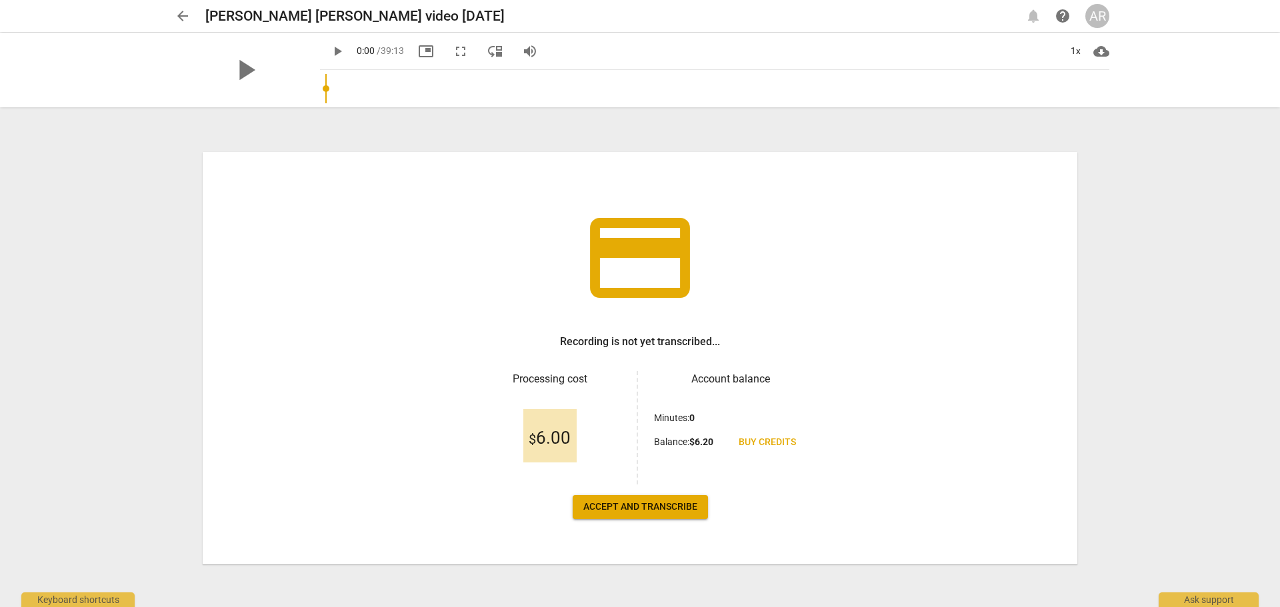
click at [641, 509] on span "Accept and transcribe" at bounding box center [640, 507] width 114 height 13
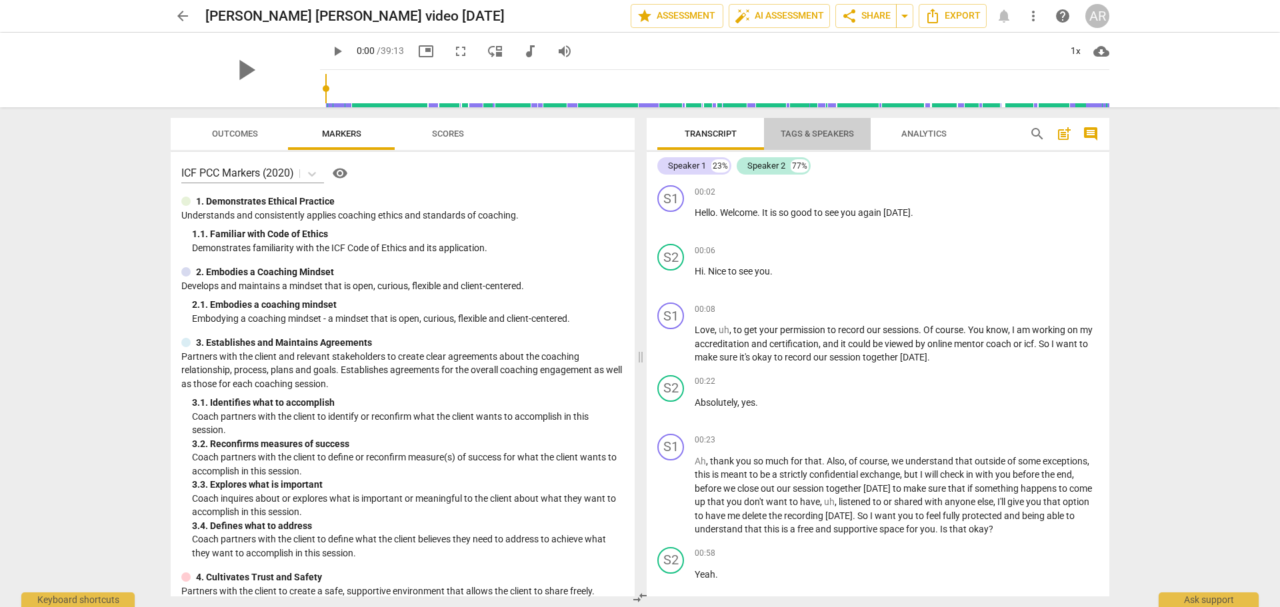
click at [808, 133] on span "Tags & Speakers" at bounding box center [817, 134] width 73 height 10
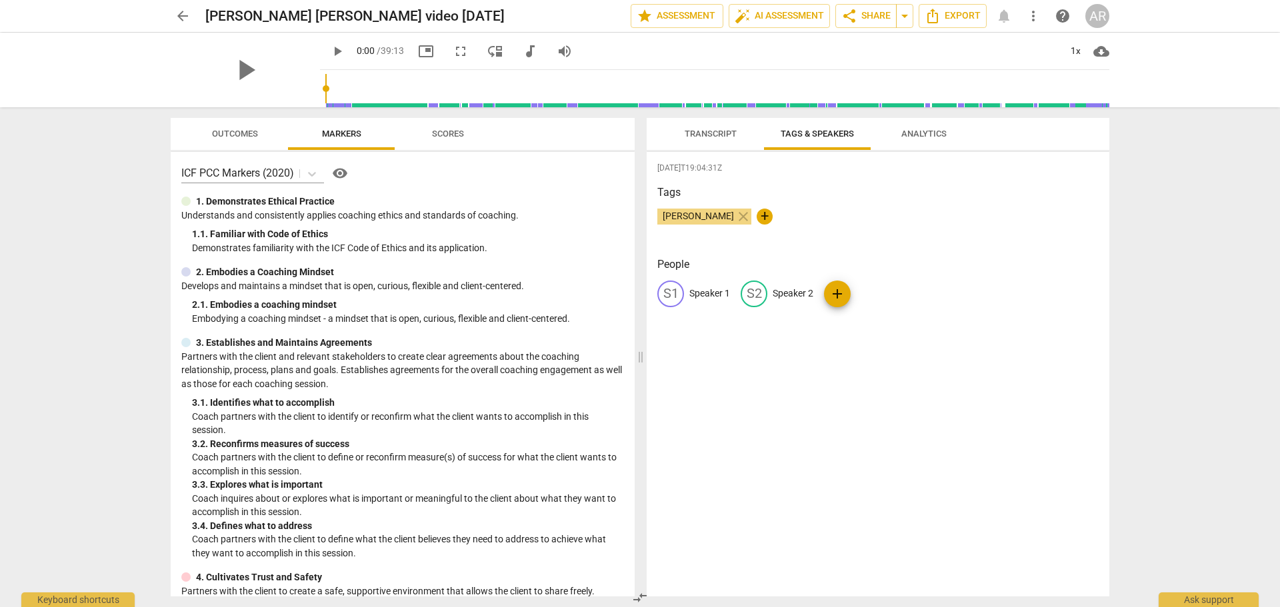
click at [701, 295] on p "Speaker 1" at bounding box center [709, 294] width 41 height 14
type input "COACH"
click at [870, 293] on p "Speaker 2" at bounding box center [879, 294] width 41 height 14
type input "CLIENT"
click at [835, 369] on div "2025-08-30T19:04:31Z Tags Angela R Curry close + People CO COACH edit CLIENT de…" at bounding box center [878, 374] width 463 height 445
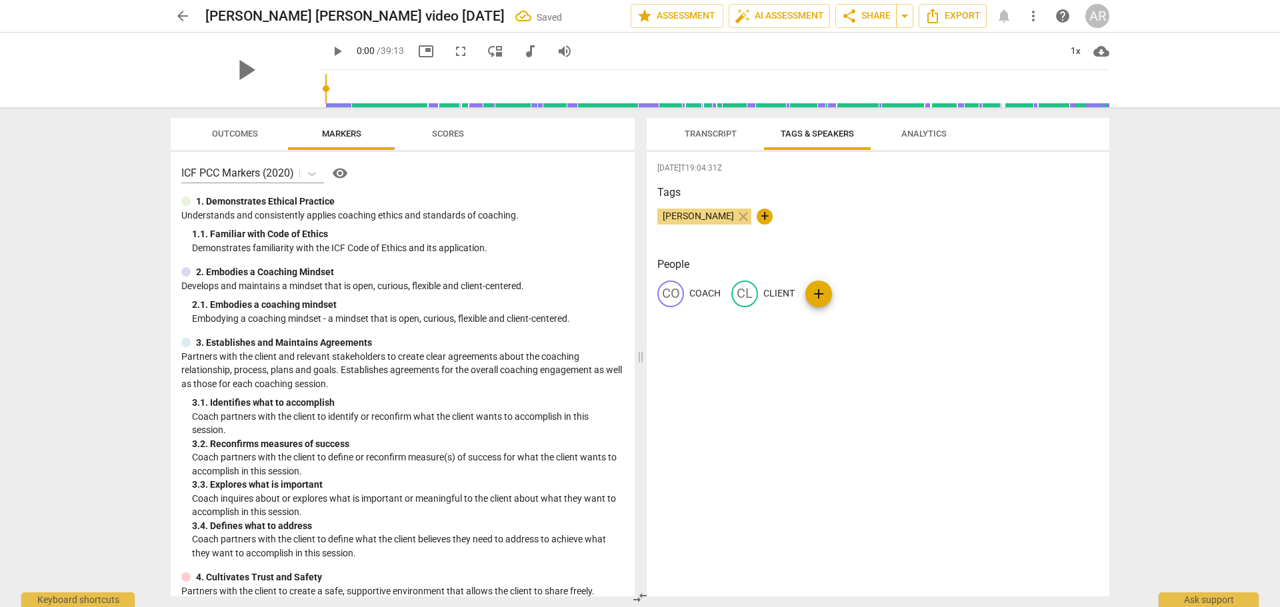
click at [698, 137] on span "Transcript" at bounding box center [711, 134] width 52 height 10
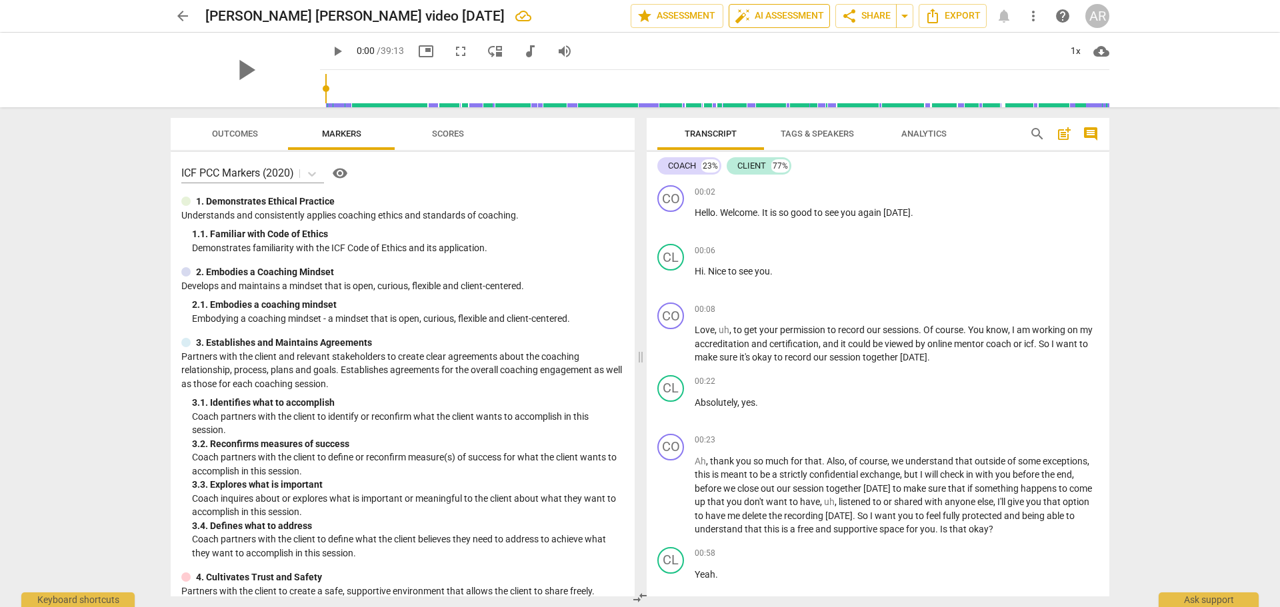
click at [769, 15] on span "auto_fix_high AI Assessment" at bounding box center [779, 16] width 89 height 16
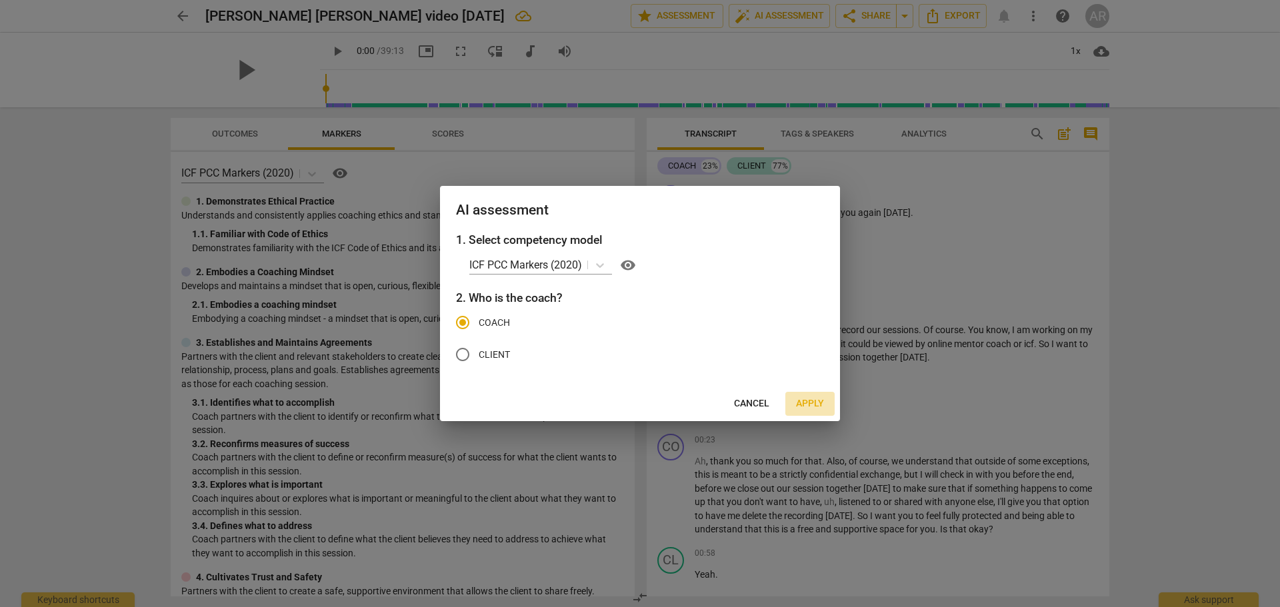
click at [810, 402] on span "Apply" at bounding box center [810, 403] width 28 height 13
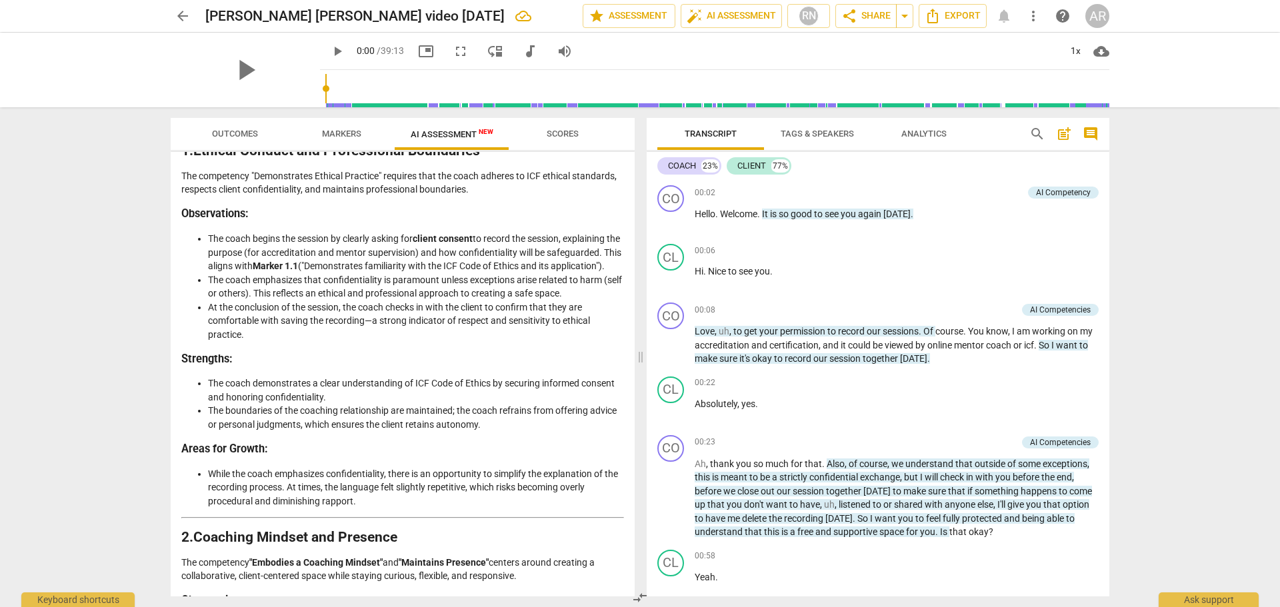
scroll to position [267, 0]
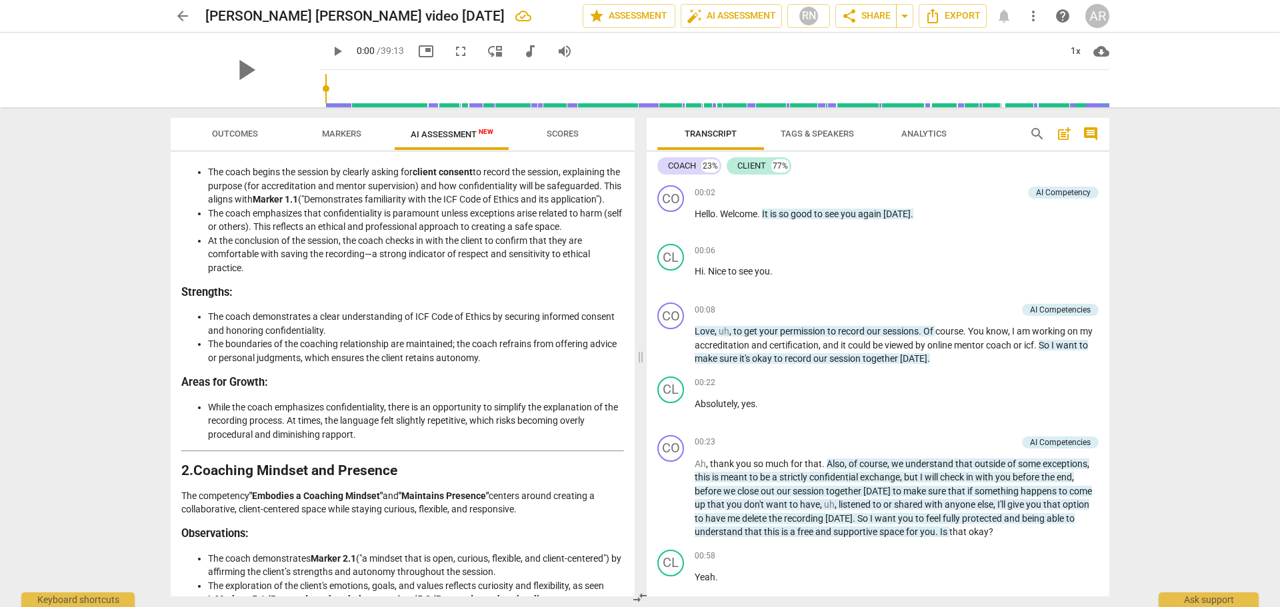
click at [557, 136] on span "Scores" at bounding box center [563, 134] width 32 height 10
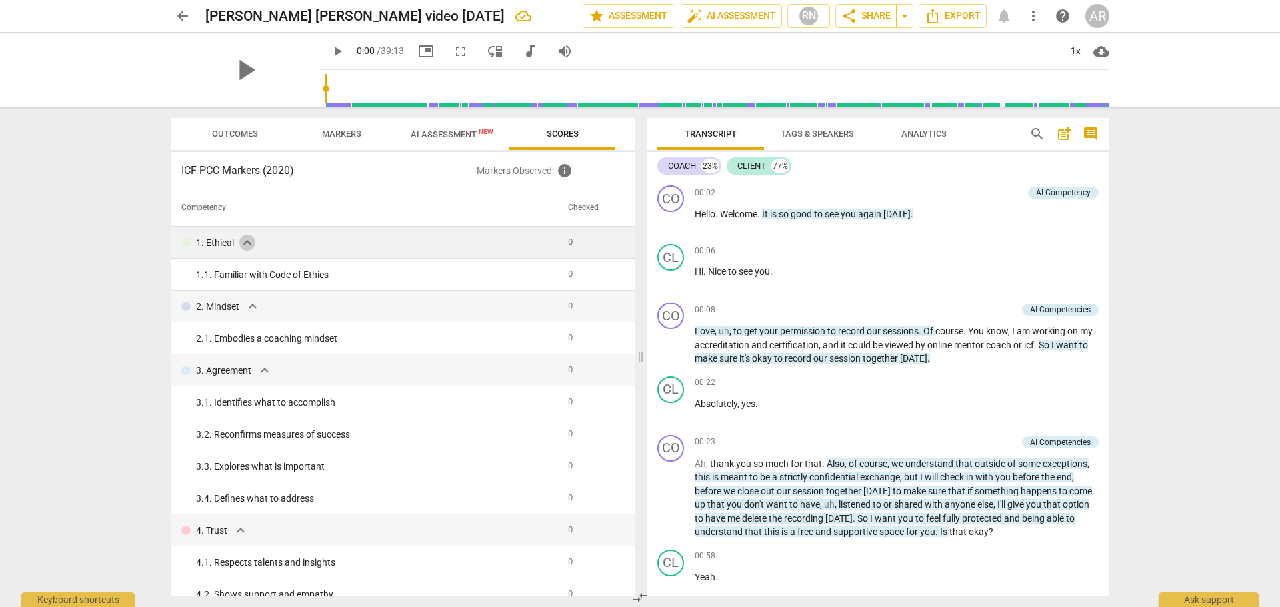
click at [244, 245] on span "expand_more" at bounding box center [247, 243] width 16 height 16
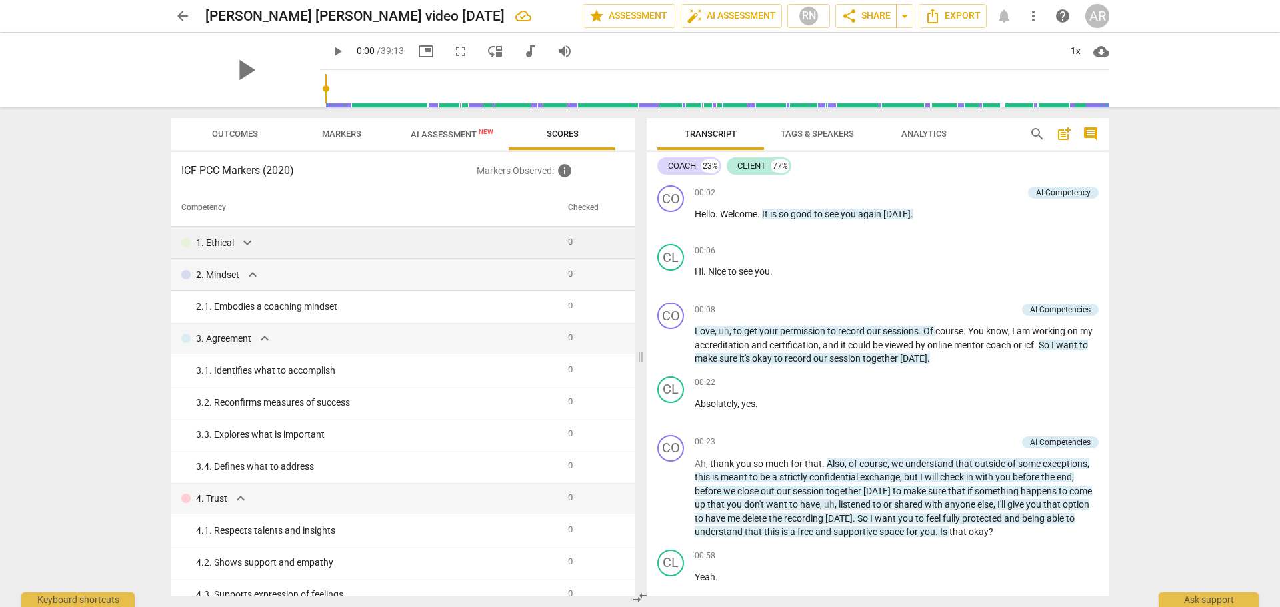
click at [247, 247] on span "expand_more" at bounding box center [247, 243] width 16 height 16
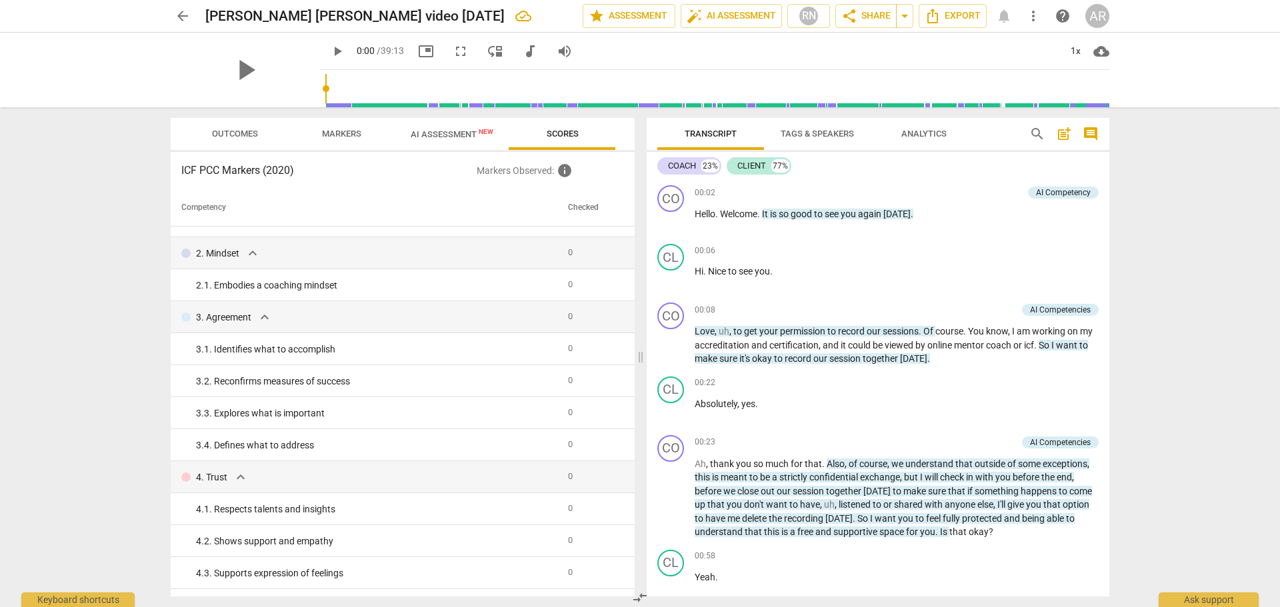
scroll to position [0, 0]
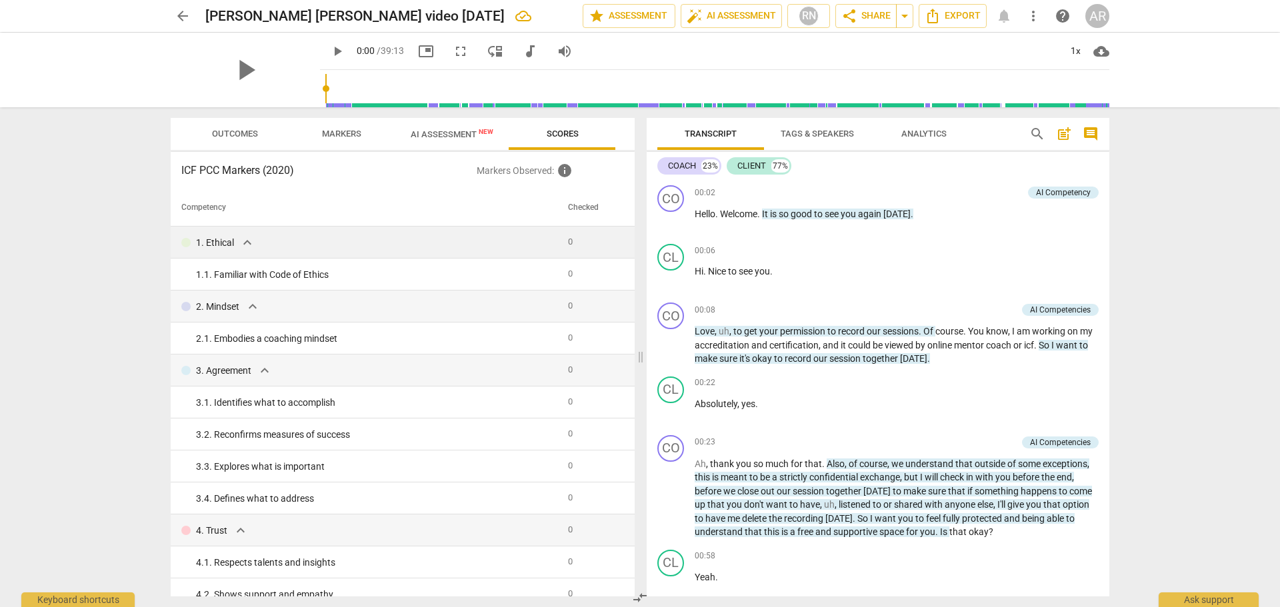
click at [232, 137] on span "Outcomes" at bounding box center [235, 134] width 46 height 10
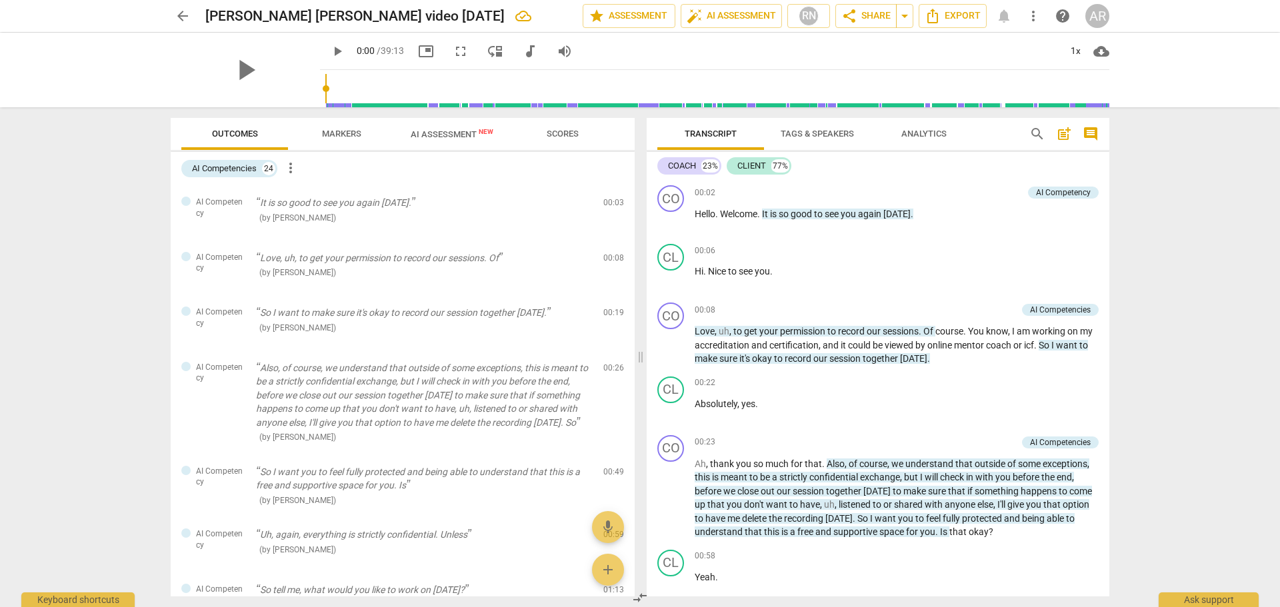
click at [341, 137] on span "Markers" at bounding box center [341, 134] width 39 height 10
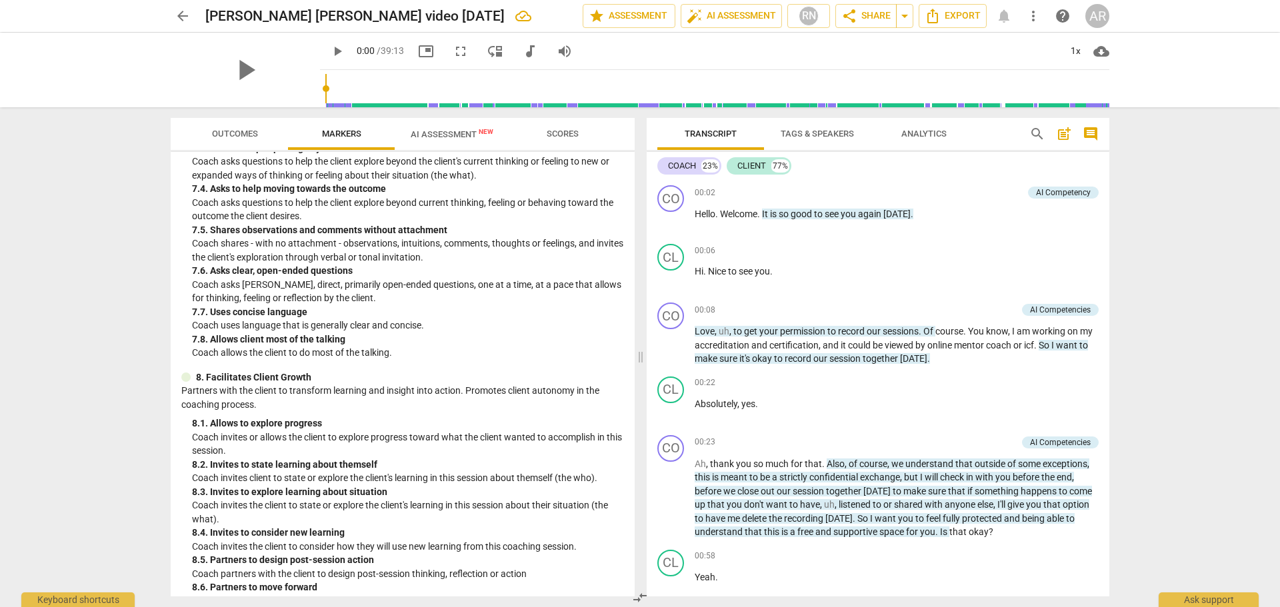
scroll to position [1366, 0]
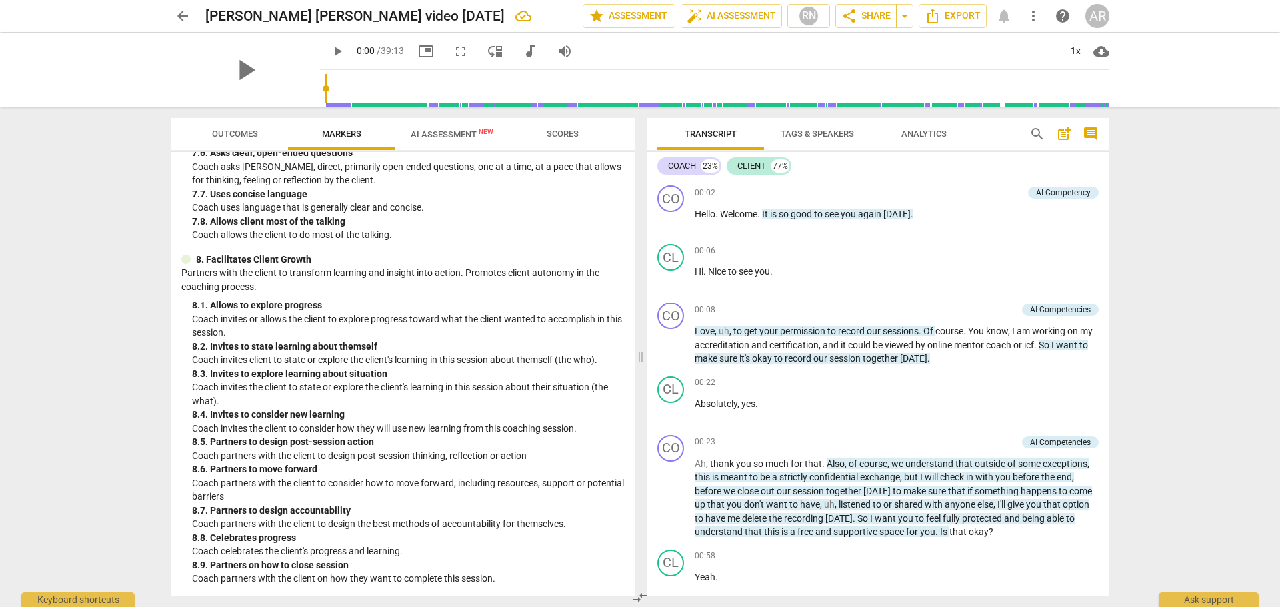
click at [450, 133] on span "AI Assessment New" at bounding box center [452, 134] width 83 height 10
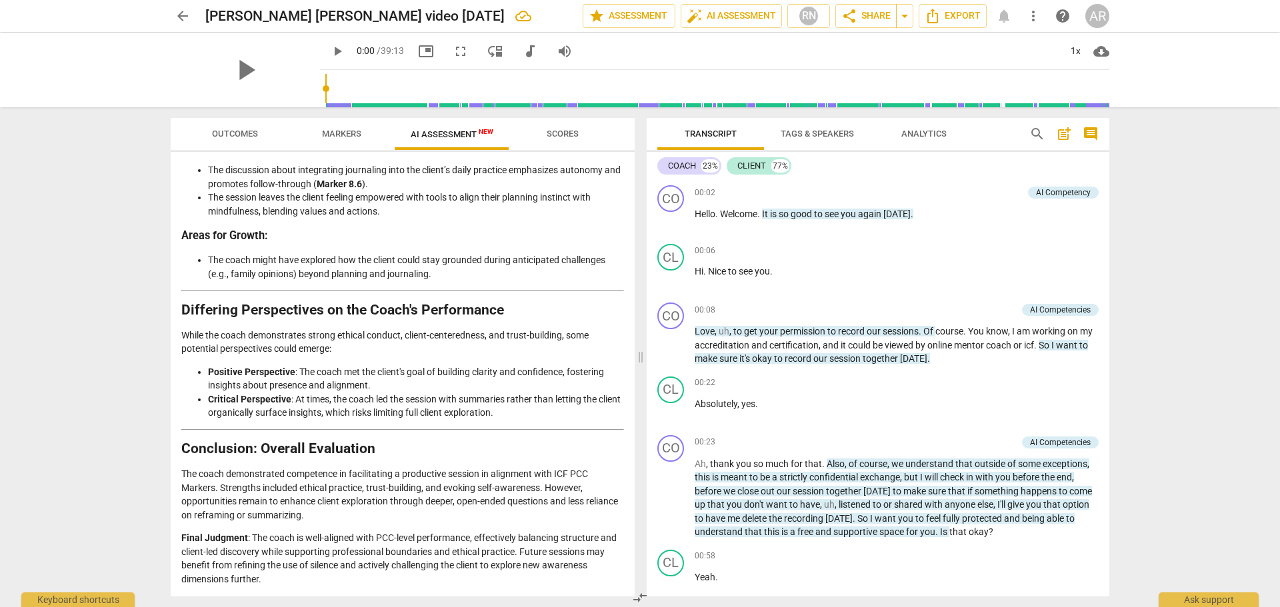
scroll to position [2201, 0]
click at [181, 15] on span "arrow_back" at bounding box center [183, 16] width 16 height 16
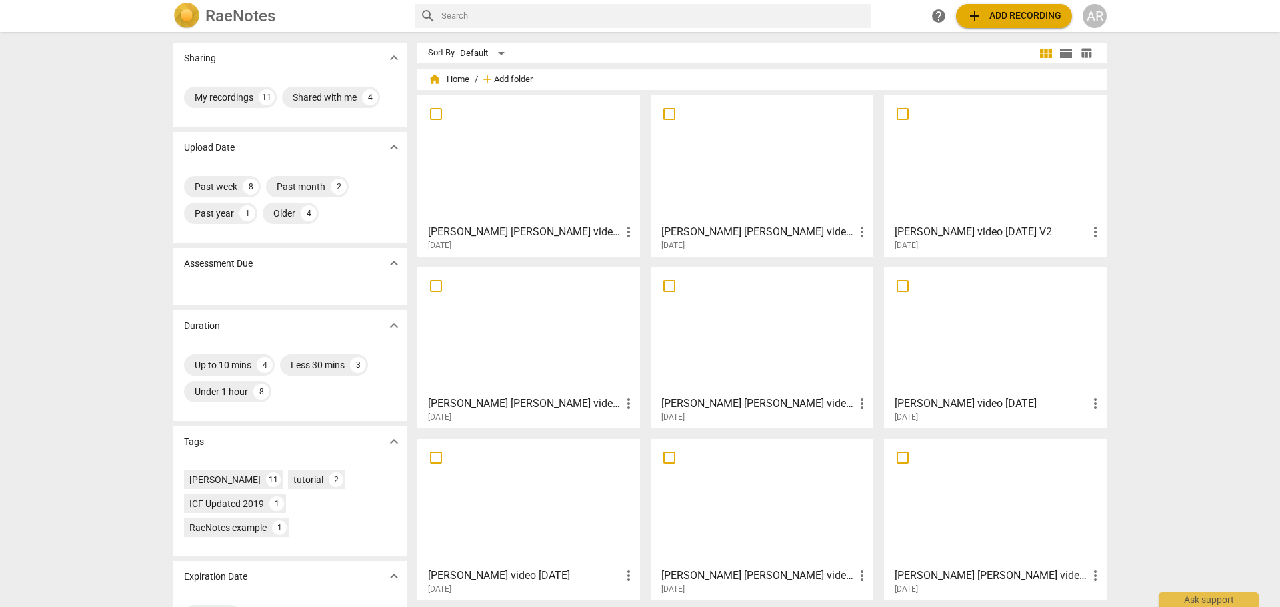
click at [515, 81] on span "Add folder" at bounding box center [513, 80] width 39 height 10
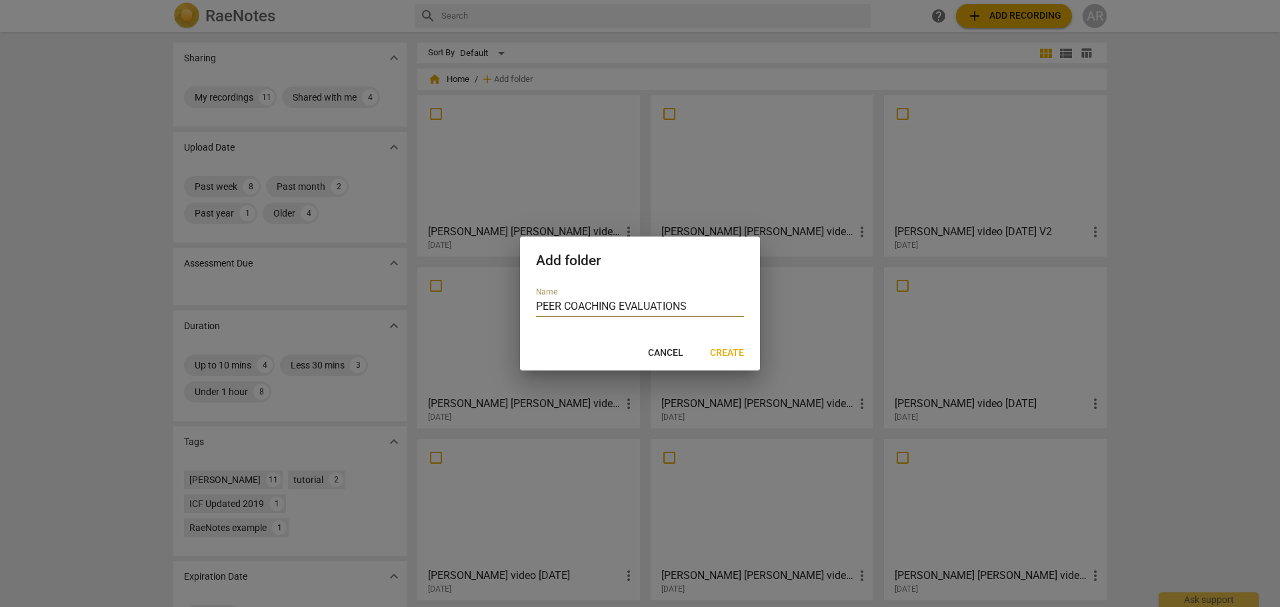
type input "PEER COACHING EVALUATIONS"
click at [727, 353] on span "Create" at bounding box center [727, 353] width 34 height 13
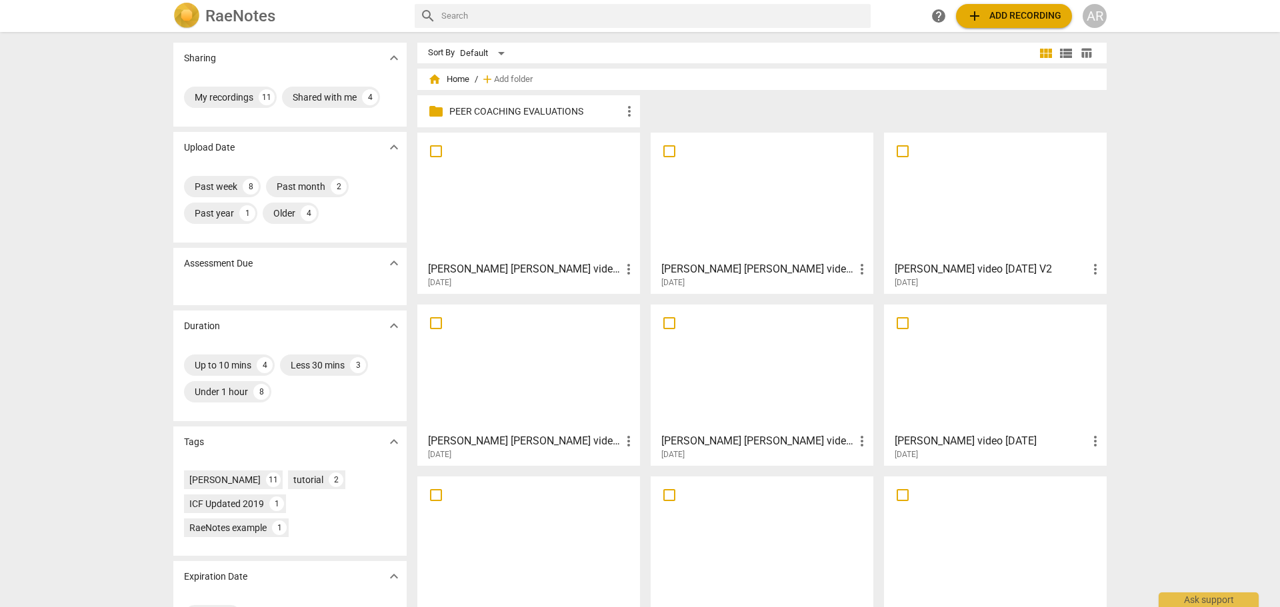
click at [433, 109] on span "folder" at bounding box center [436, 111] width 16 height 16
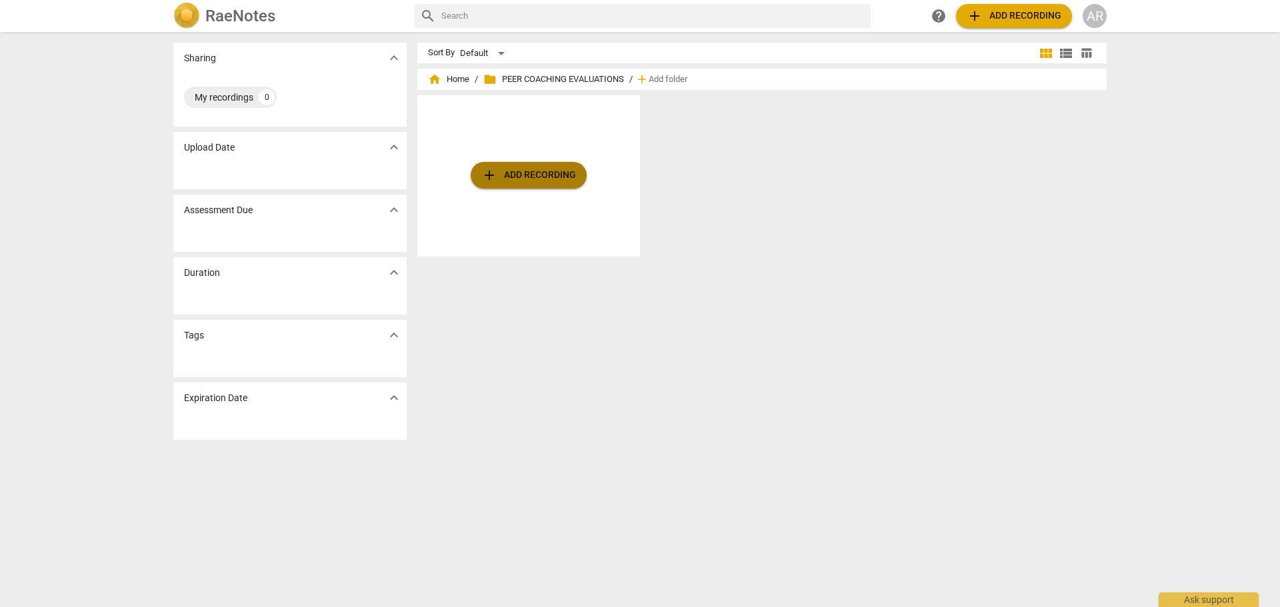
click at [529, 174] on span "add Add recording" at bounding box center [528, 175] width 95 height 16
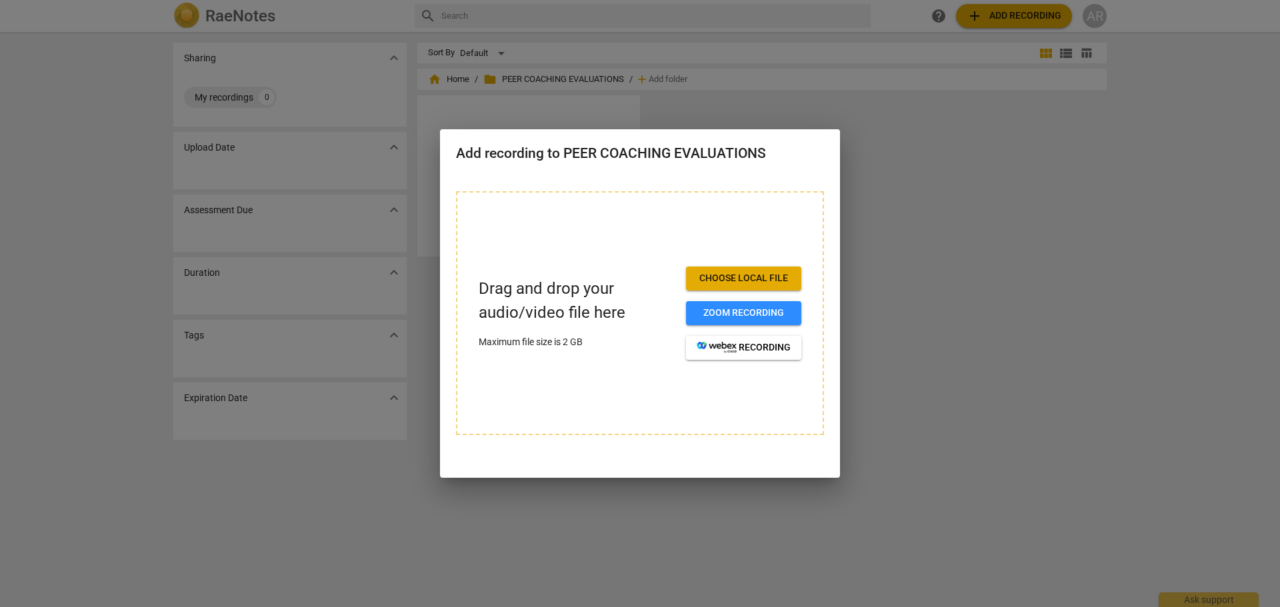
click at [717, 277] on span "Choose local file" at bounding box center [744, 278] width 94 height 13
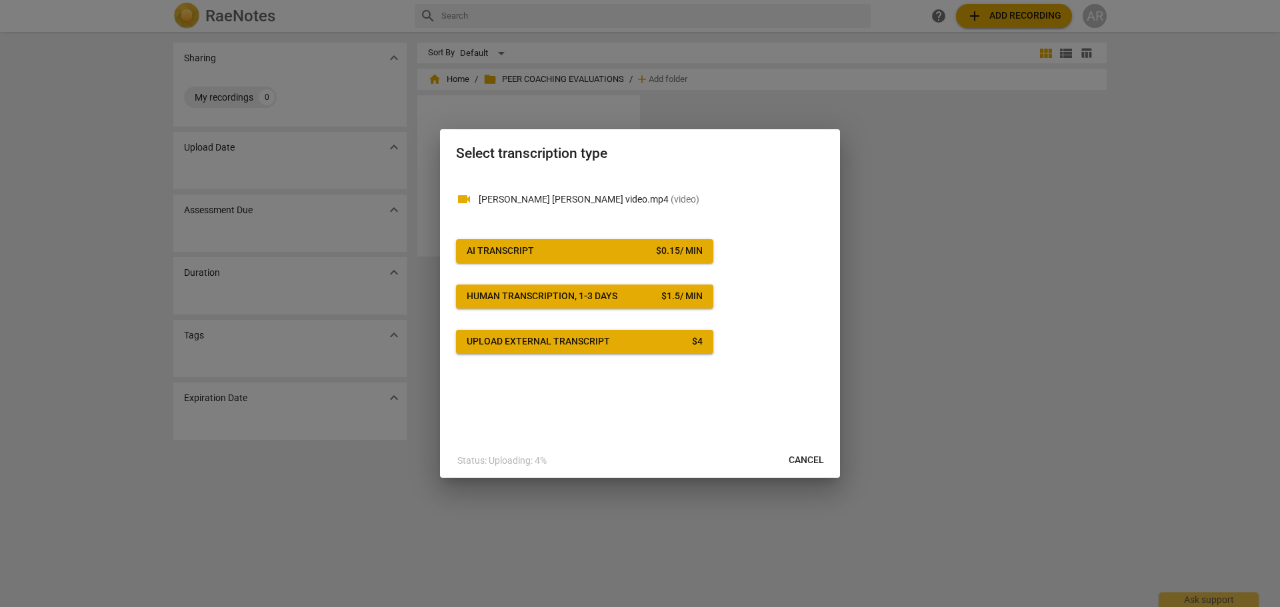
click at [543, 246] on span "AI Transcript $ 0.15 / min" at bounding box center [585, 251] width 236 height 13
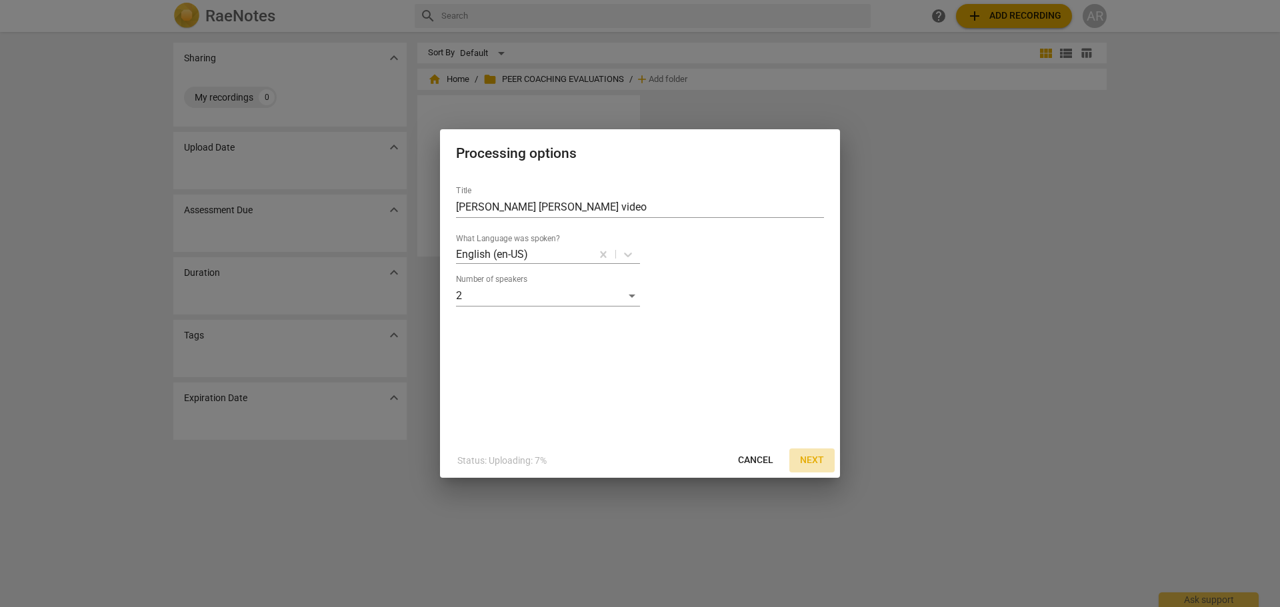
click at [811, 460] on span "Next" at bounding box center [812, 460] width 24 height 13
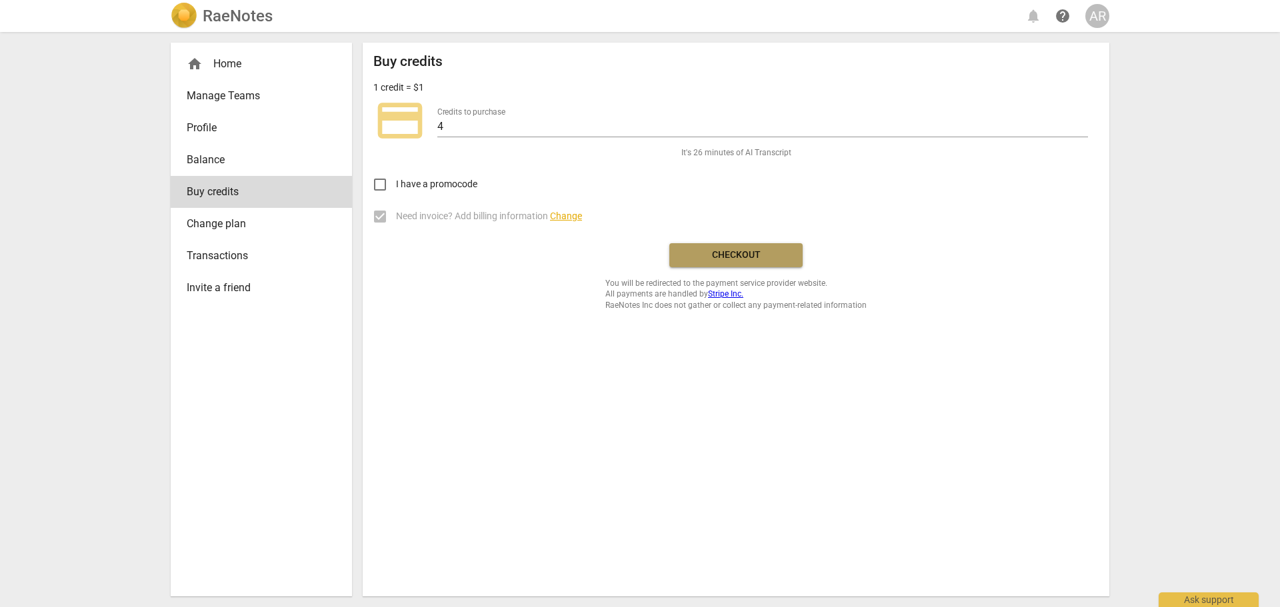
click at [703, 253] on span "Checkout" at bounding box center [736, 255] width 112 height 13
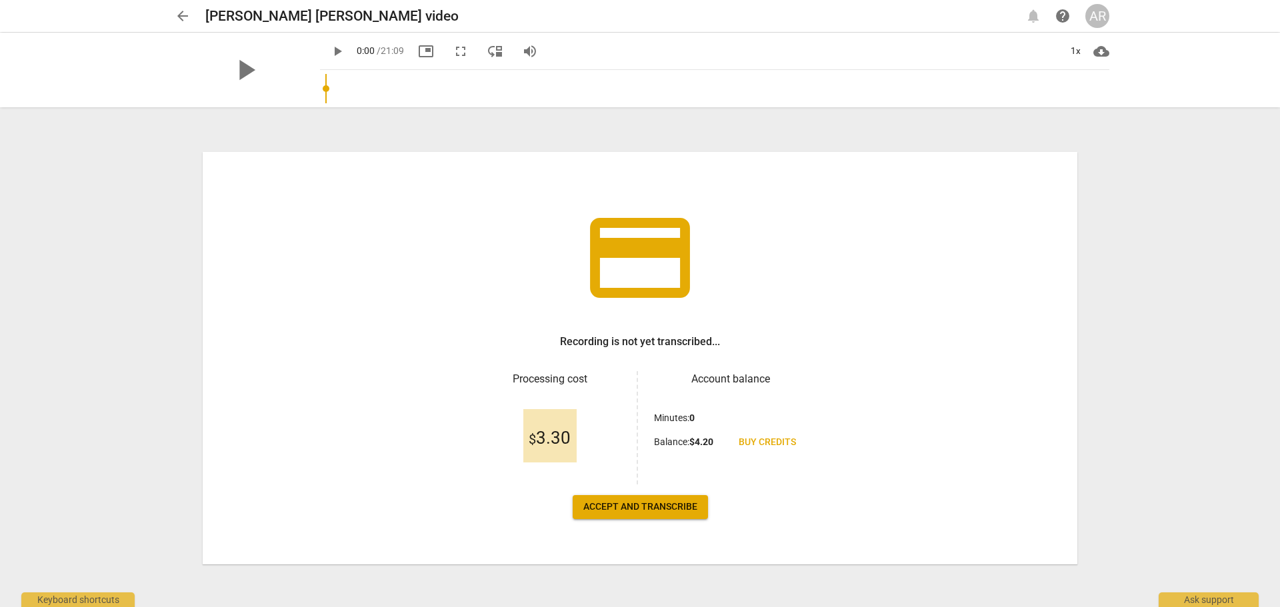
click at [625, 505] on span "Accept and transcribe" at bounding box center [640, 507] width 114 height 13
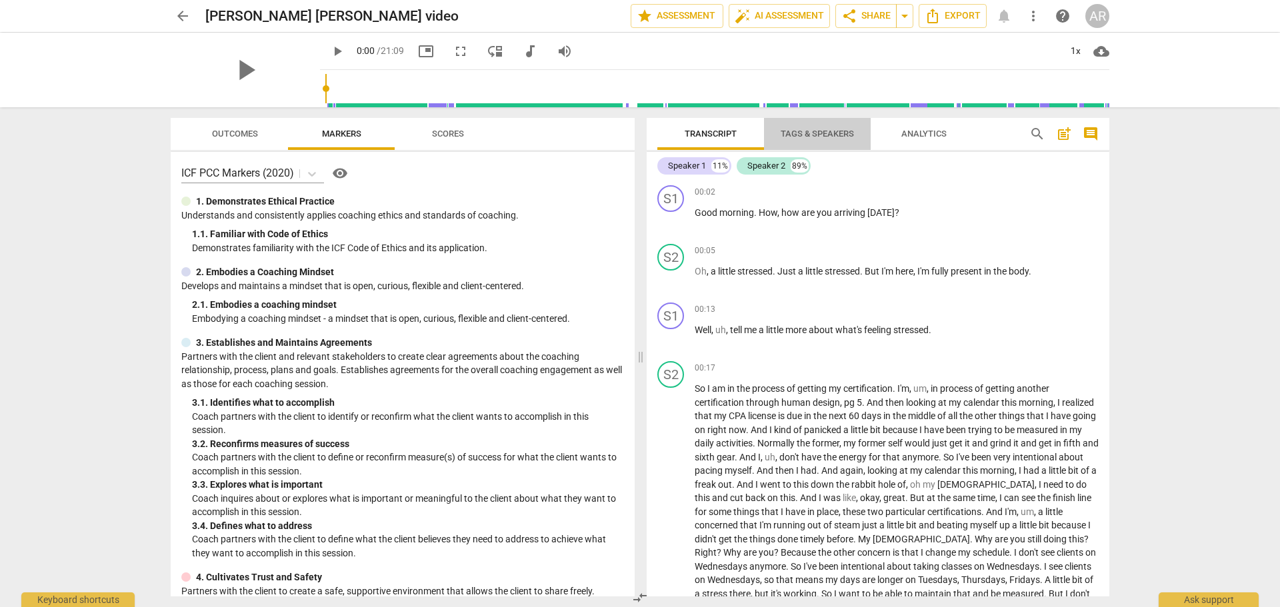
click at [820, 133] on span "Tags & Speakers" at bounding box center [817, 134] width 73 height 10
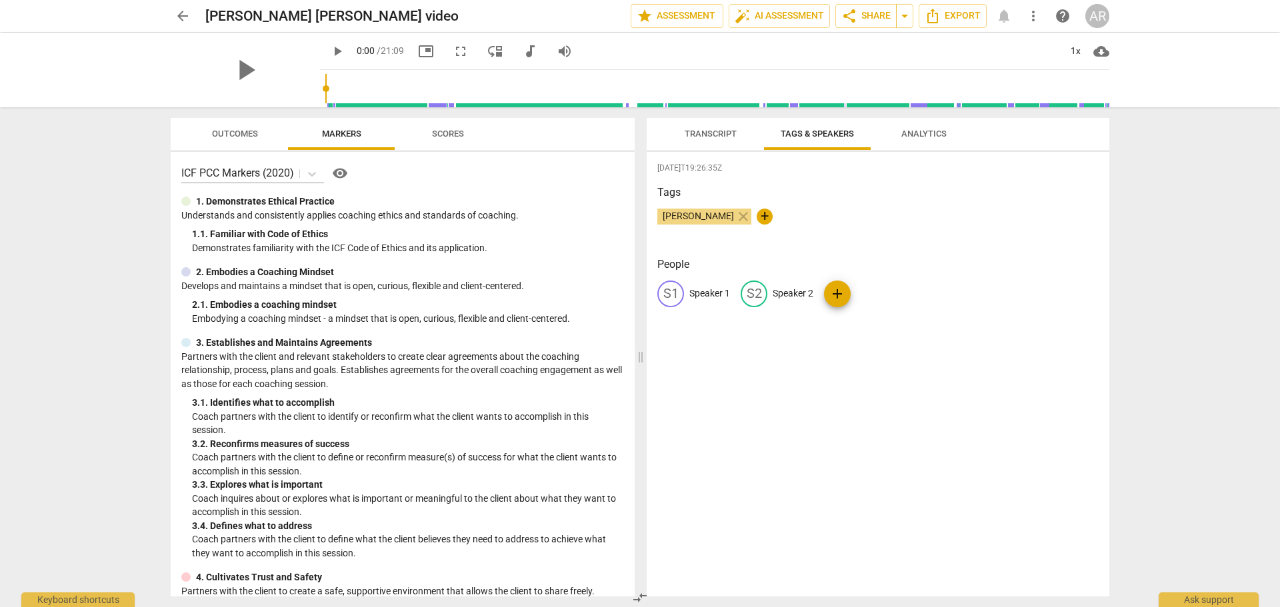
click at [700, 291] on p "Speaker 1" at bounding box center [709, 294] width 41 height 14
type input "COACH"
click at [869, 295] on p "Speaker 2" at bounding box center [879, 294] width 41 height 14
type input "CLIENT-ARC"
click at [704, 135] on span "Transcript" at bounding box center [711, 134] width 52 height 10
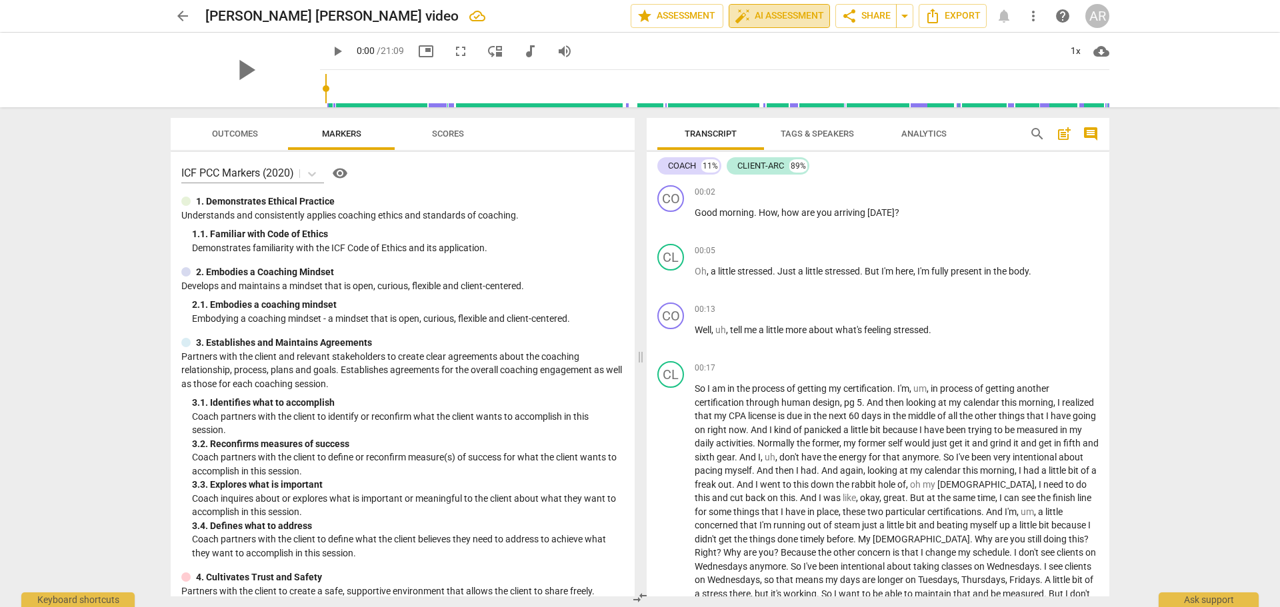
click at [771, 17] on span "auto_fix_high AI Assessment" at bounding box center [779, 16] width 89 height 16
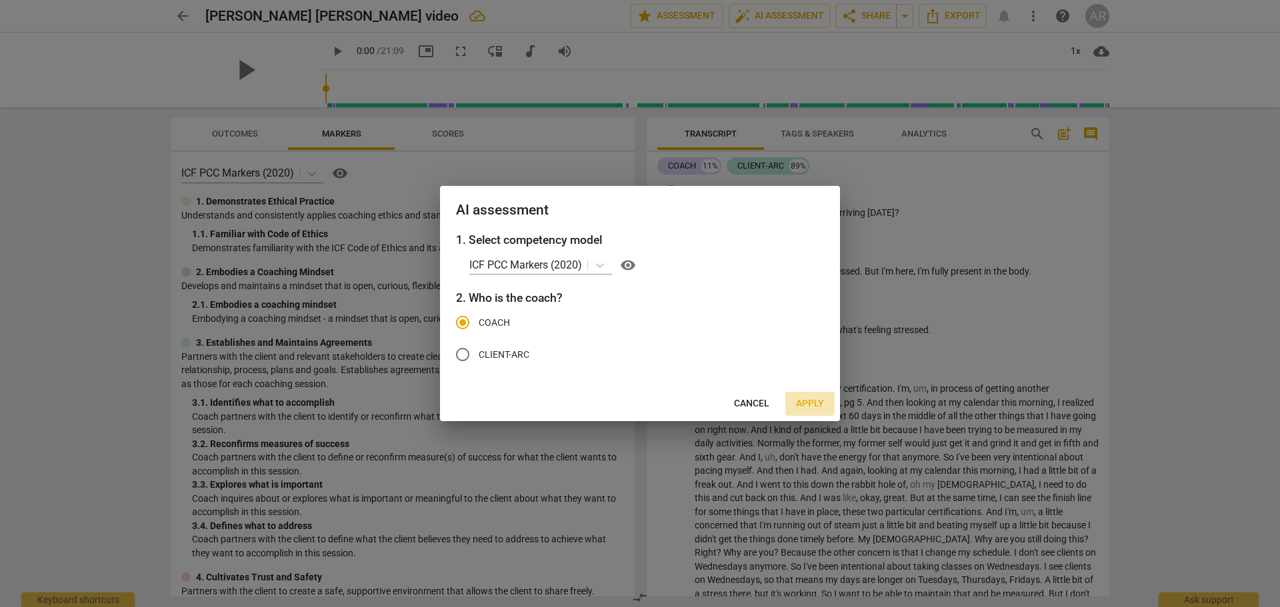
click at [807, 402] on span "Apply" at bounding box center [810, 403] width 28 height 13
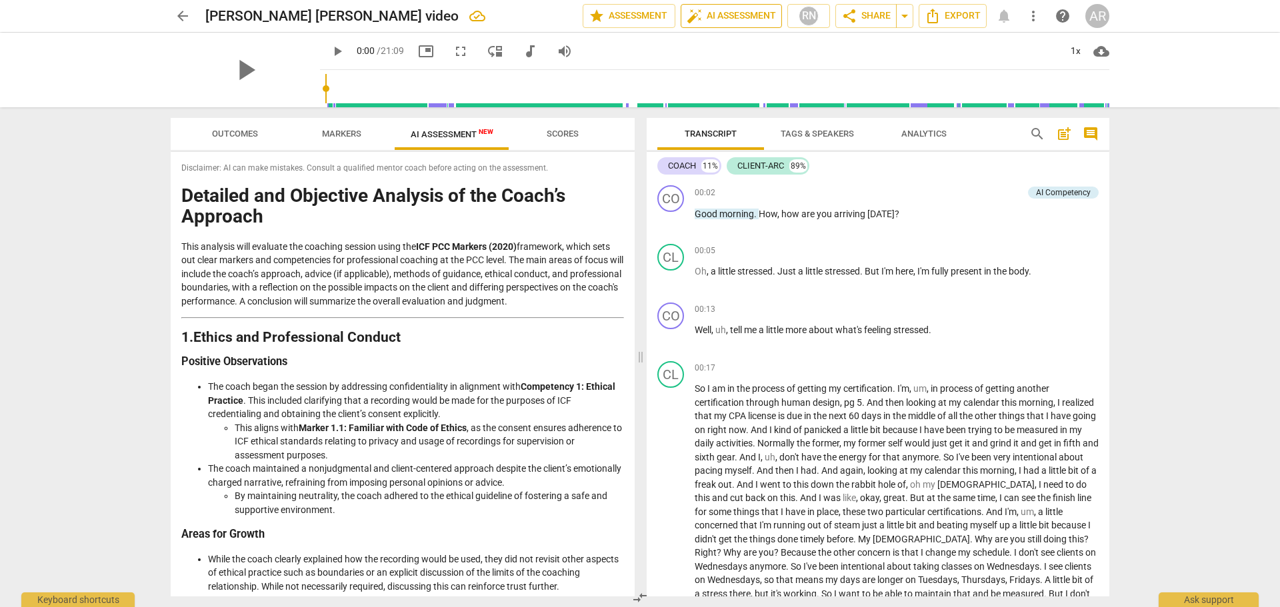
click at [710, 15] on span "auto_fix_high AI Assessment" at bounding box center [731, 16] width 89 height 16
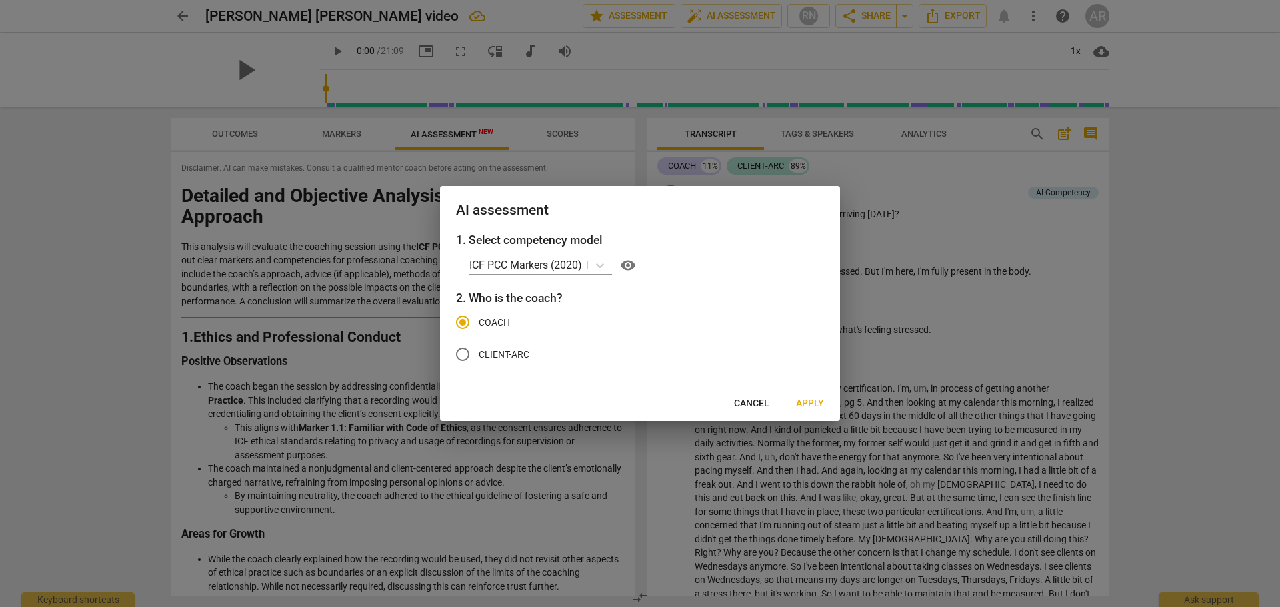
drag, startPoint x: 806, startPoint y: 404, endPoint x: 807, endPoint y: 393, distance: 11.4
click at [807, 404] on span "Apply" at bounding box center [810, 403] width 28 height 13
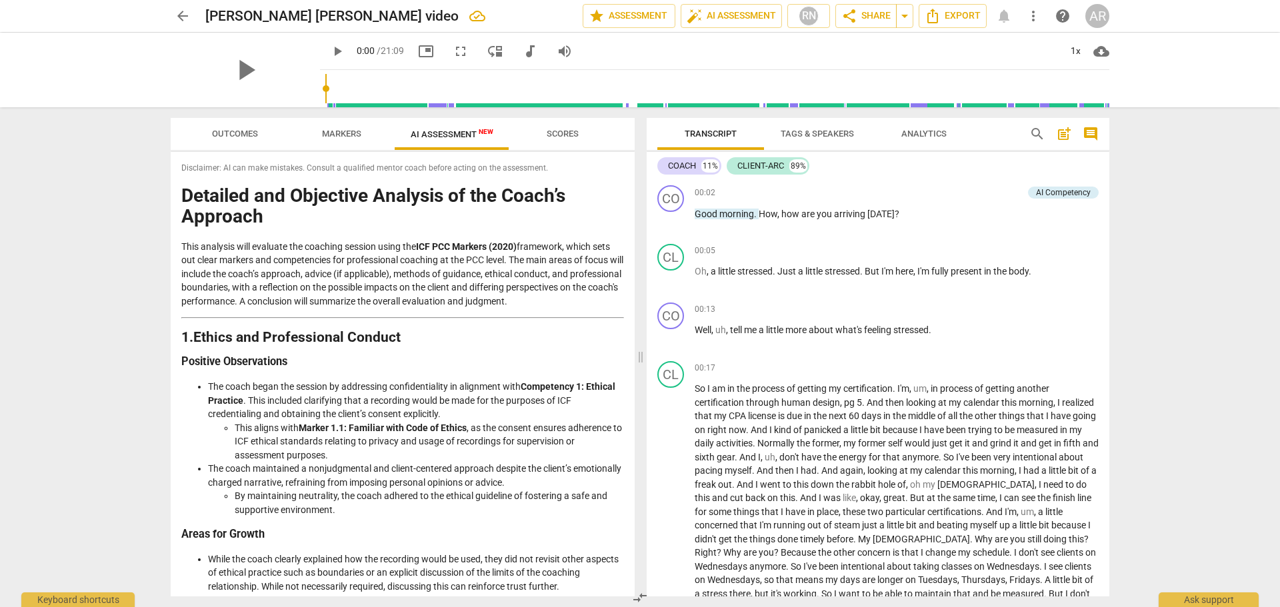
click at [183, 17] on span "arrow_back" at bounding box center [183, 16] width 16 height 16
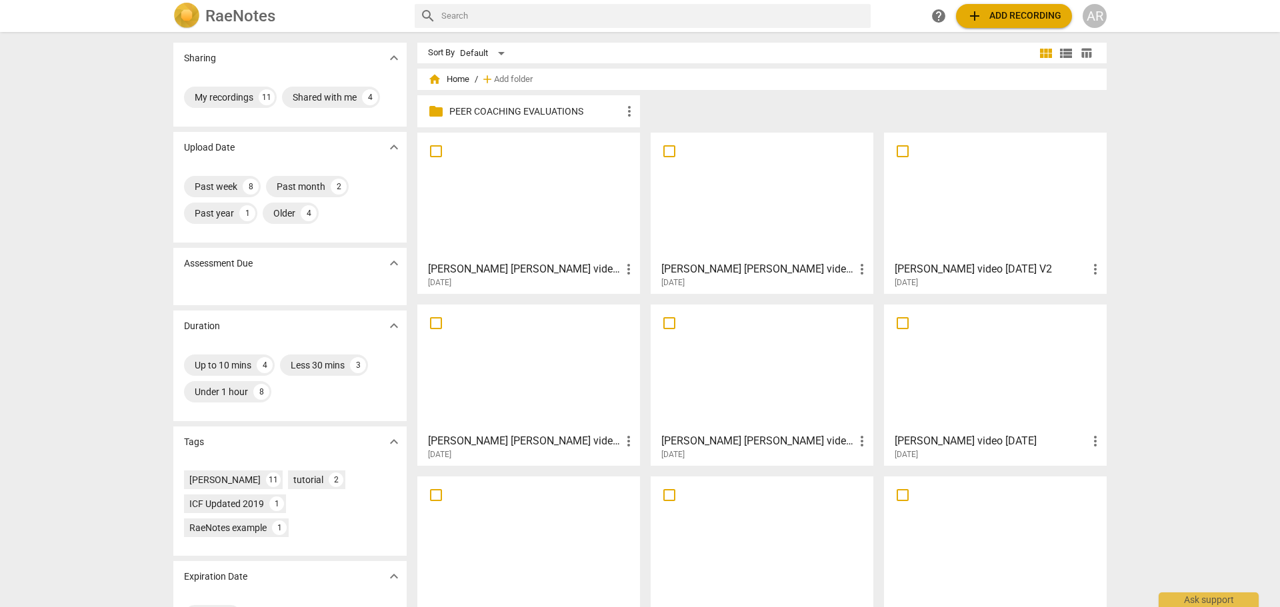
click at [455, 109] on p "PEER COACHING EVALUATIONS" at bounding box center [535, 112] width 172 height 14
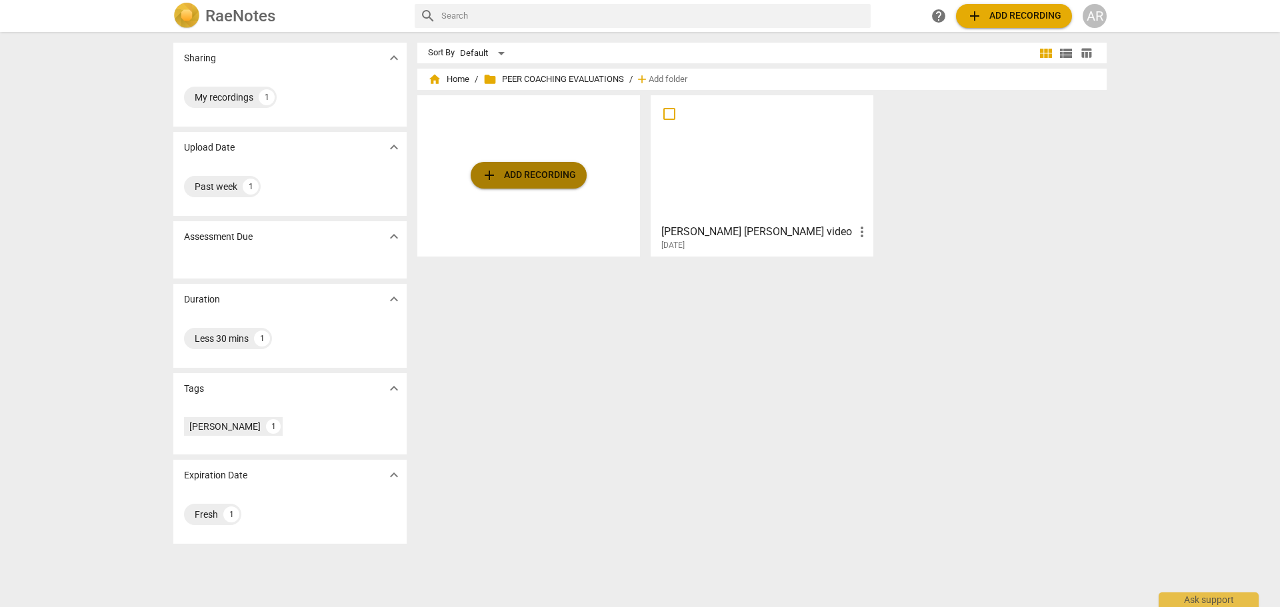
click at [523, 171] on span "add Add recording" at bounding box center [528, 175] width 95 height 16
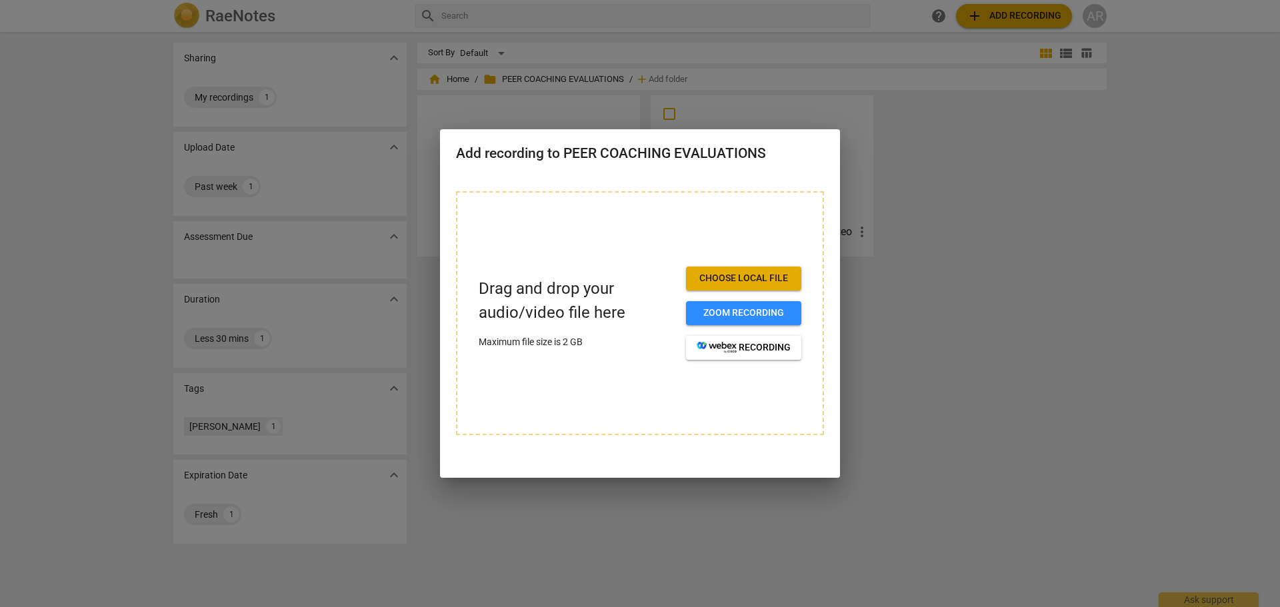
click at [731, 278] on span "Choose local file" at bounding box center [744, 278] width 94 height 13
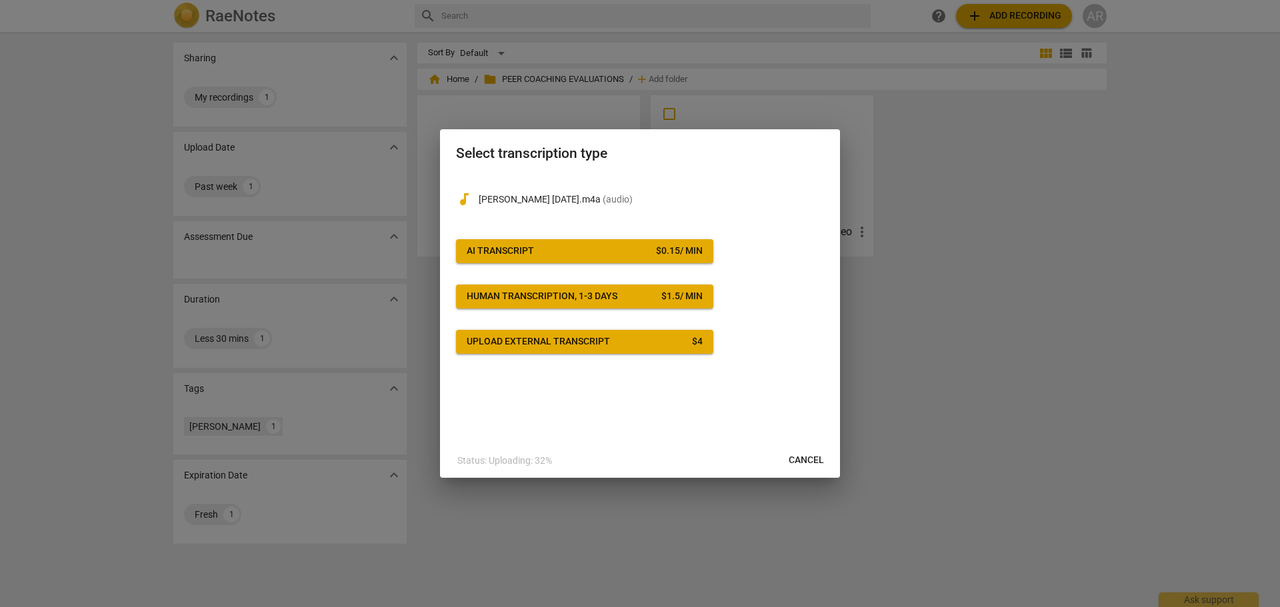
click at [576, 250] on span "AI Transcript $ 0.15 / min" at bounding box center [585, 251] width 236 height 13
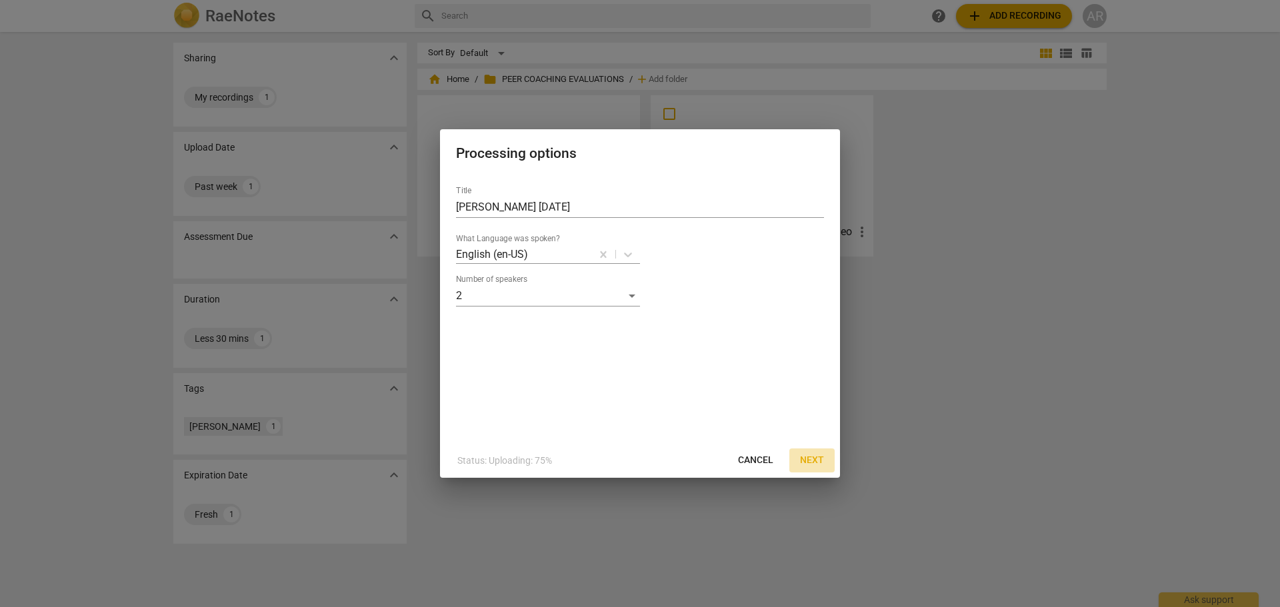
click at [819, 461] on span "Next" at bounding box center [812, 460] width 24 height 13
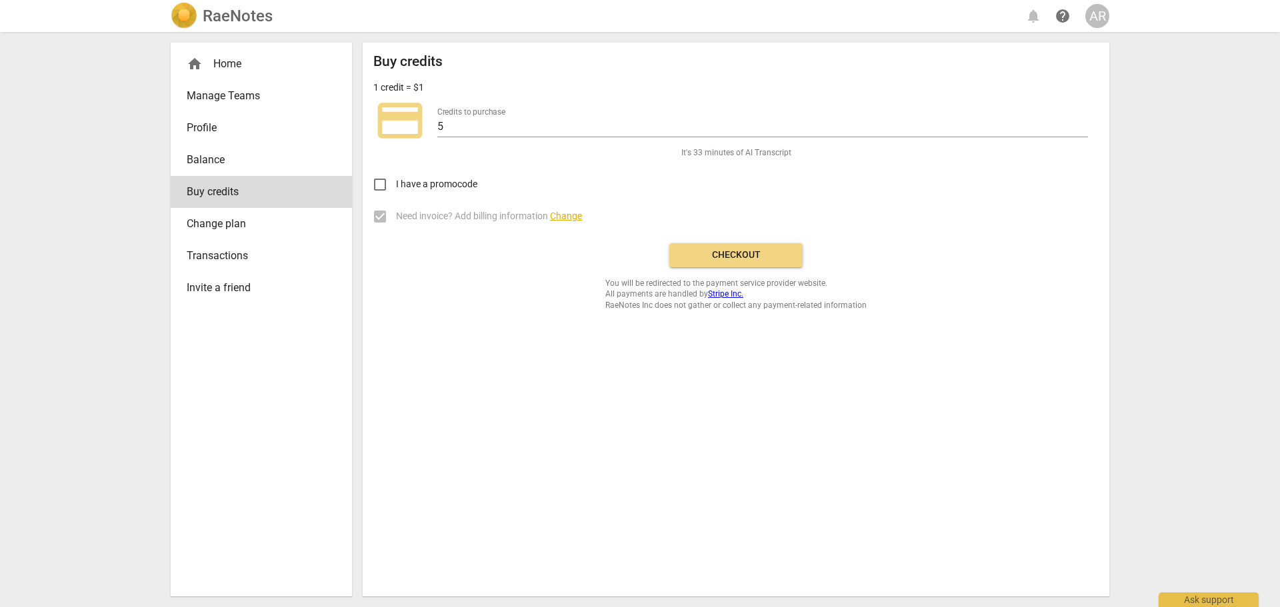
click at [715, 255] on span "Checkout" at bounding box center [736, 255] width 112 height 13
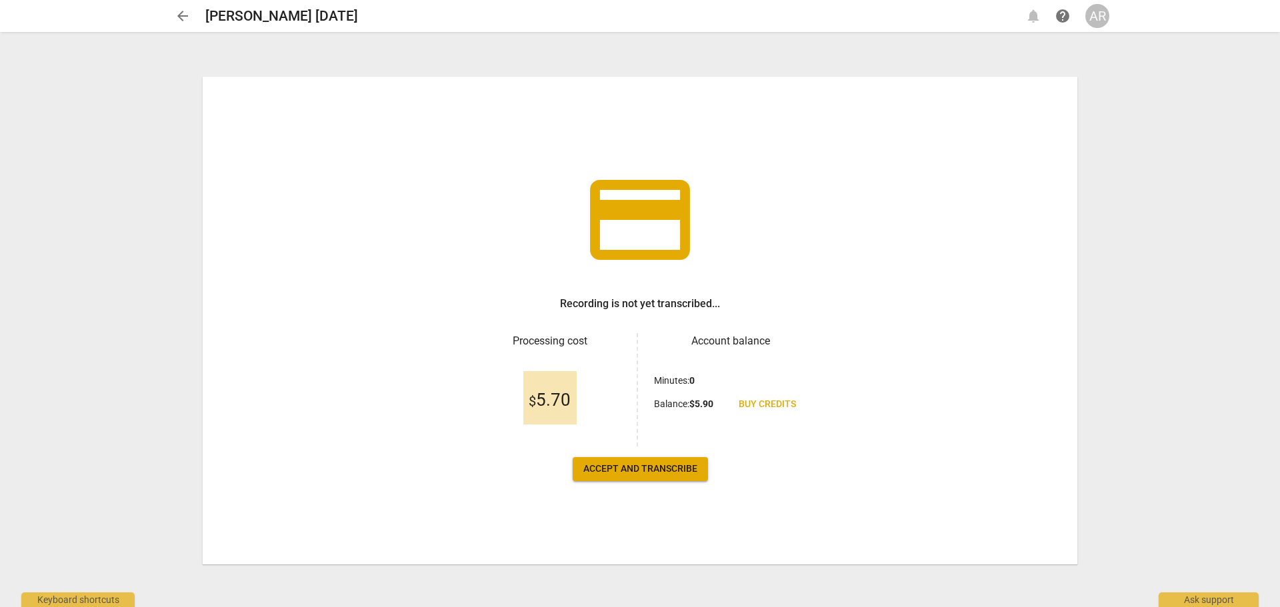
click at [656, 466] on span "Accept and transcribe" at bounding box center [640, 469] width 114 height 13
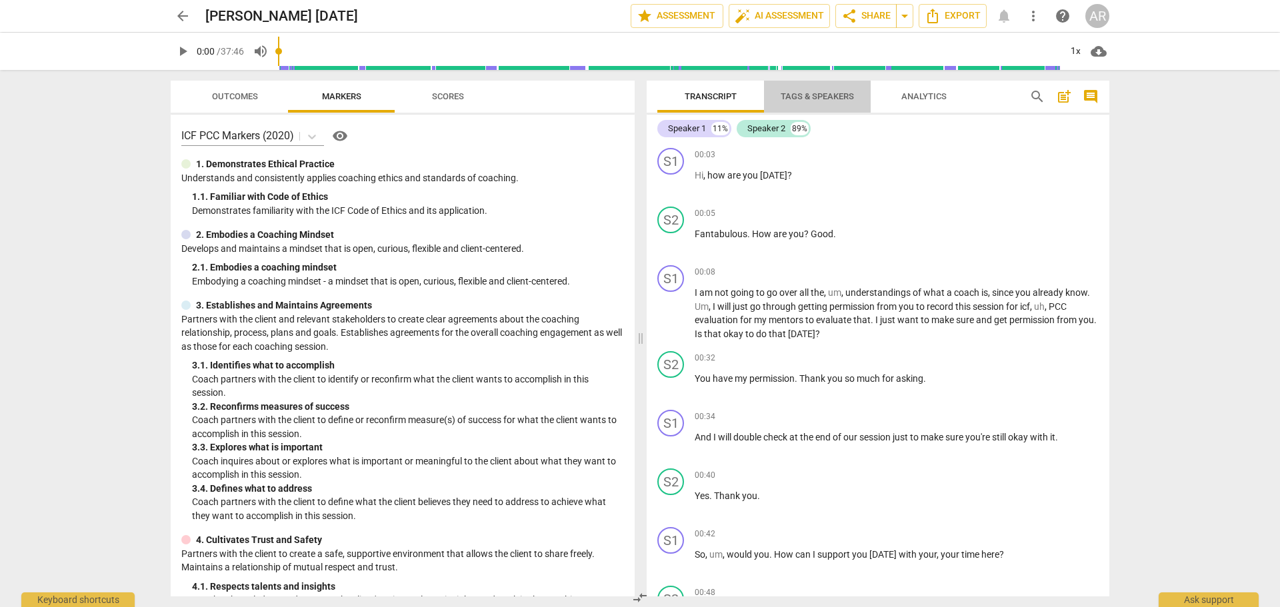
click at [797, 94] on span "Tags & Speakers" at bounding box center [817, 96] width 73 height 10
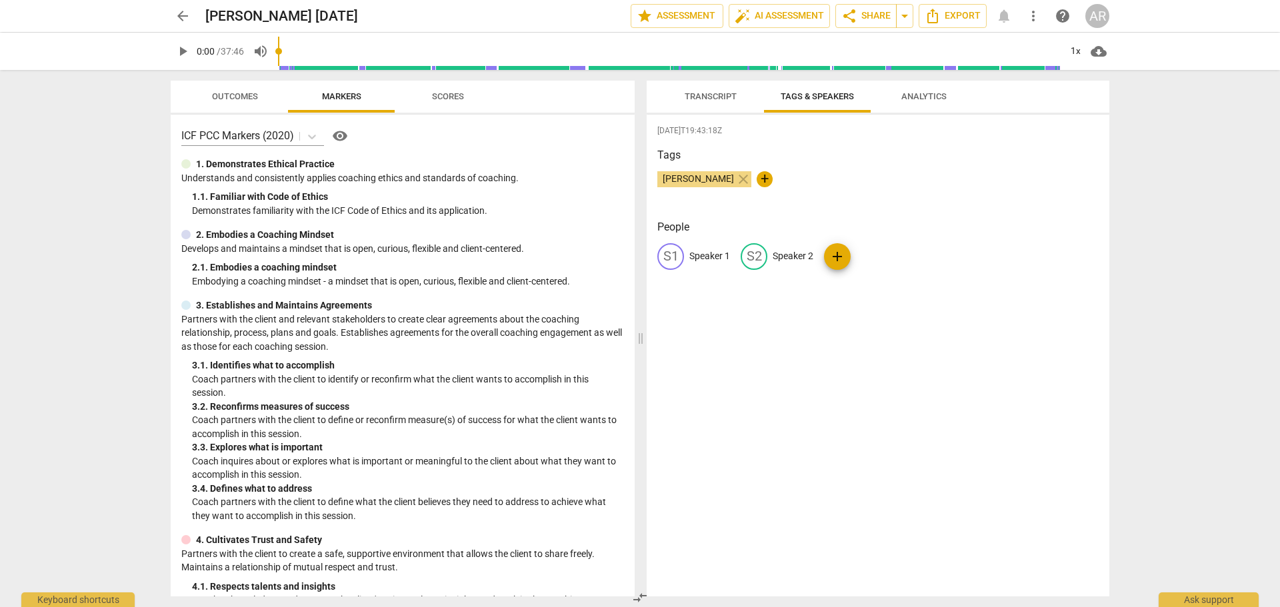
click at [711, 256] on p "Speaker 1" at bounding box center [709, 256] width 41 height 14
type input "COACH"
click at [873, 253] on p "Speaker 2" at bounding box center [879, 256] width 41 height 14
type input "CLIENT-ARC"
click at [701, 98] on span "Transcript" at bounding box center [711, 96] width 52 height 10
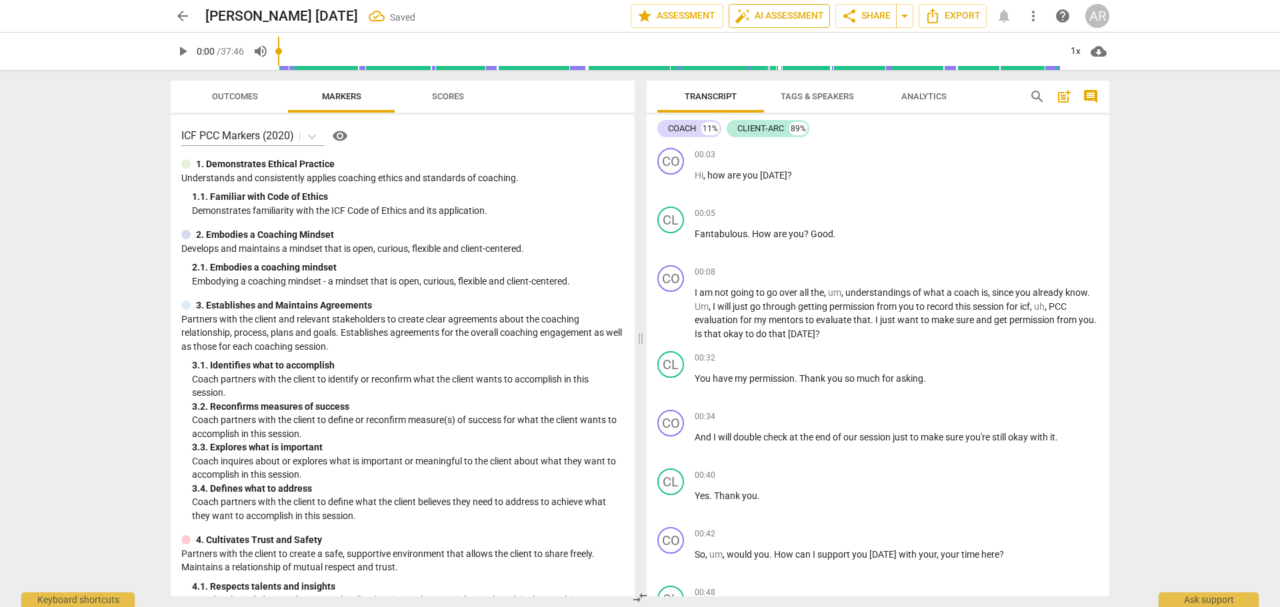
click at [778, 19] on span "auto_fix_high AI Assessment" at bounding box center [779, 16] width 89 height 16
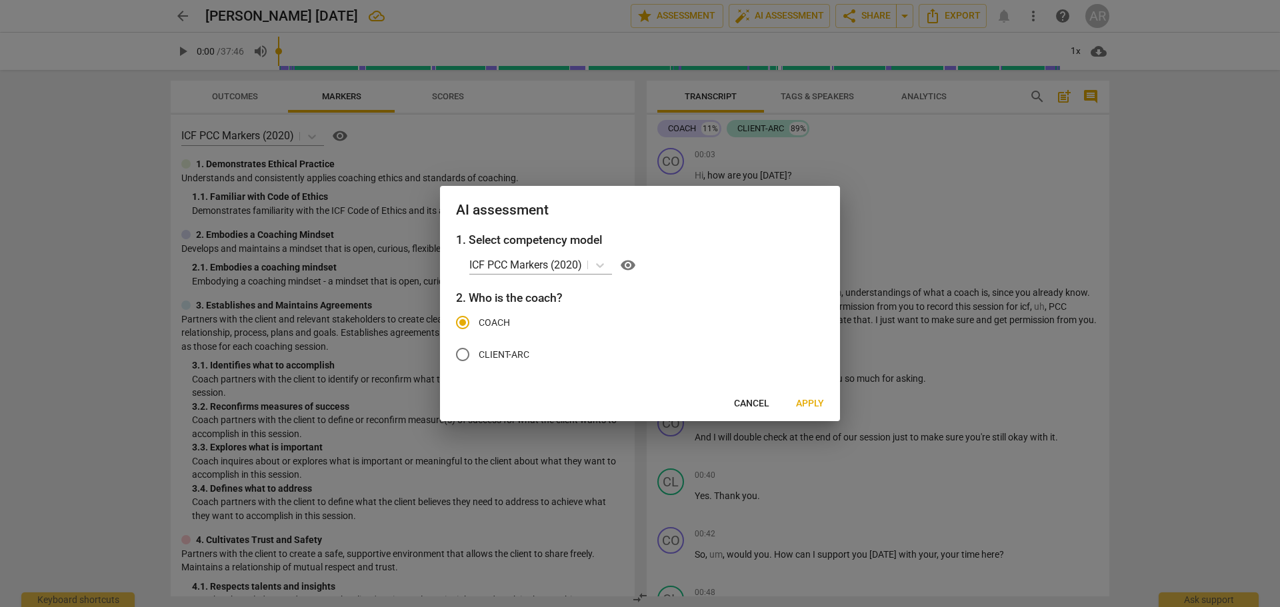
click at [813, 398] on span "Apply" at bounding box center [810, 403] width 28 height 13
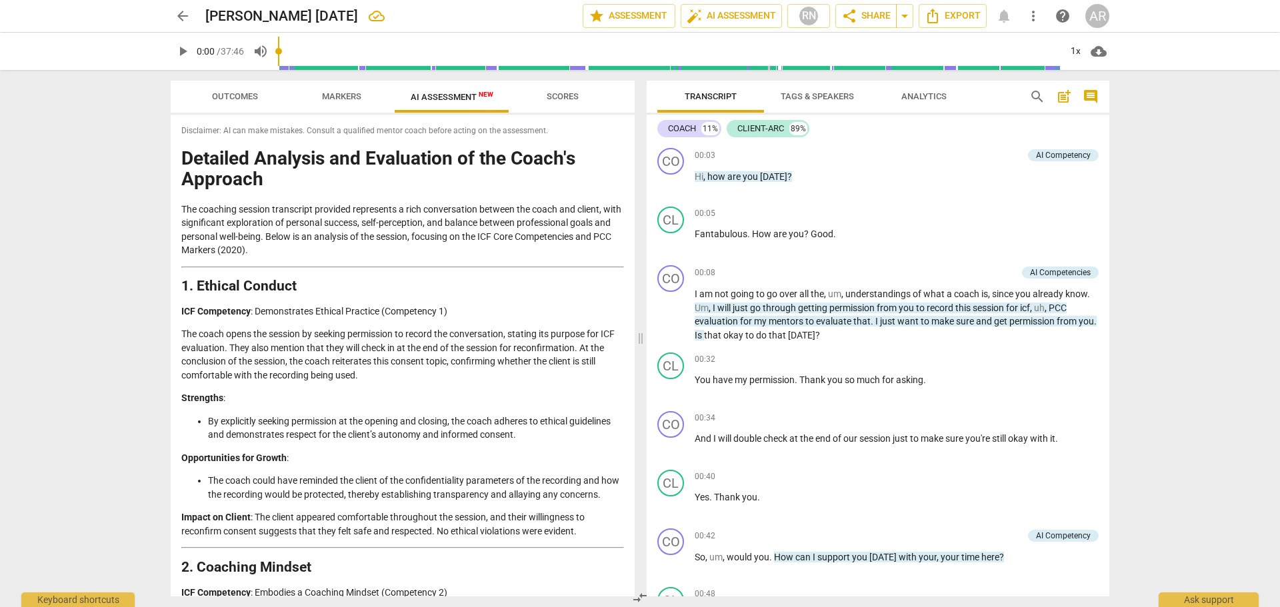
click at [182, 19] on span "arrow_back" at bounding box center [183, 16] width 16 height 16
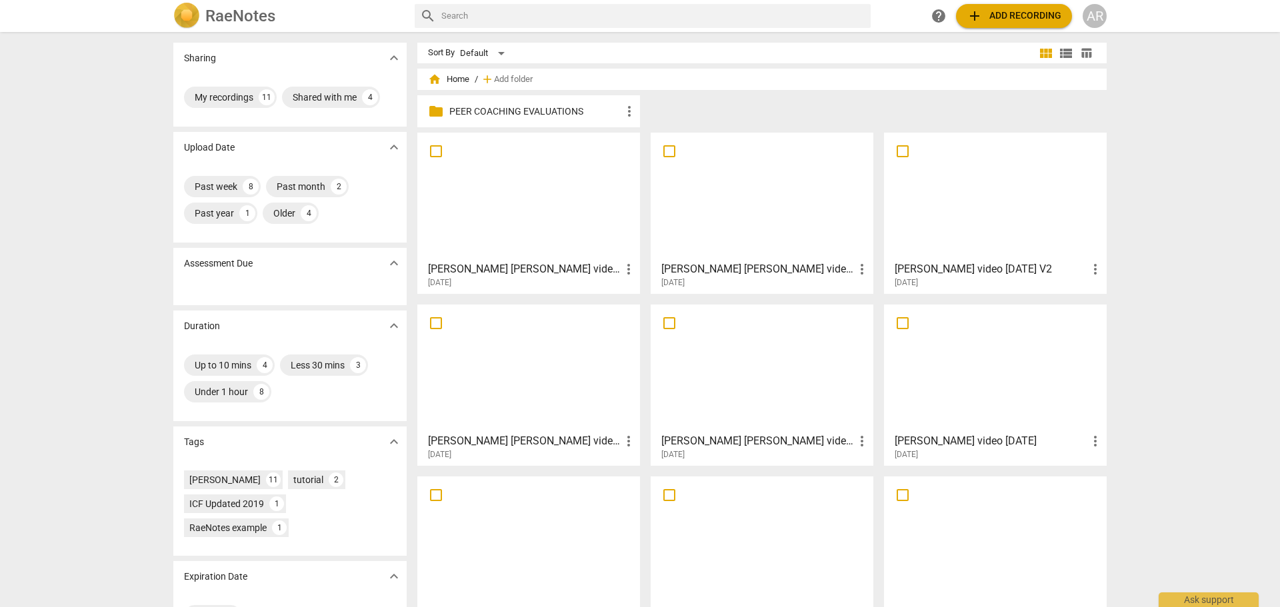
click at [492, 108] on p "PEER COACHING EVALUATIONS" at bounding box center [535, 112] width 172 height 14
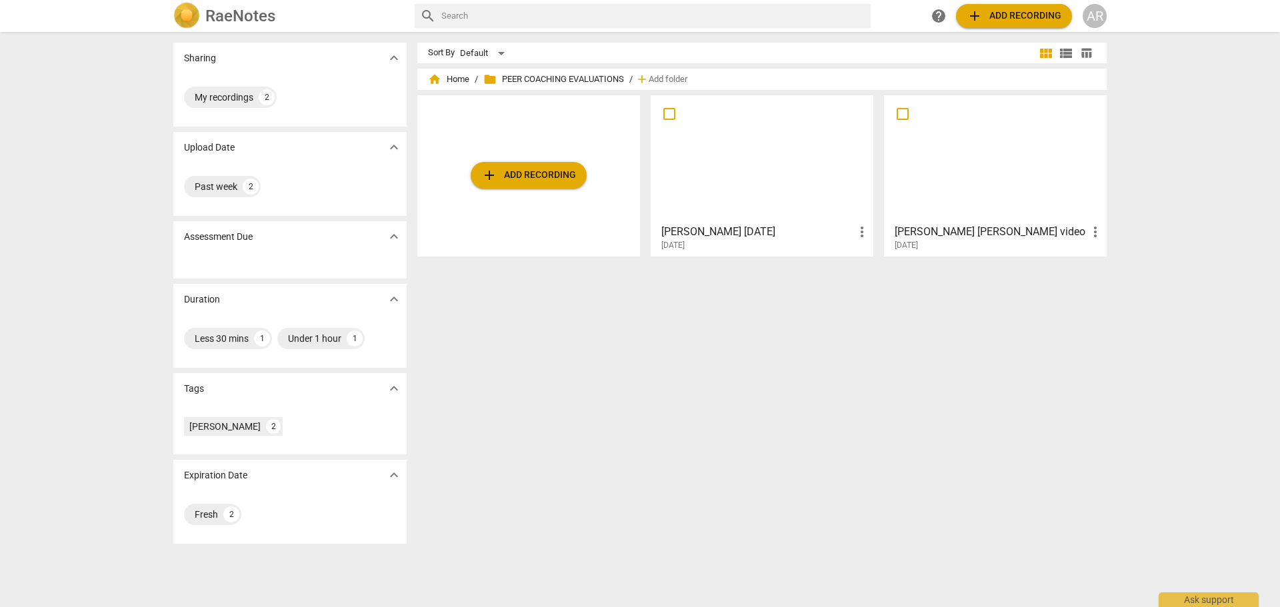
click at [737, 178] on div at bounding box center [761, 159] width 213 height 118
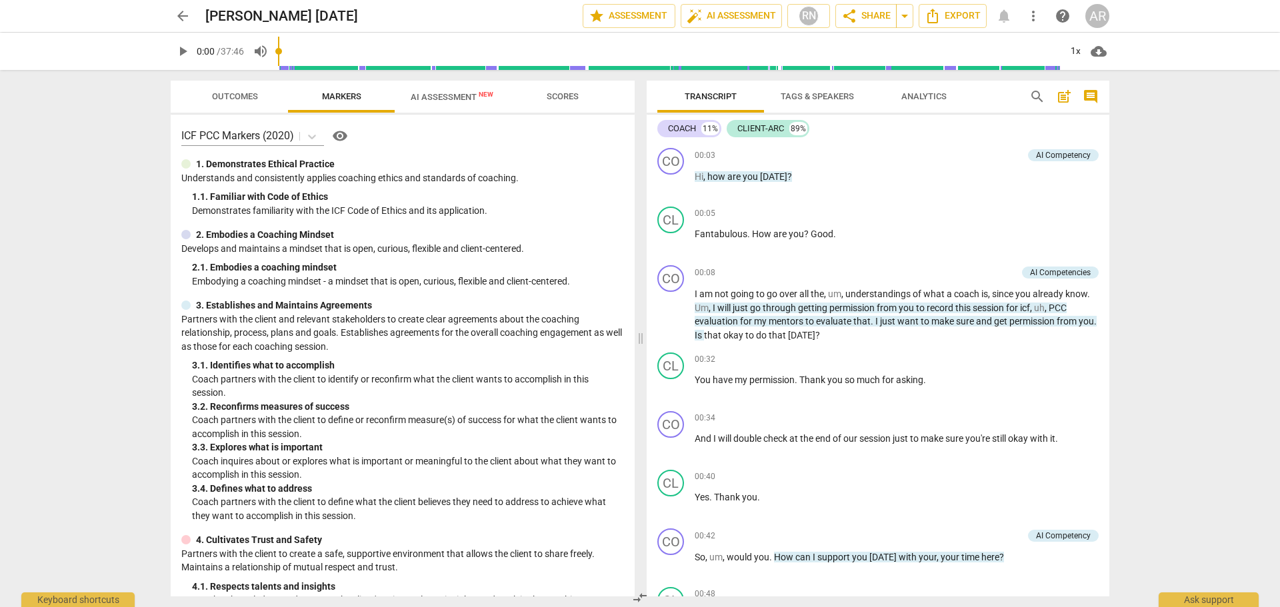
click at [180, 17] on span "arrow_back" at bounding box center [183, 16] width 16 height 16
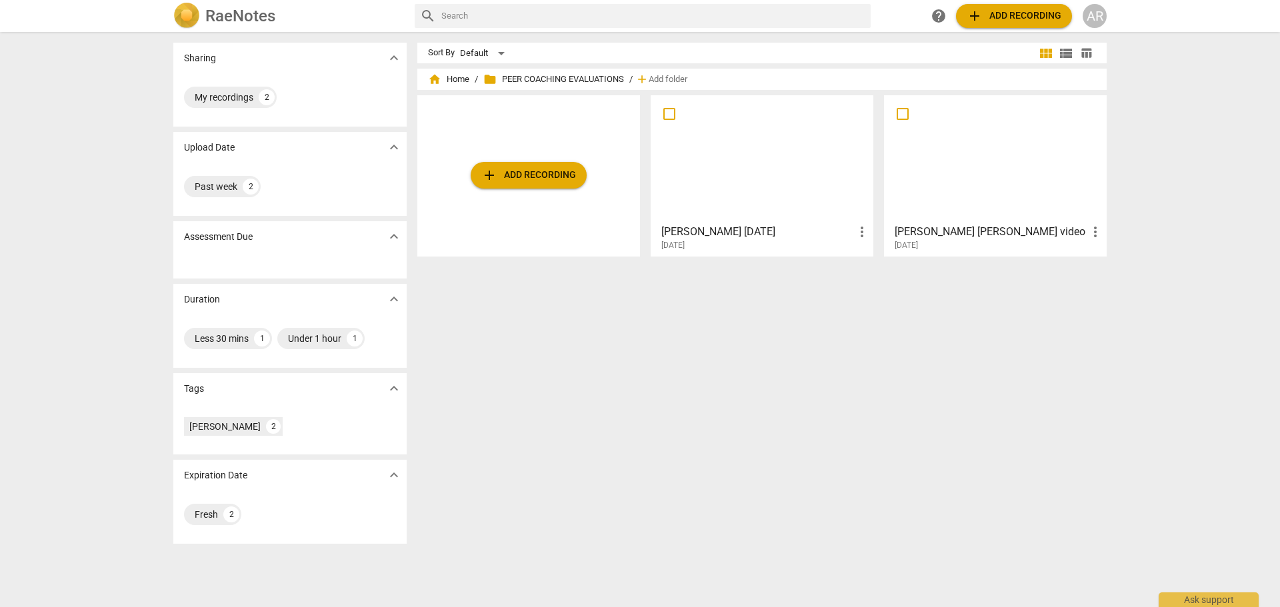
click at [532, 167] on span "add Add recording" at bounding box center [528, 175] width 95 height 16
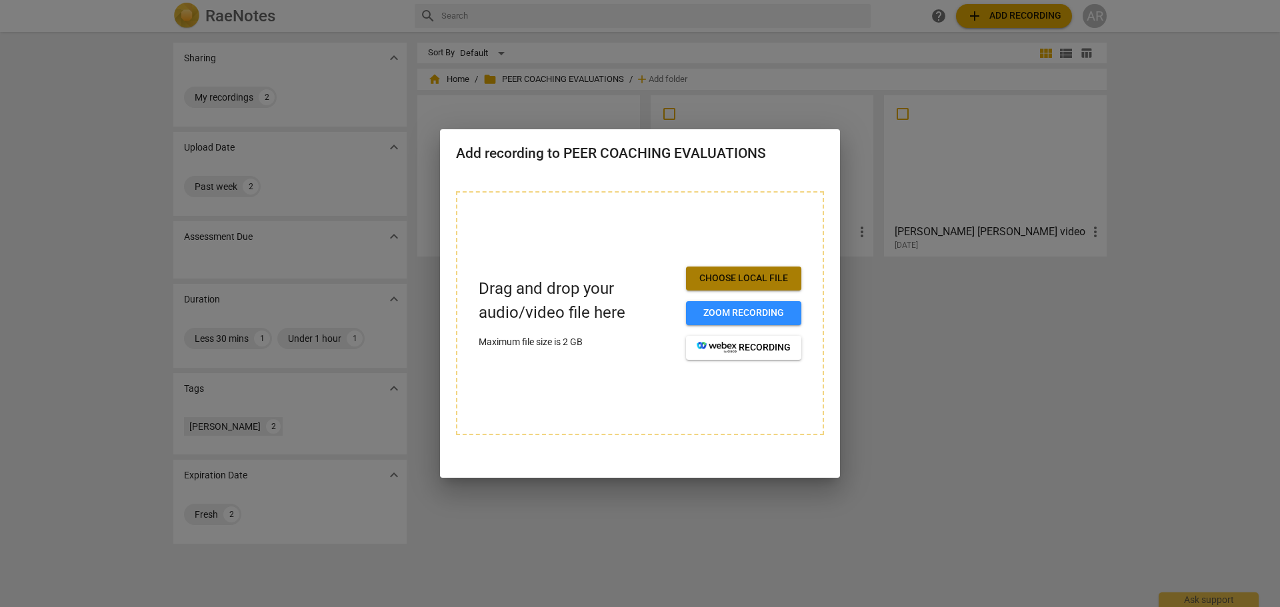
click at [743, 274] on span "Choose local file" at bounding box center [744, 278] width 94 height 13
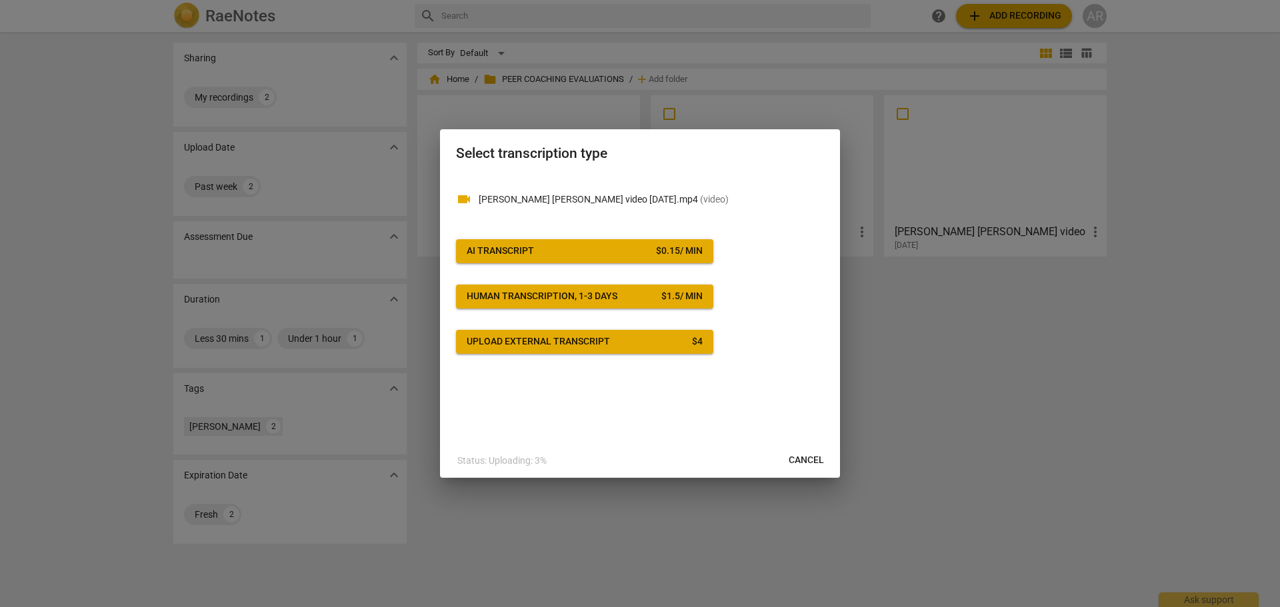
click at [577, 246] on span "AI Transcript $ 0.15 / min" at bounding box center [585, 251] width 236 height 13
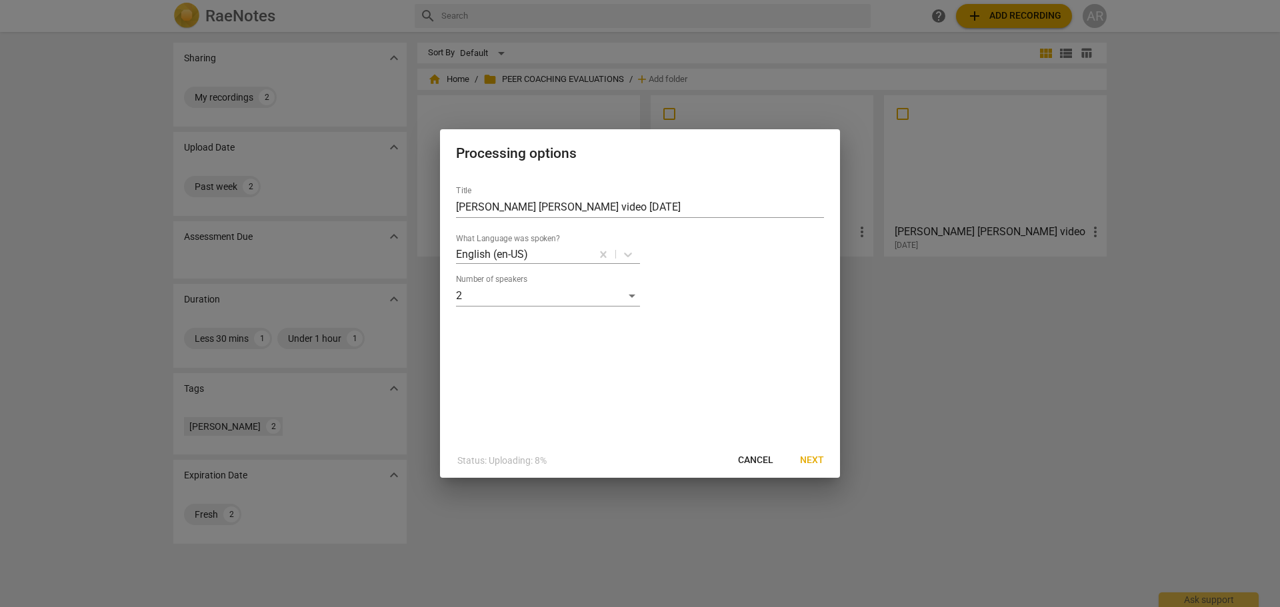
click at [813, 459] on span "Next" at bounding box center [812, 460] width 24 height 13
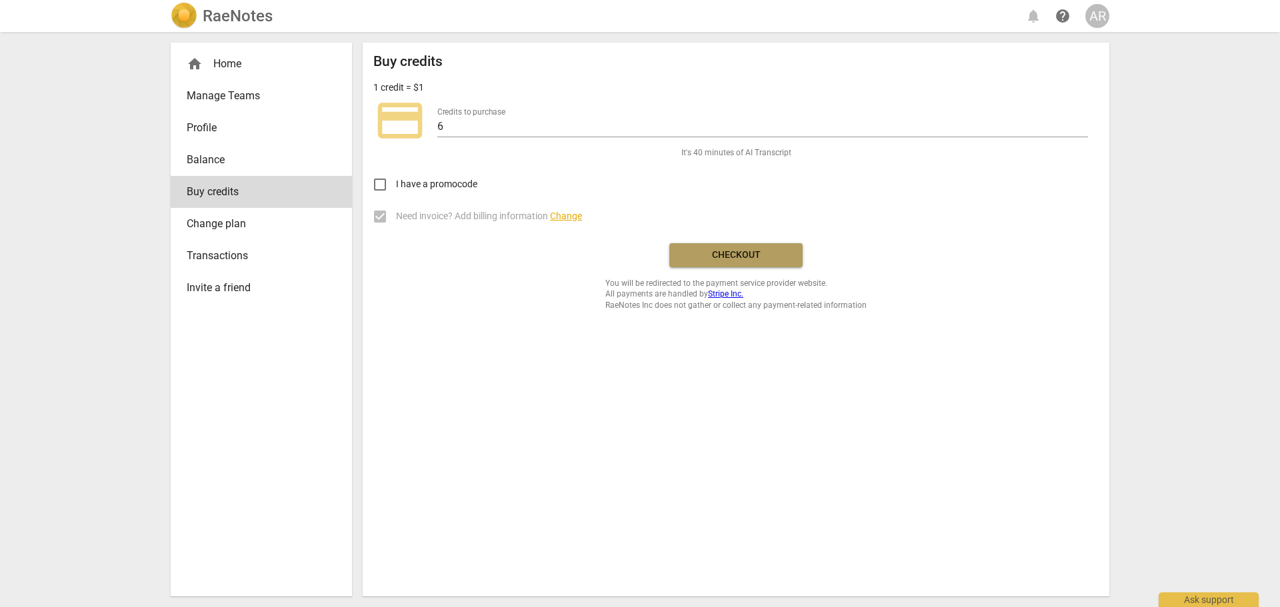
click at [728, 249] on span "Checkout" at bounding box center [736, 255] width 112 height 13
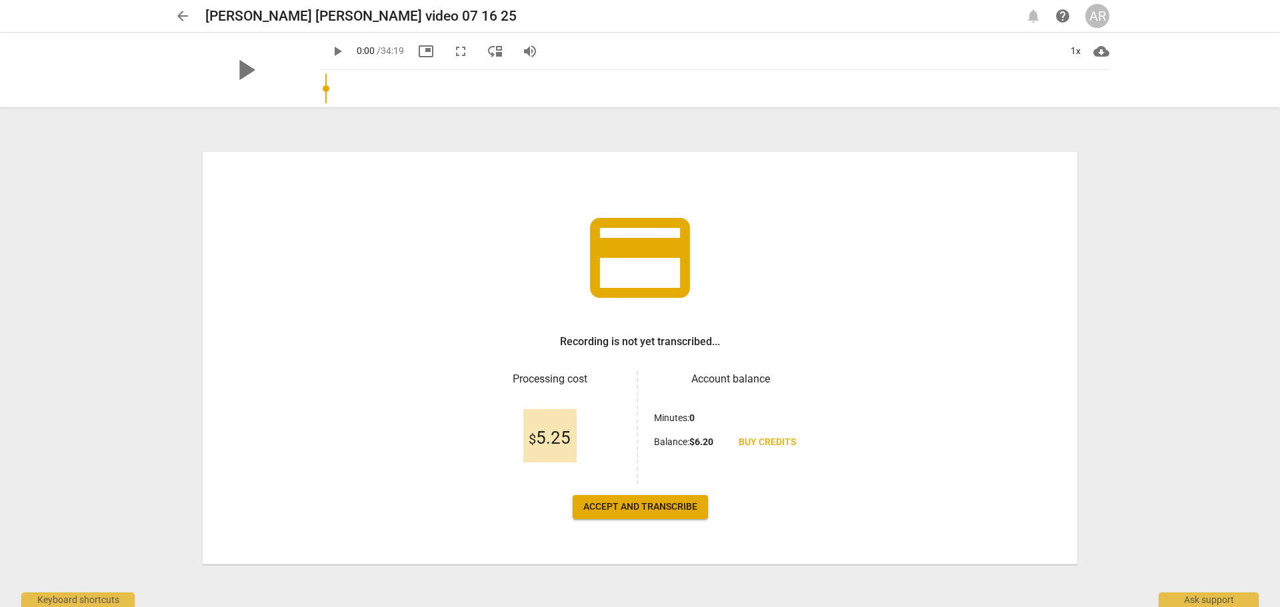
click at [654, 511] on span "Accept and transcribe" at bounding box center [640, 507] width 114 height 13
